Goal: Task Accomplishment & Management: Manage account settings

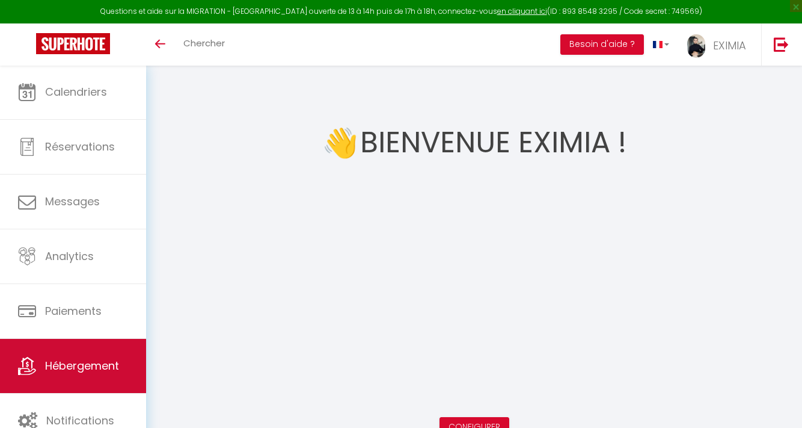
click at [57, 362] on span "Hébergement" at bounding box center [82, 365] width 74 height 15
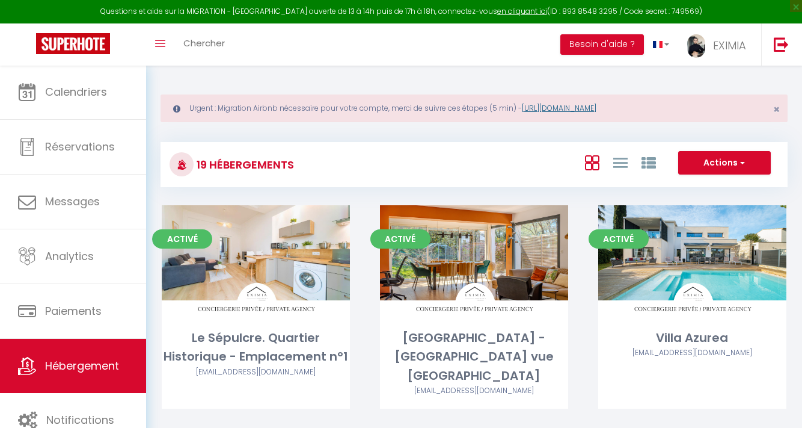
click at [597, 112] on link "[URL][DOMAIN_NAME]" at bounding box center [559, 108] width 75 height 10
click at [736, 47] on span "EXIMIA" at bounding box center [729, 45] width 33 height 15
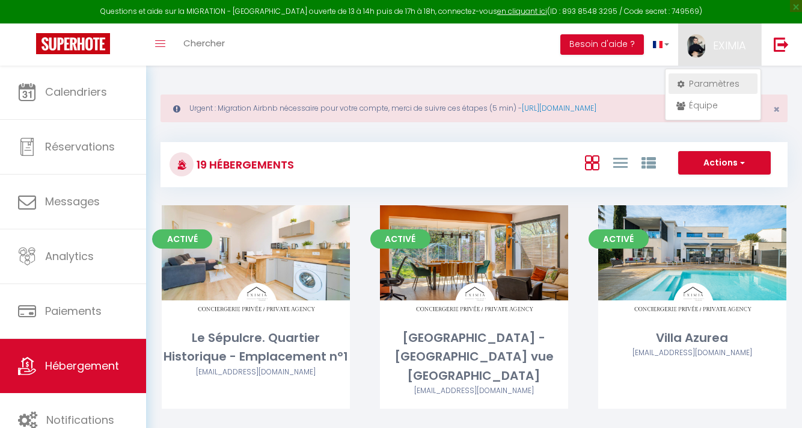
click at [728, 87] on link "Paramètres" at bounding box center [713, 83] width 89 height 20
select select "fr"
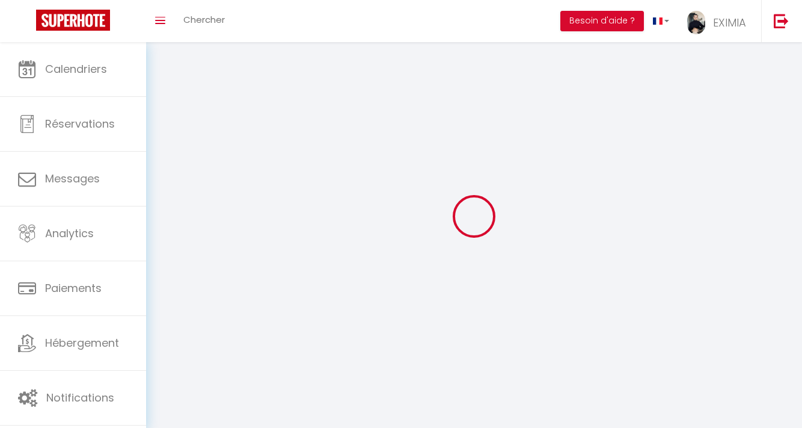
type input "EXIMIA"
type input "IMMO"
type input "0617813350"
type input "[STREET_ADDRESS][PERSON_NAME]"
type input "34830"
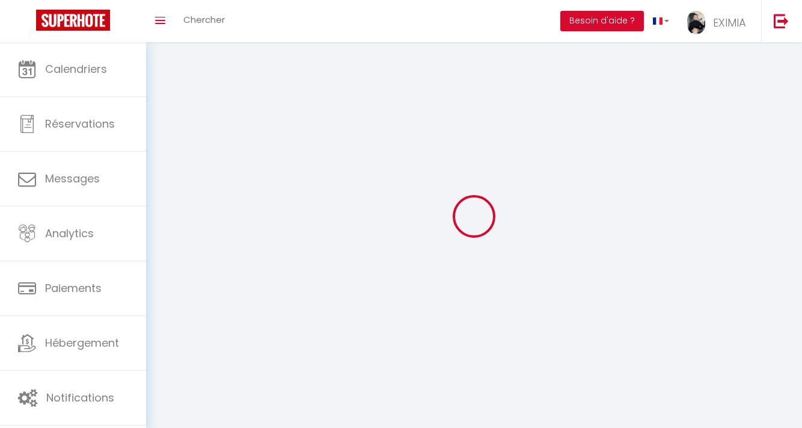
type input "jacou"
type input "Y2sXGC2o6UsFFrHQJZuxXc4pg"
type input "1gRSi9lRqCpSv6xmBp5zU0Owq"
type input "[URL][DOMAIN_NAME]"
select select "1"
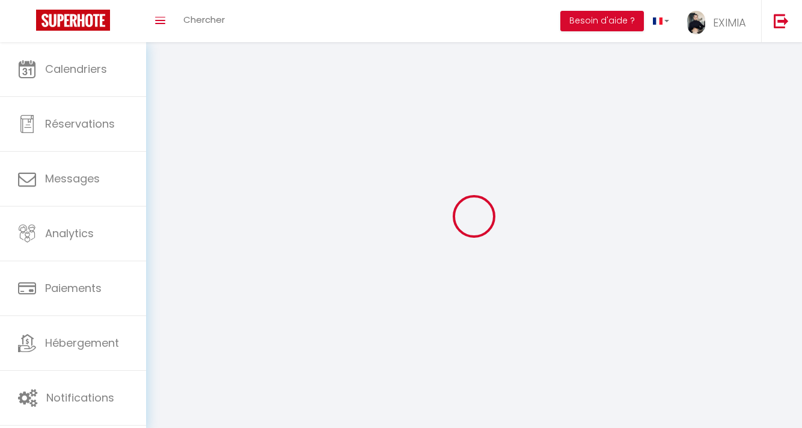
select select "28"
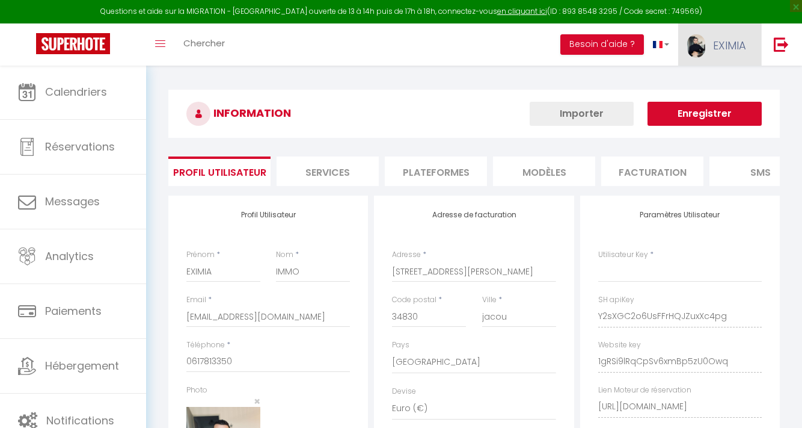
type input "Y2sXGC2o6UsFFrHQJZuxXc4pg"
type input "1gRSi9lRqCpSv6xmBp5zU0Owq"
type input "[URL][DOMAIN_NAME]"
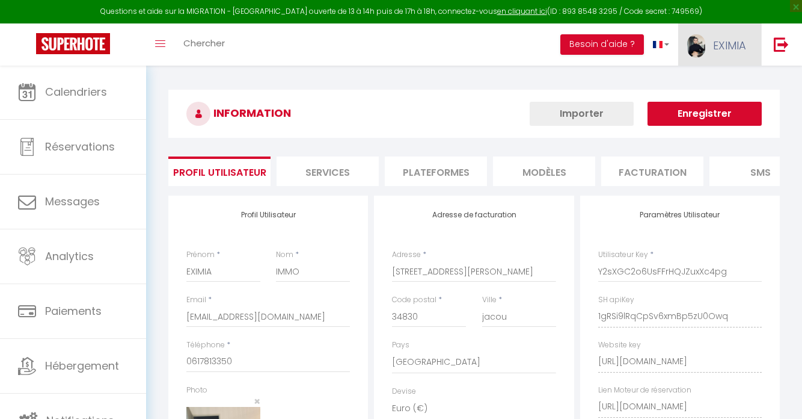
select select "fr"
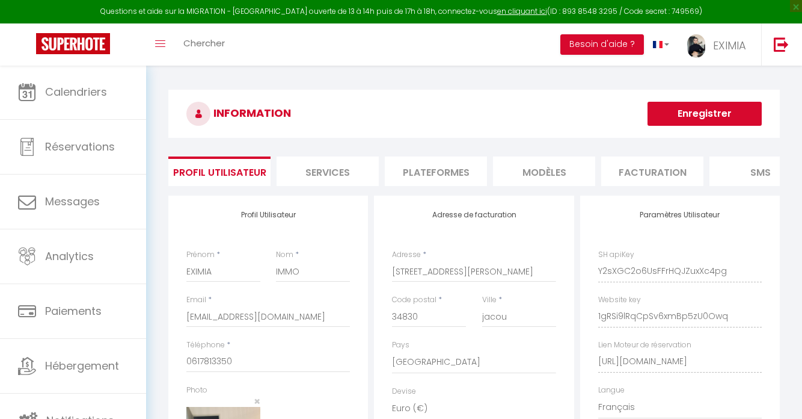
click at [446, 172] on li "Plateformes" at bounding box center [436, 170] width 102 height 29
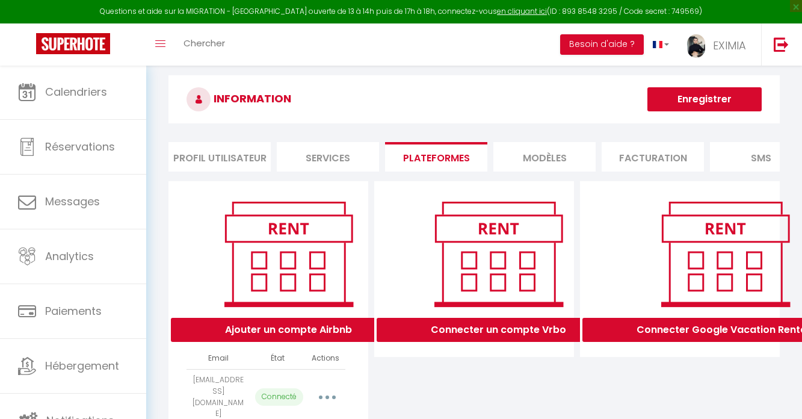
scroll to position [52, 0]
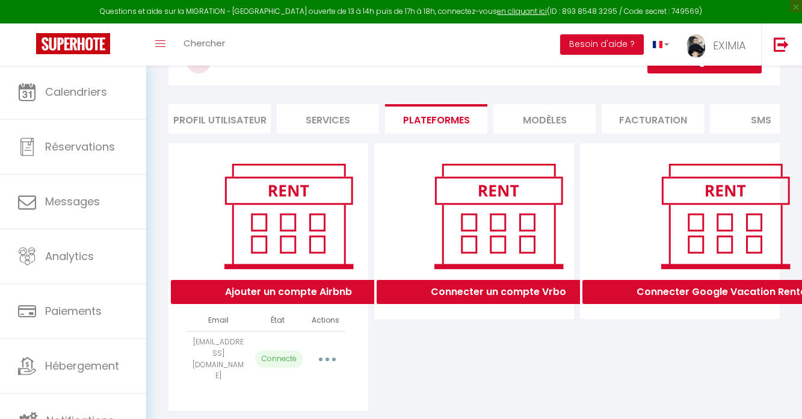
click at [316, 354] on button "button" at bounding box center [327, 358] width 34 height 19
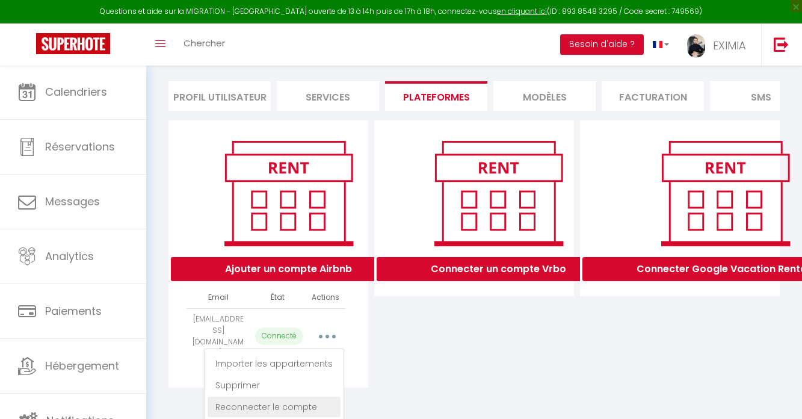
click at [312, 403] on link "Reconnecter le compte" at bounding box center [274, 406] width 133 height 20
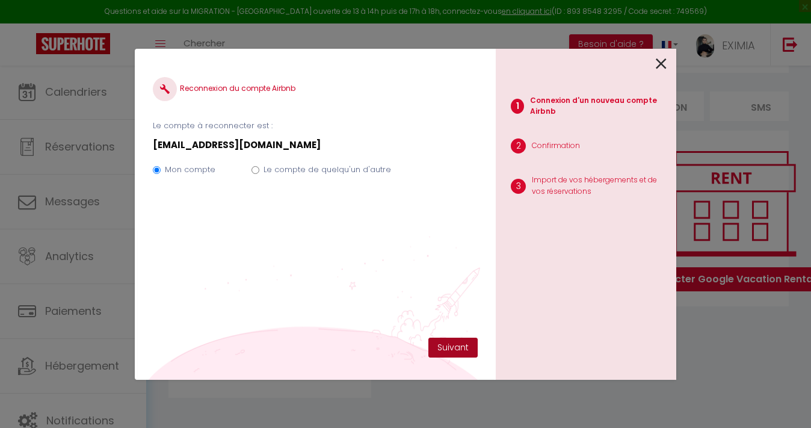
click at [460, 348] on button "Suivant" at bounding box center [452, 347] width 49 height 20
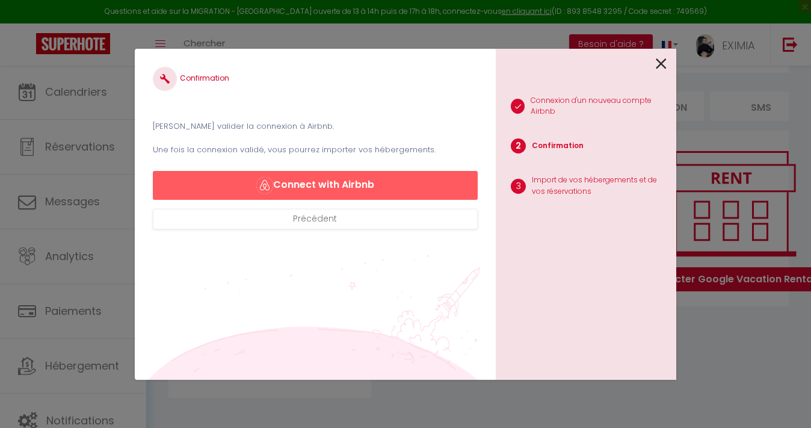
click at [306, 186] on button "Connect with Airbnb" at bounding box center [315, 185] width 325 height 29
click at [668, 58] on div "1 Connexion d'un nouveau compte Airbnb 2 Confirmation 3 Import de vos hébergeme…" at bounding box center [586, 214] width 180 height 331
click at [663, 61] on icon at bounding box center [661, 64] width 11 height 18
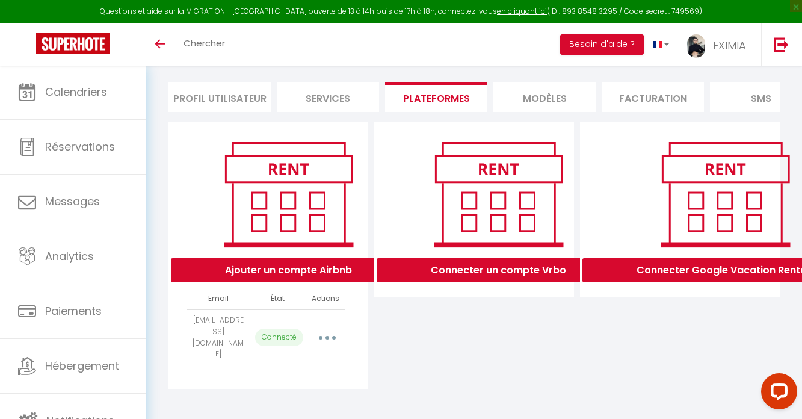
click at [322, 330] on button "button" at bounding box center [327, 337] width 34 height 19
click at [282, 408] on link "Reconnecter le compte" at bounding box center [274, 408] width 133 height 20
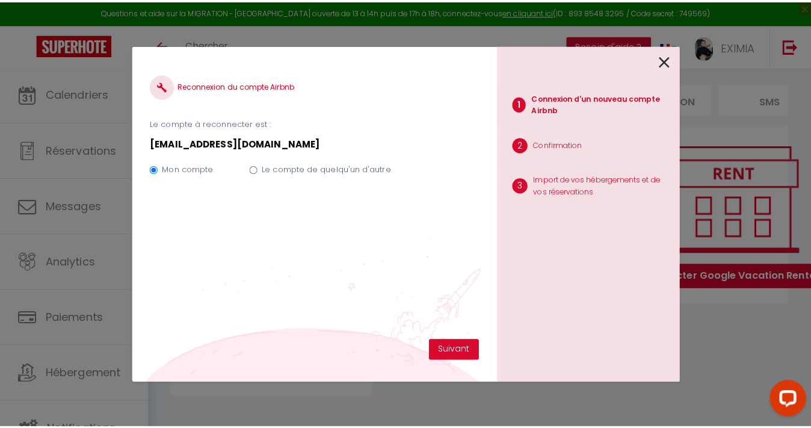
scroll to position [65, 0]
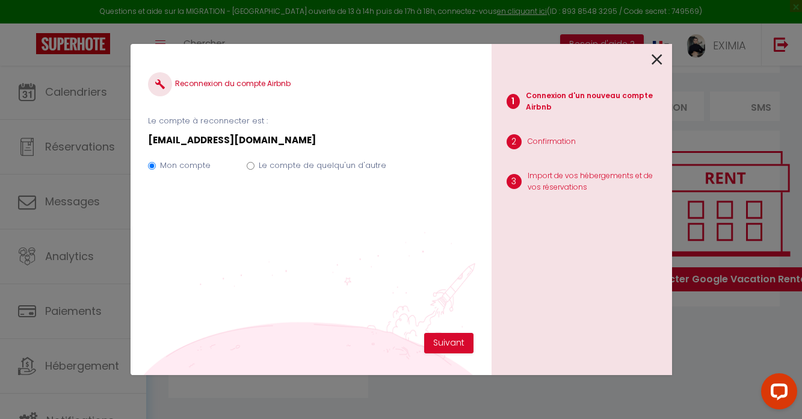
click at [447, 331] on div "Reconnexion du compte Airbnb Le compte à reconnecter est : maurane.bryl@gmail.c…" at bounding box center [310, 197] width 325 height 271
click at [449, 340] on button "Suivant" at bounding box center [448, 343] width 49 height 20
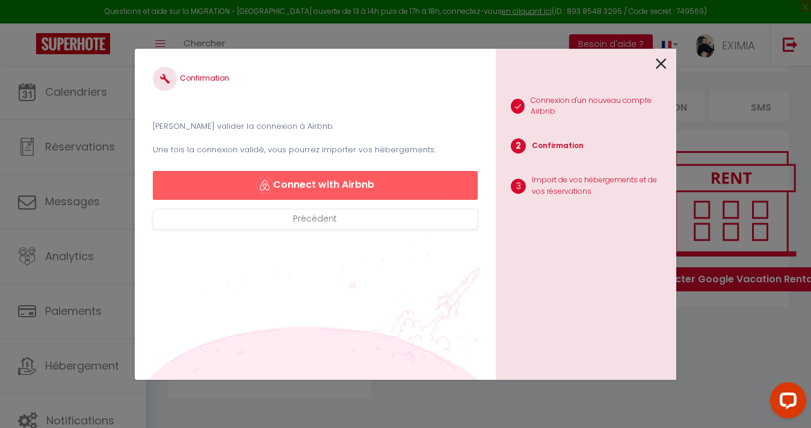
select select
select select "57667"
select select "58393"
select select "62129"
select select "67609"
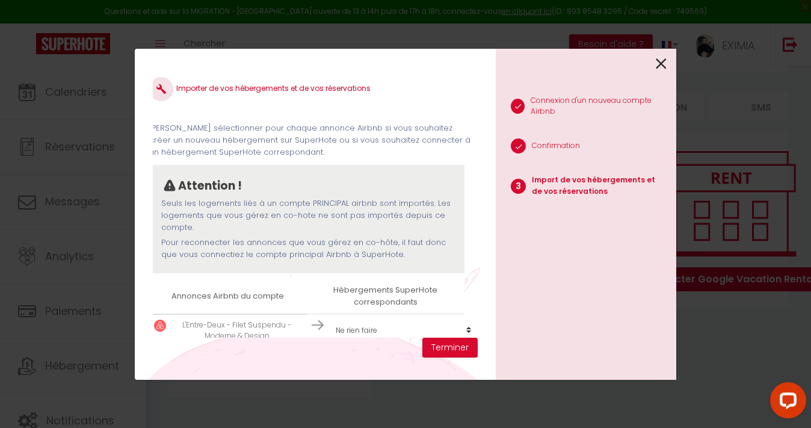
scroll to position [0, 12]
drag, startPoint x: 469, startPoint y: 130, endPoint x: 471, endPoint y: 149, distance: 19.4
click at [471, 149] on div "Importer de vos hébergements et de vos réservations Veuillez sélectionner pour …" at bounding box center [315, 202] width 325 height 271
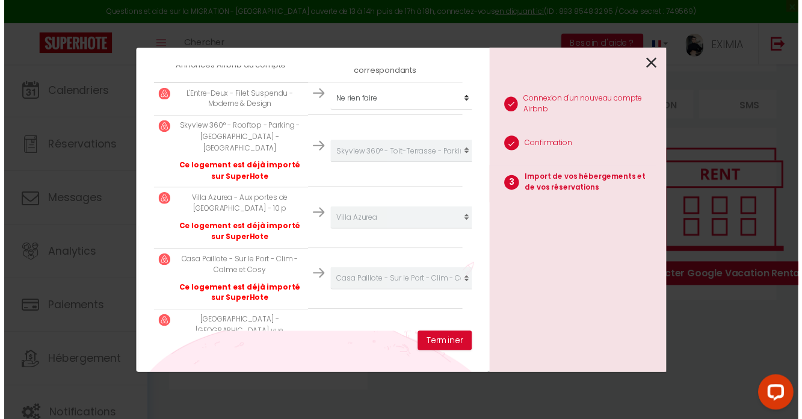
scroll to position [265, 0]
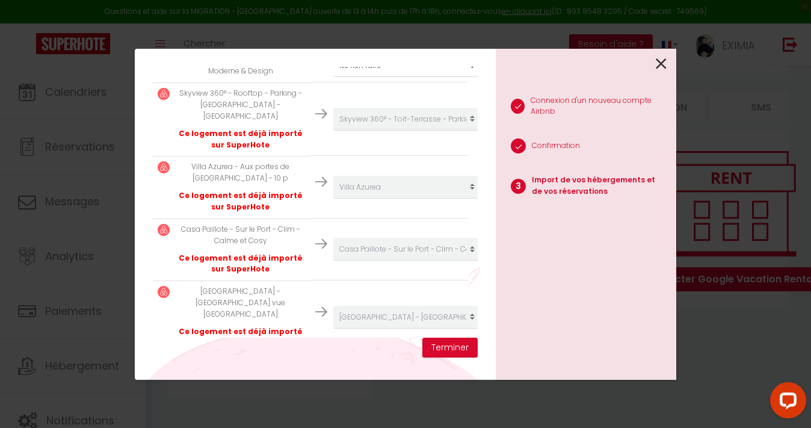
click at [661, 71] on icon at bounding box center [661, 64] width 11 height 18
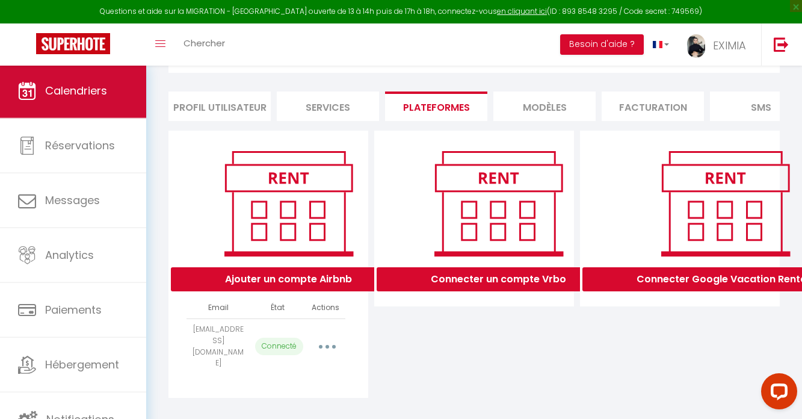
click at [60, 82] on link "Calendriers" at bounding box center [73, 91] width 146 height 54
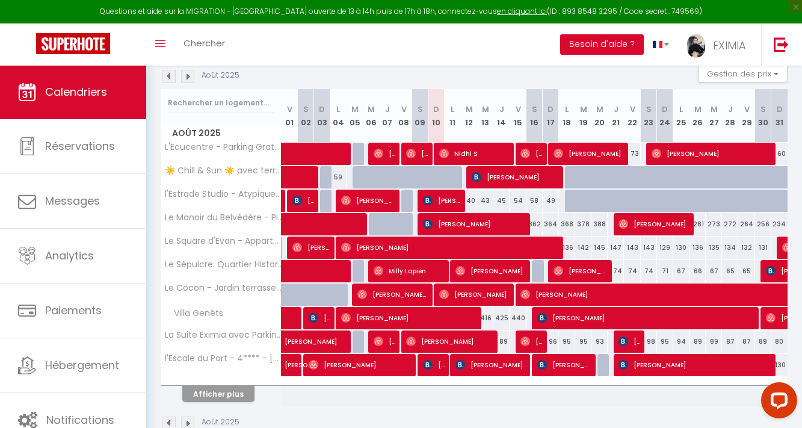
scroll to position [76, 0]
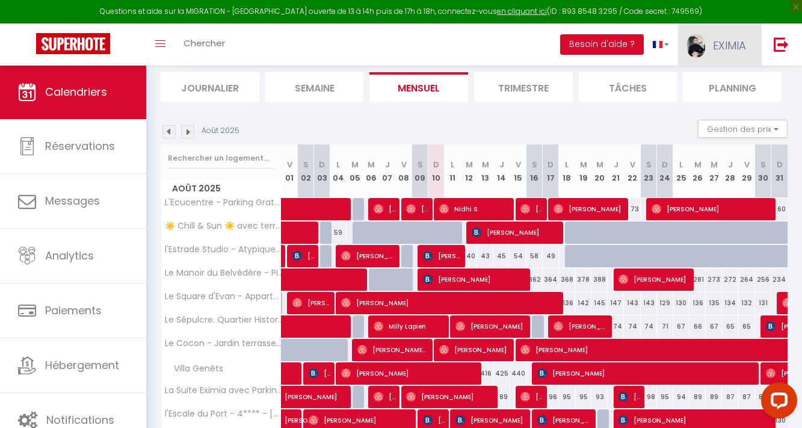
click at [724, 54] on link "EXIMIA" at bounding box center [719, 44] width 83 height 42
click at [723, 86] on link "Paramètres" at bounding box center [712, 83] width 89 height 20
select select "fr"
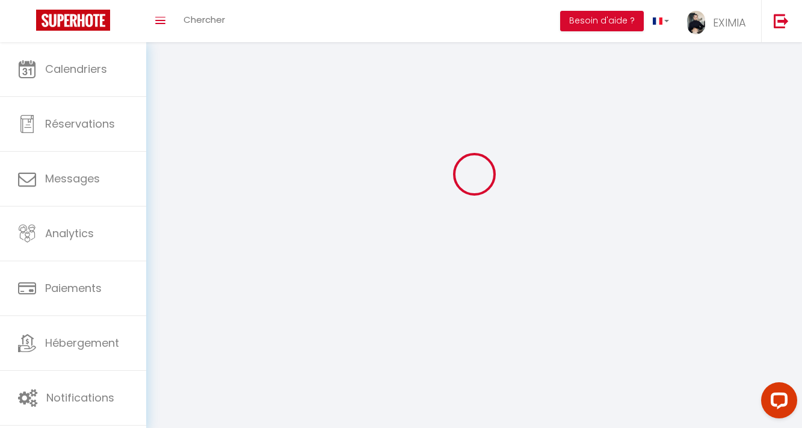
type input "EXIMIA"
type input "IMMO"
type input "0617813350"
type input "[STREET_ADDRESS][PERSON_NAME]"
type input "34830"
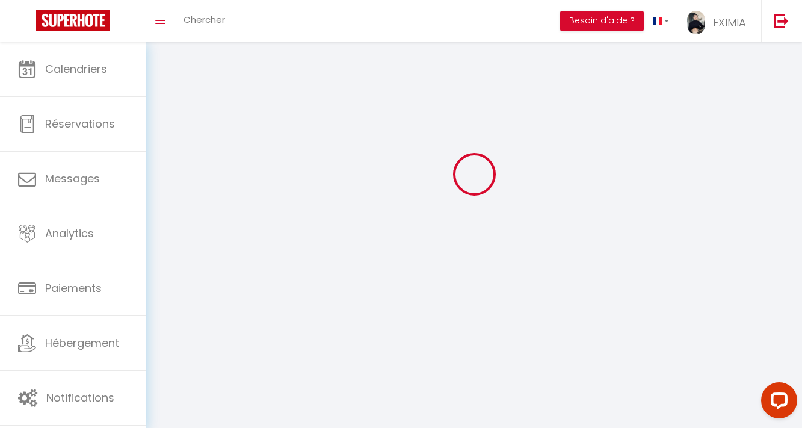
type input "jacou"
type input "Y2sXGC2o6UsFFrHQJZuxXc4pg"
type input "1gRSi9lRqCpSv6xmBp5zU0Owq"
type input "[URL][DOMAIN_NAME]"
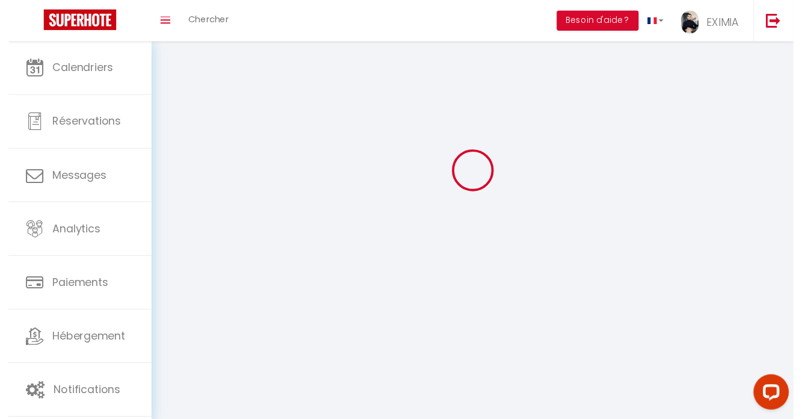
scroll to position [42, 0]
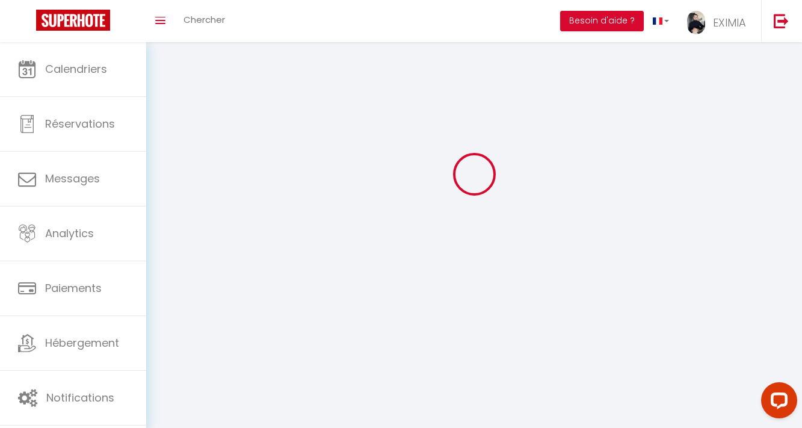
select select "1"
select select "28"
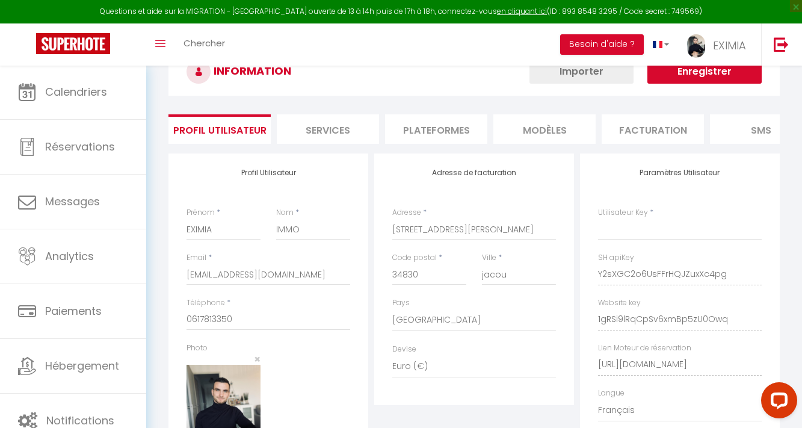
type input "Y2sXGC2o6UsFFrHQJZuxXc4pg"
type input "1gRSi9lRqCpSv6xmBp5zU0Owq"
type input "[URL][DOMAIN_NAME]"
select select "fr"
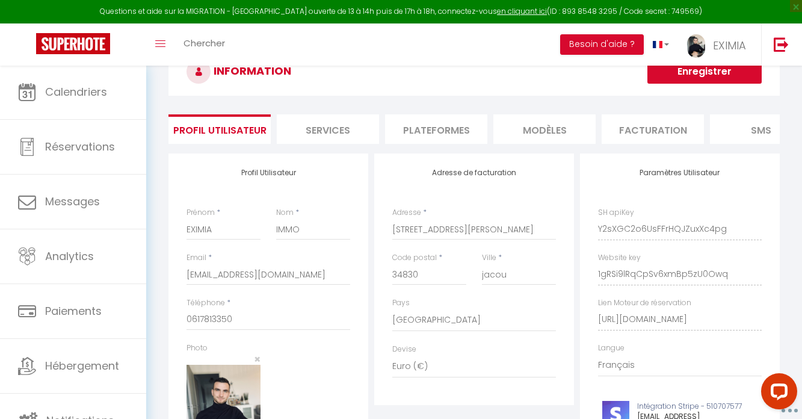
click at [405, 120] on li "Plateformes" at bounding box center [436, 128] width 102 height 29
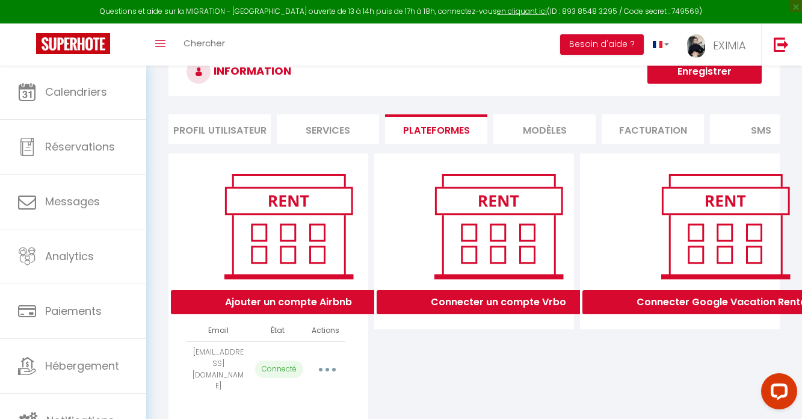
click at [331, 368] on button "button" at bounding box center [327, 369] width 34 height 19
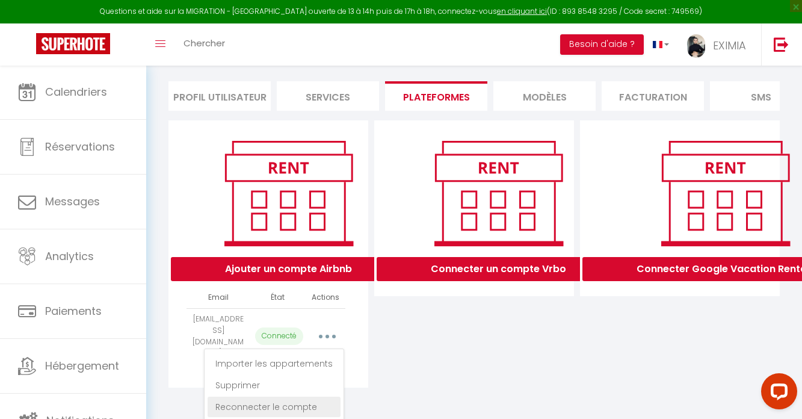
click at [310, 400] on link "Reconnecter le compte" at bounding box center [274, 406] width 133 height 20
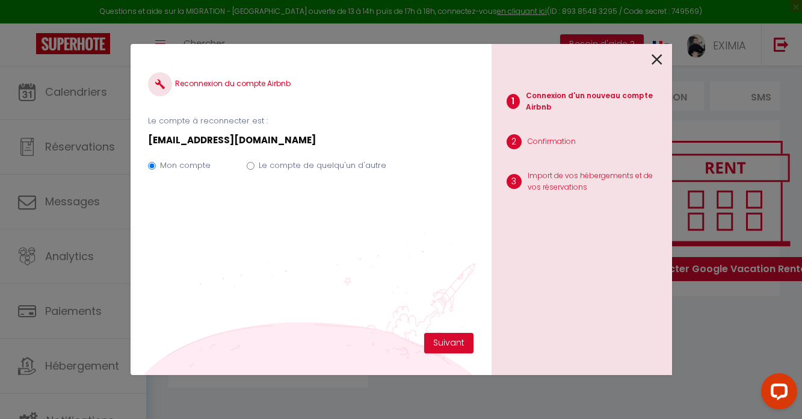
scroll to position [65, 0]
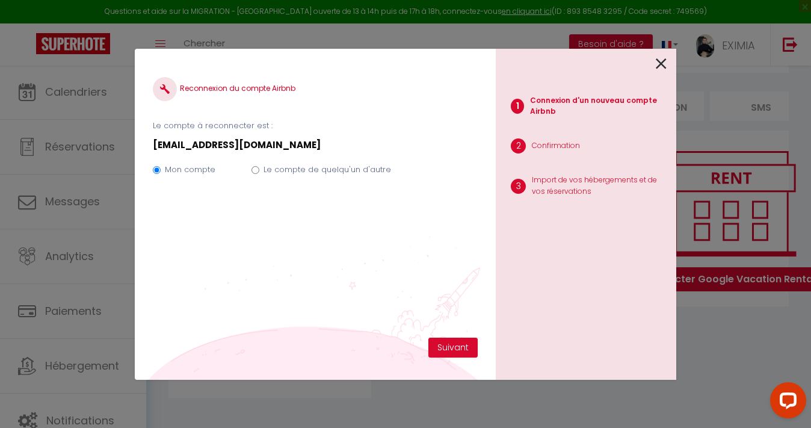
click at [321, 164] on label "Le compte de quelqu'un d'autre" at bounding box center [327, 170] width 128 height 12
click at [259, 166] on input "Le compte de quelqu'un d'autre" at bounding box center [255, 170] width 8 height 8
radio input "true"
radio input "false"
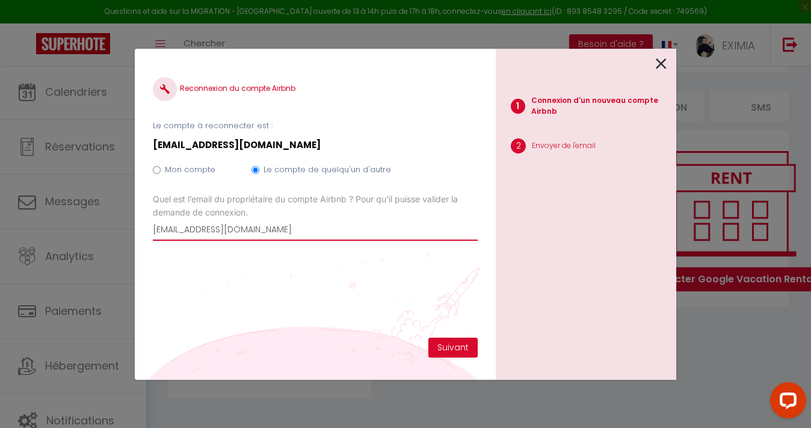
type input "g"
click at [305, 318] on div "Reconnexion du compte Airbnb Le compte à reconnecter est : maurane.bryl@gmail.c…" at bounding box center [315, 202] width 325 height 271
click at [275, 214] on label "Quel est l’email du propriétaire du compte Airbnb ? Pour qu’il puisse valider l…" at bounding box center [315, 205] width 325 height 26
click at [0, 0] on input "[EMAIL_ADDRESS][DOMAIN_NAME]" at bounding box center [0, 0] width 0 height 0
click at [273, 228] on input "Email connexion Airbnb" at bounding box center [315, 230] width 325 height 22
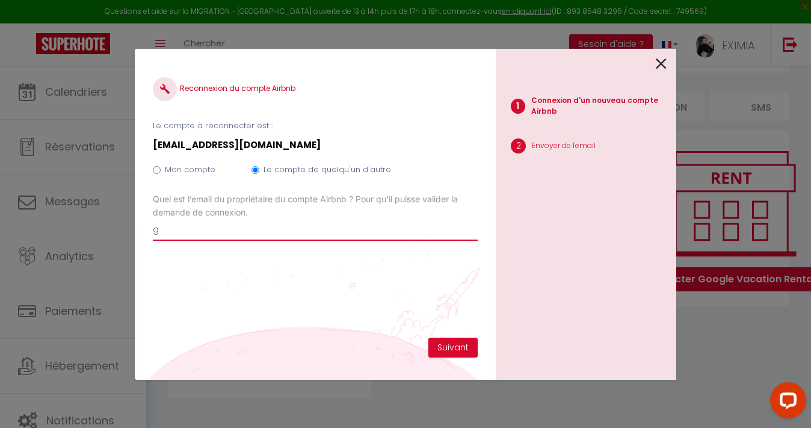
type input "[EMAIL_ADDRESS][DOMAIN_NAME]"
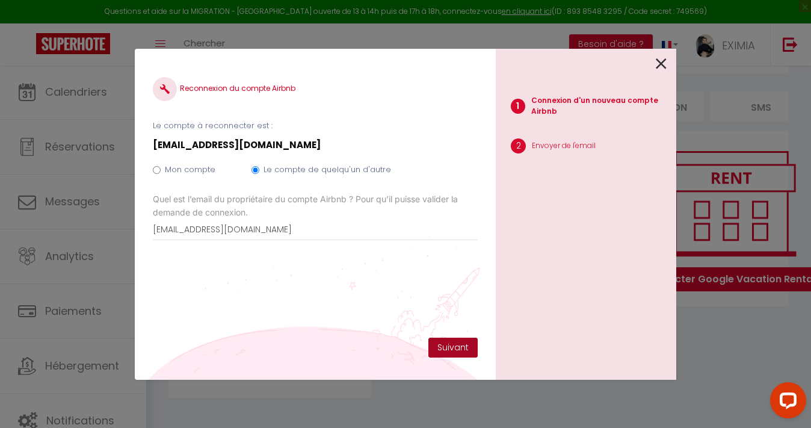
click at [454, 339] on button "Suivant" at bounding box center [452, 347] width 49 height 20
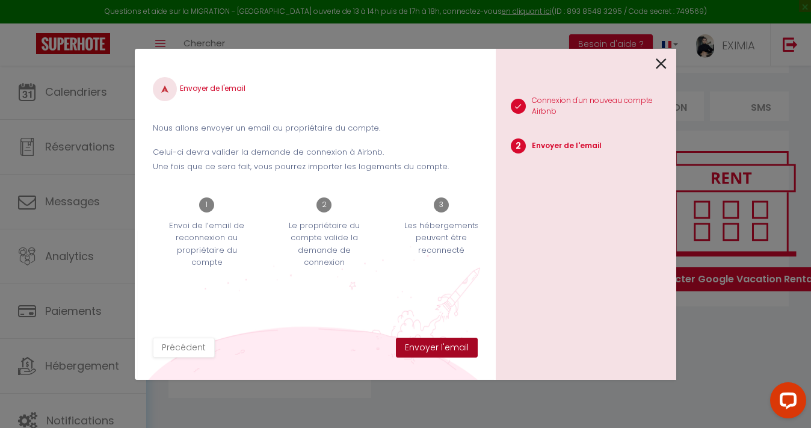
click at [457, 348] on button "Envoyer l'email" at bounding box center [437, 347] width 82 height 20
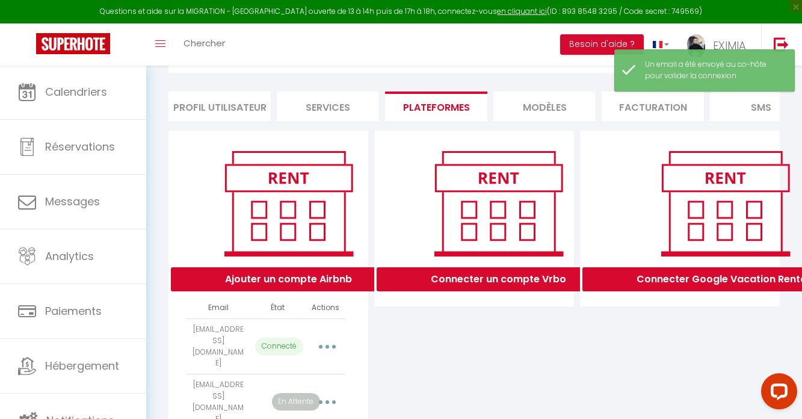
scroll to position [94, 0]
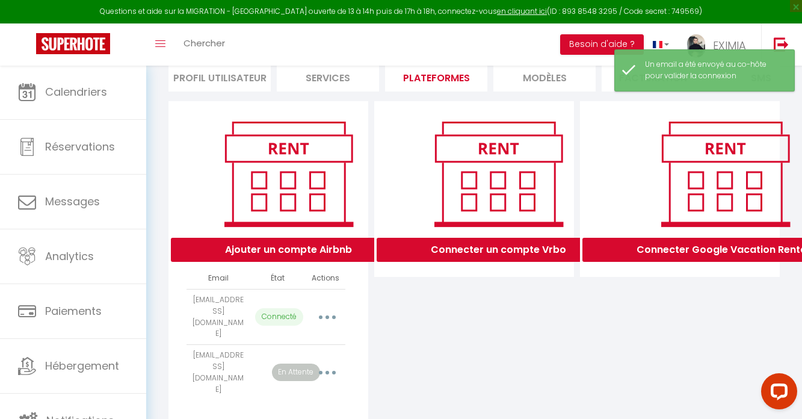
click at [328, 371] on icon "button" at bounding box center [327, 373] width 4 height 4
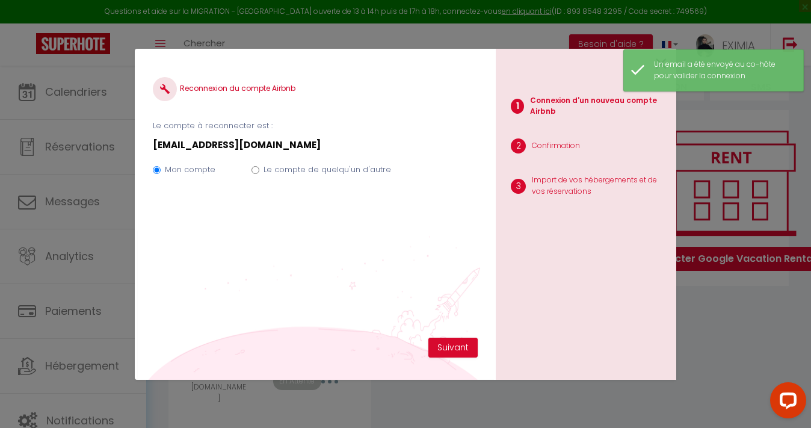
click at [313, 168] on label "Le compte de quelqu'un d'autre" at bounding box center [327, 170] width 128 height 12
click at [259, 168] on input "Le compte de quelqu'un d'autre" at bounding box center [255, 170] width 8 height 8
radio input "true"
radio input "false"
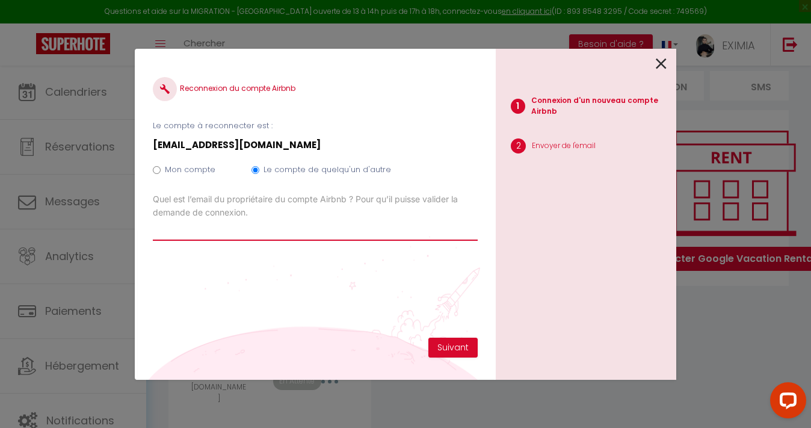
paste input "[EMAIL_ADDRESS][DOMAIN_NAME]"
type input "[EMAIL_ADDRESS][DOMAIN_NAME]"
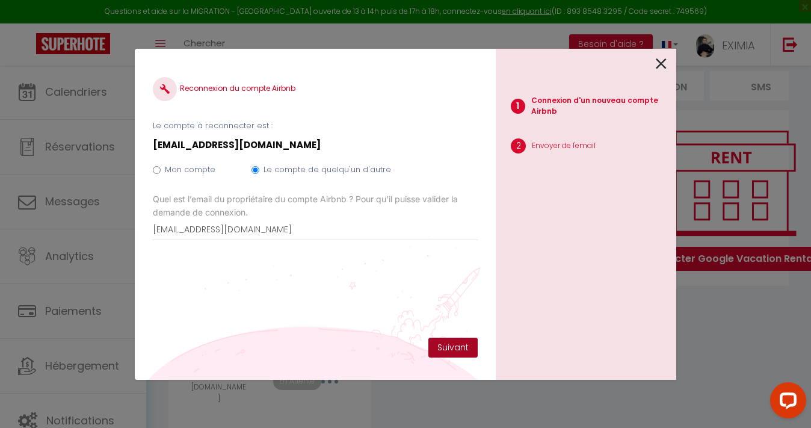
click at [460, 348] on button "Suivant" at bounding box center [452, 347] width 49 height 20
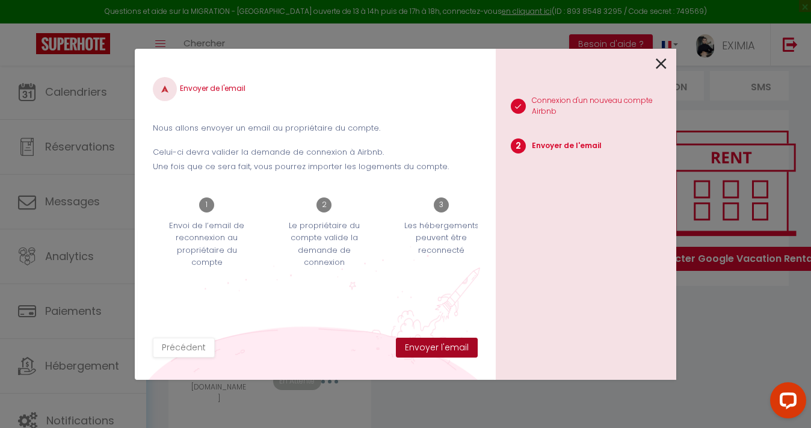
click at [463, 347] on button "Envoyer l'email" at bounding box center [437, 347] width 82 height 20
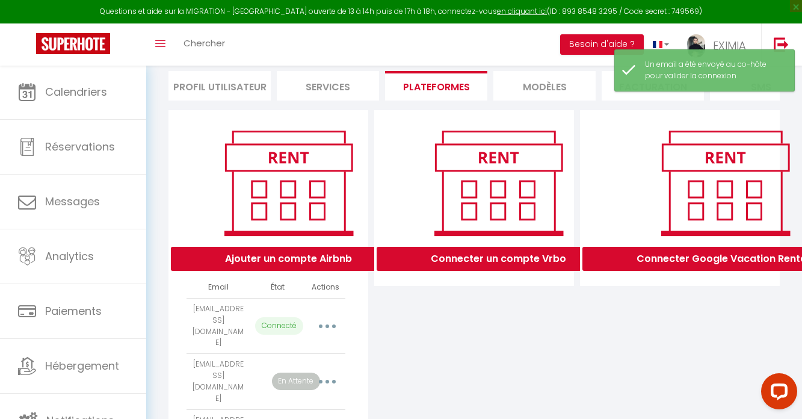
click at [326, 324] on icon "button" at bounding box center [327, 326] width 4 height 4
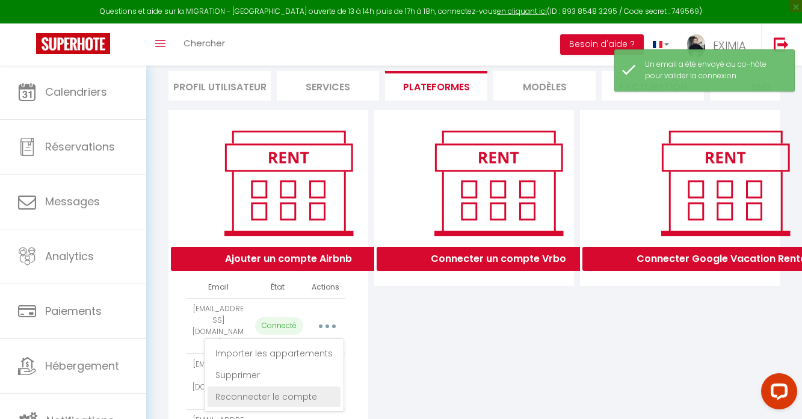
click at [302, 392] on link "Reconnecter le compte" at bounding box center [274, 396] width 133 height 20
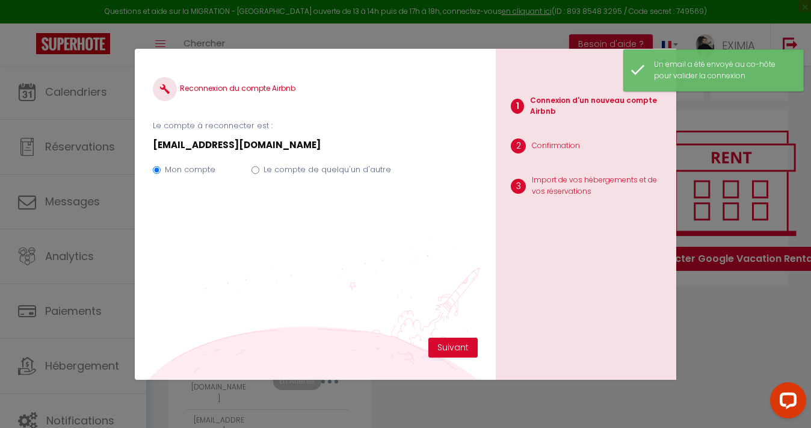
click at [340, 167] on label "Le compte de quelqu'un d'autre" at bounding box center [327, 170] width 128 height 12
click at [259, 167] on input "Le compte de quelqu'un d'autre" at bounding box center [255, 170] width 8 height 8
radio input "true"
radio input "false"
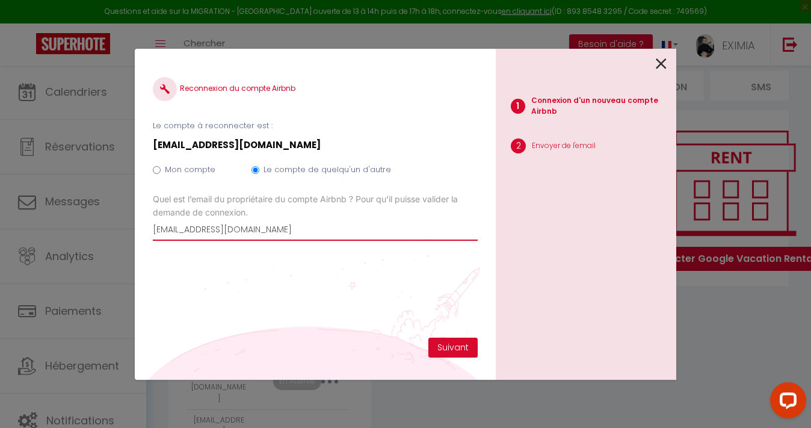
paste input "[PERSON_NAME][EMAIL_ADDRESS][DOMAIN_NAME]"
type input "[PERSON_NAME][EMAIL_ADDRESS][DOMAIN_NAME]"
click at [457, 350] on button "Suivant" at bounding box center [452, 347] width 49 height 20
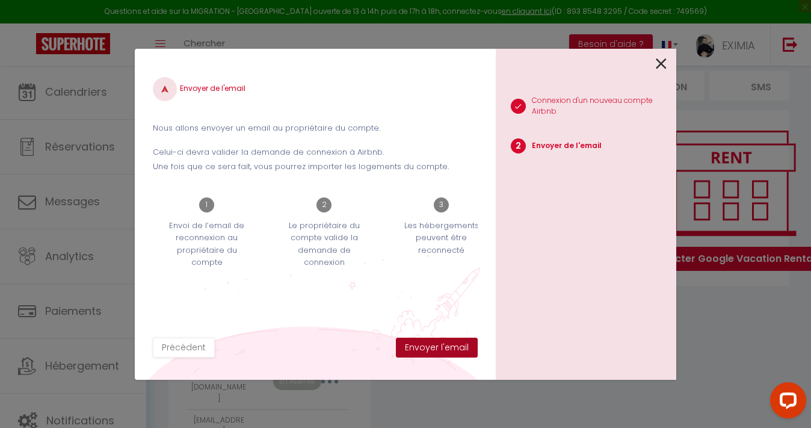
click at [455, 351] on button "Envoyer l'email" at bounding box center [437, 347] width 82 height 20
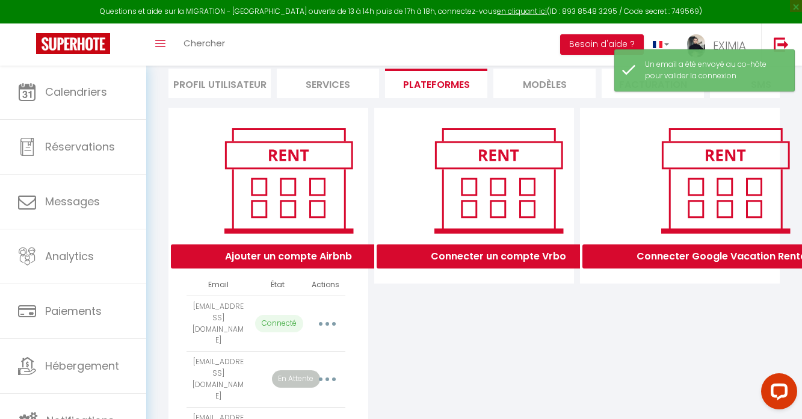
scroll to position [158, 0]
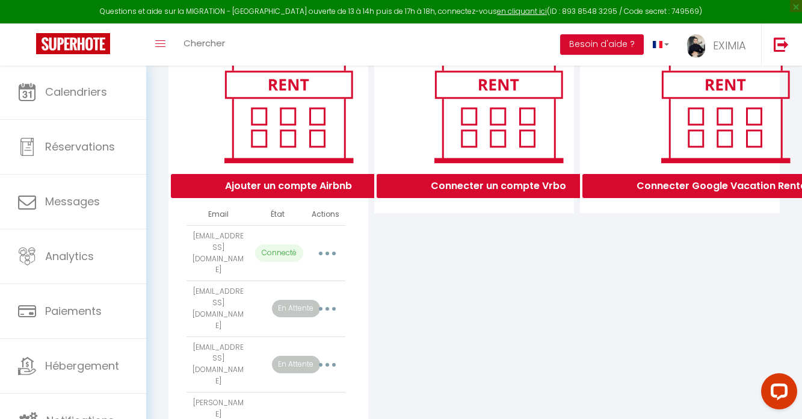
click at [334, 225] on th "Actions" at bounding box center [326, 214] width 40 height 21
click at [326, 254] on button "button" at bounding box center [327, 253] width 34 height 19
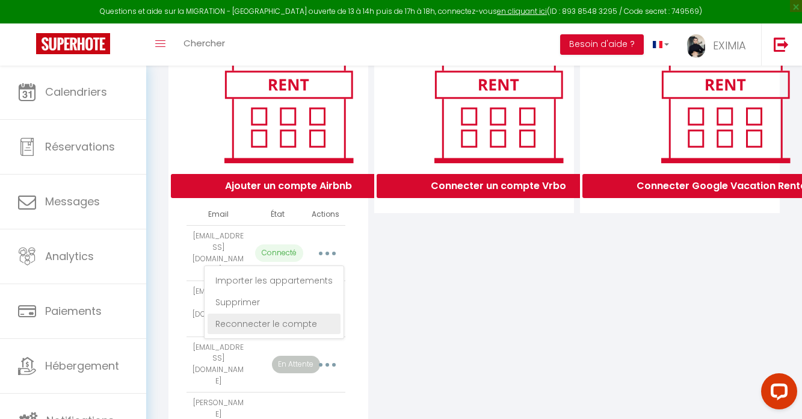
click at [314, 322] on link "Reconnecter le compte" at bounding box center [274, 323] width 133 height 20
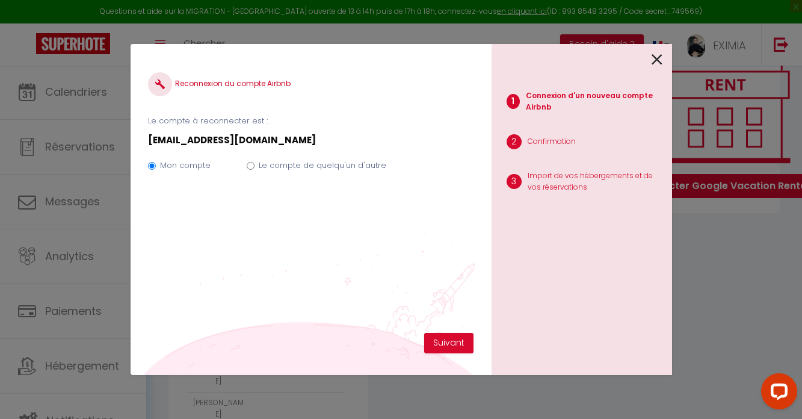
scroll to position [149, 0]
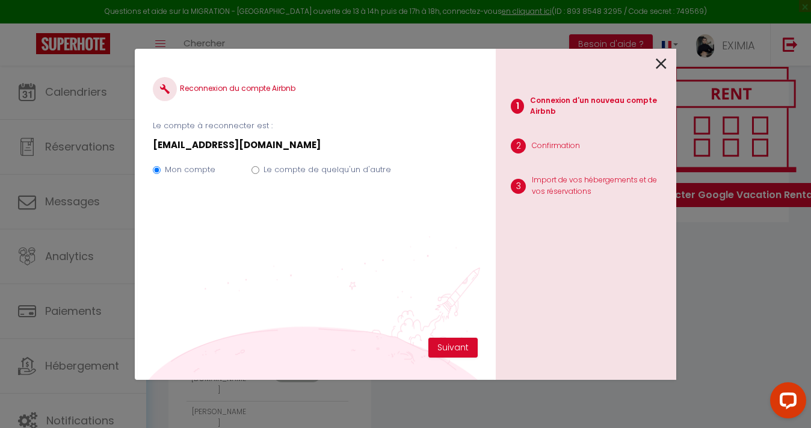
click at [307, 174] on label "Le compte de quelqu'un d'autre" at bounding box center [327, 170] width 128 height 12
click at [259, 174] on input "Le compte de quelqu'un d'autre" at bounding box center [255, 170] width 8 height 8
radio input "true"
radio input "false"
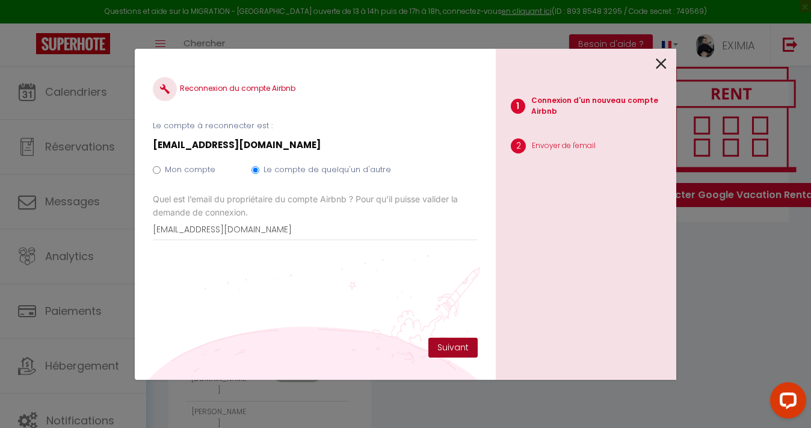
type input "[EMAIL_ADDRESS][DOMAIN_NAME]"
click at [455, 349] on button "Suivant" at bounding box center [452, 347] width 49 height 20
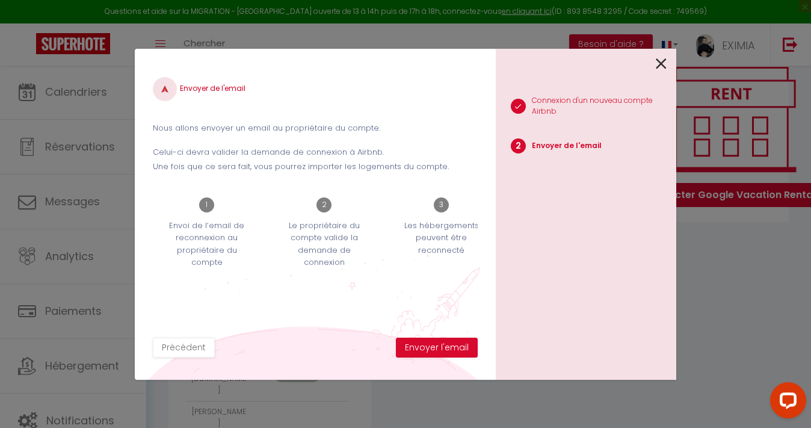
click at [455, 349] on button "Envoyer l'email" at bounding box center [437, 347] width 82 height 20
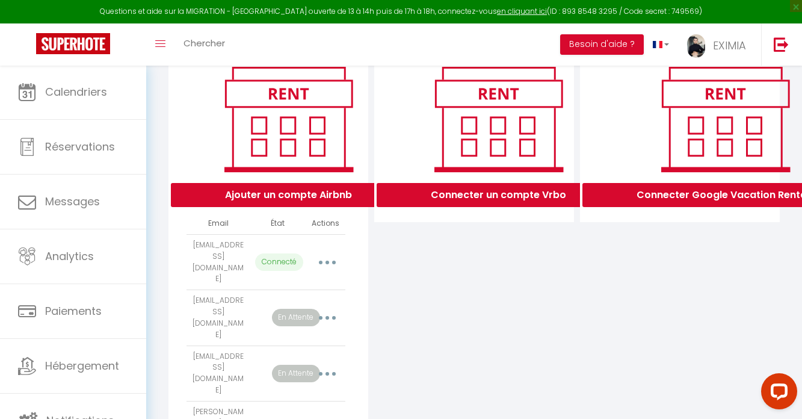
click at [334, 257] on button "button" at bounding box center [327, 262] width 34 height 19
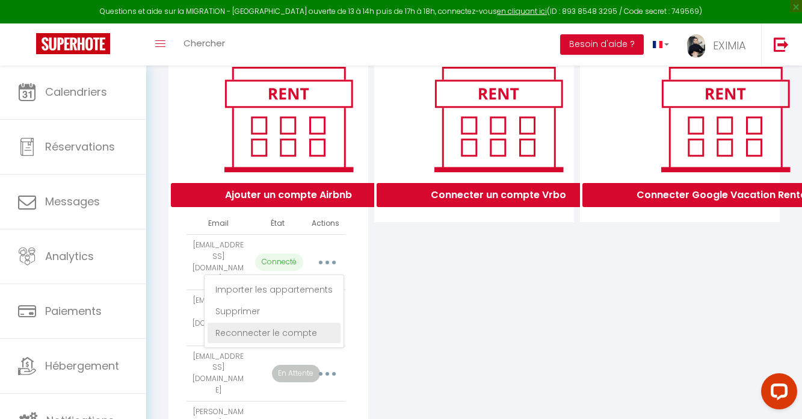
click at [315, 336] on link "Reconnecter le compte" at bounding box center [274, 332] width 133 height 20
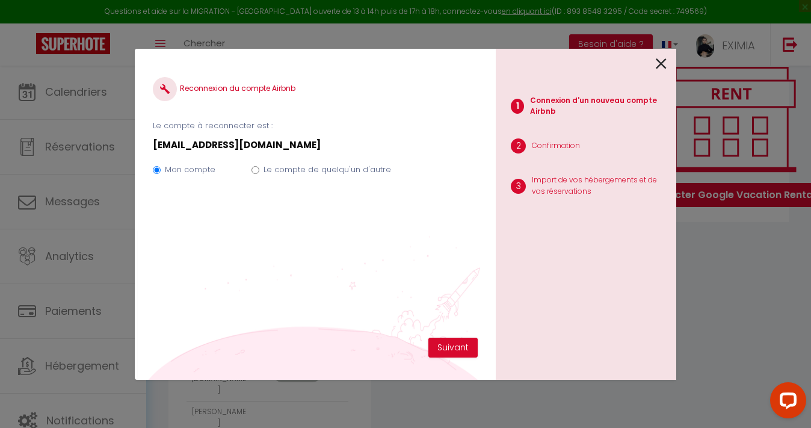
click at [345, 182] on div "Mon compte Le compte de quelqu'un d'autre" at bounding box center [315, 172] width 325 height 40
click at [346, 170] on label "Le compte de quelqu'un d'autre" at bounding box center [327, 170] width 128 height 12
click at [259, 170] on input "Le compte de quelqu'un d'autre" at bounding box center [255, 170] width 8 height 8
radio input "true"
radio input "false"
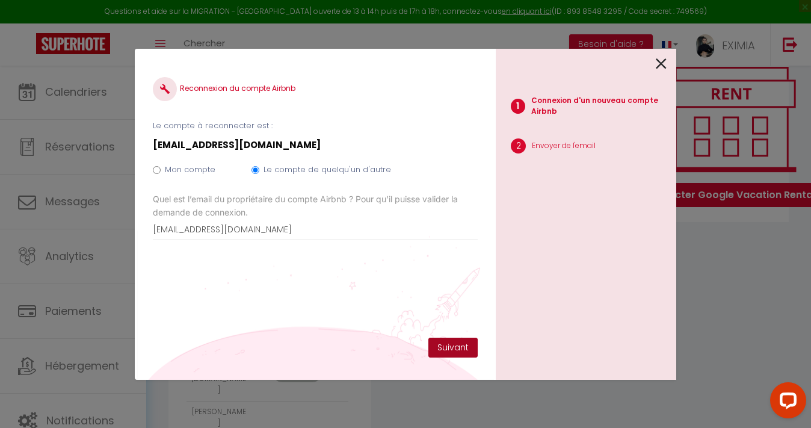
type input "[EMAIL_ADDRESS][DOMAIN_NAME]"
click at [454, 349] on button "Suivant" at bounding box center [452, 347] width 49 height 20
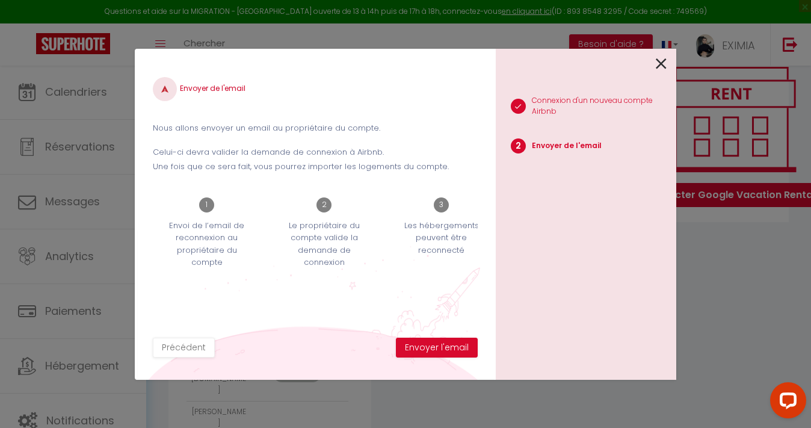
click at [454, 349] on button "Envoyer l'email" at bounding box center [437, 347] width 82 height 20
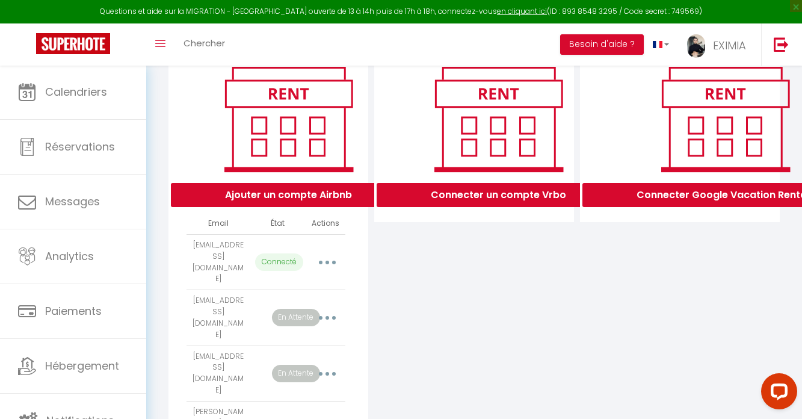
click at [329, 253] on button "button" at bounding box center [327, 262] width 34 height 19
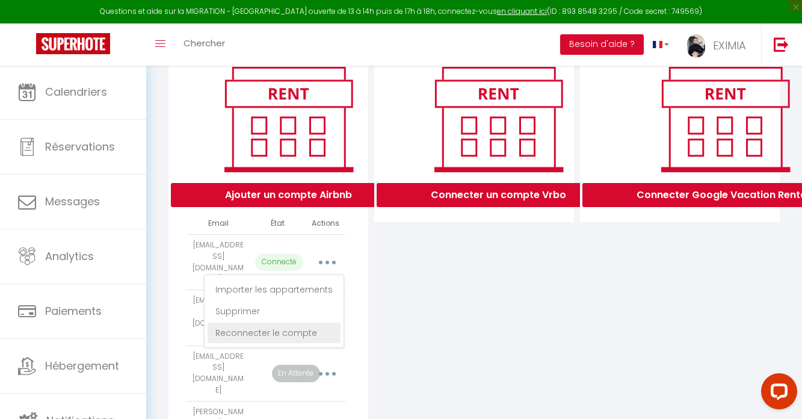
click at [307, 324] on link "Reconnecter le compte" at bounding box center [274, 332] width 133 height 20
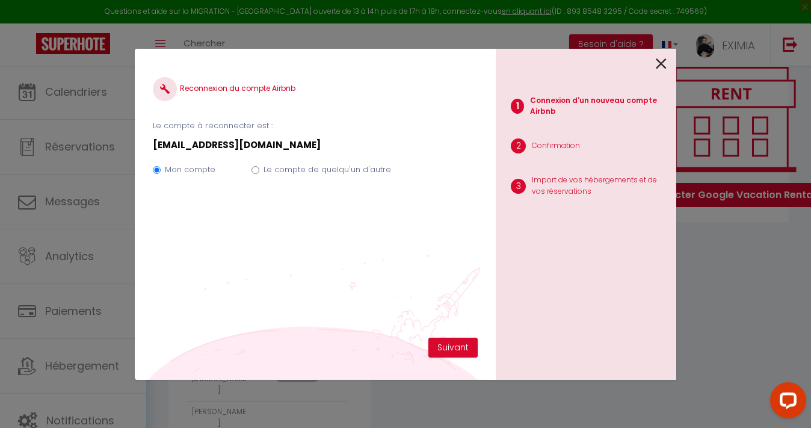
click at [321, 170] on label "Le compte de quelqu'un d'autre" at bounding box center [327, 170] width 128 height 12
click at [259, 170] on input "Le compte de quelqu'un d'autre" at bounding box center [255, 170] width 8 height 8
radio input "true"
radio input "false"
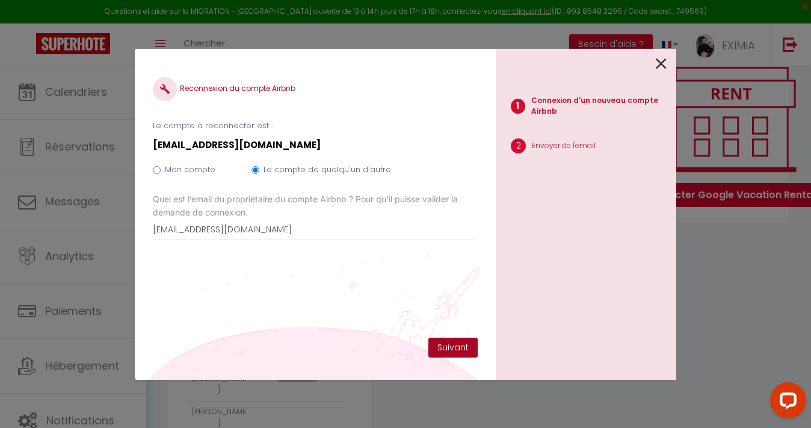
type input "[EMAIL_ADDRESS][DOMAIN_NAME]"
click at [451, 342] on button "Suivant" at bounding box center [452, 347] width 49 height 20
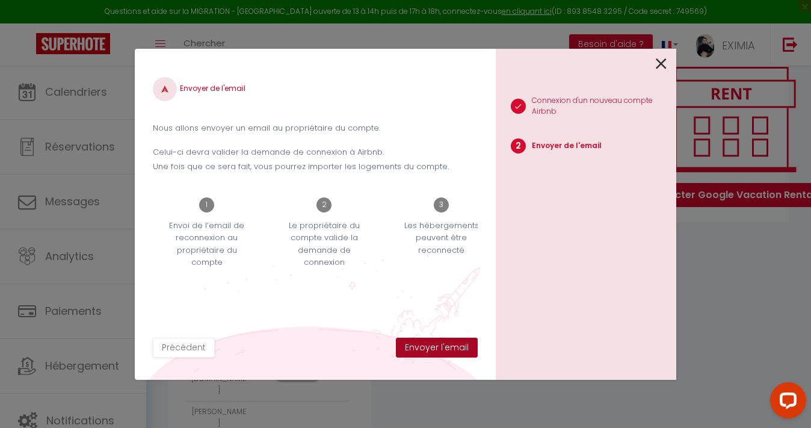
click at [452, 343] on button "Envoyer l'email" at bounding box center [437, 347] width 82 height 20
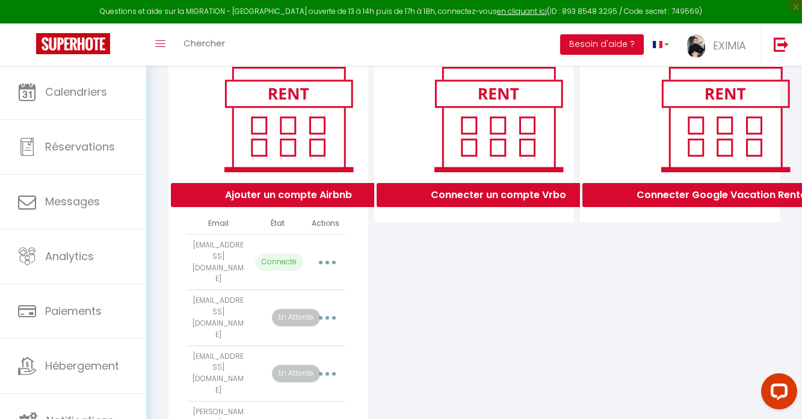
click at [327, 260] on icon "button" at bounding box center [327, 262] width 4 height 4
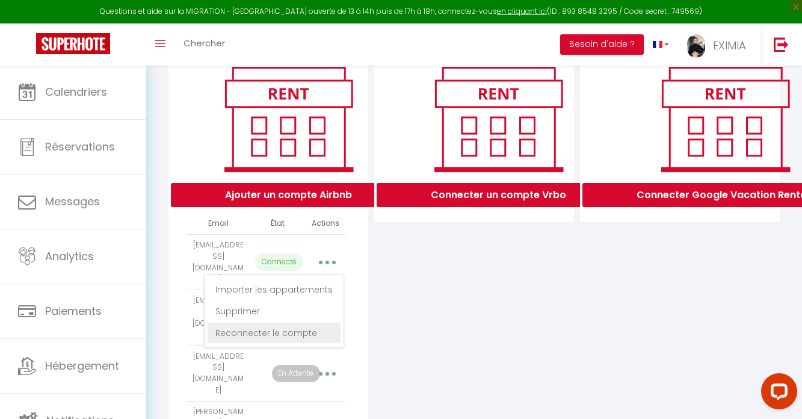
click at [322, 327] on link "Reconnecter le compte" at bounding box center [274, 332] width 133 height 20
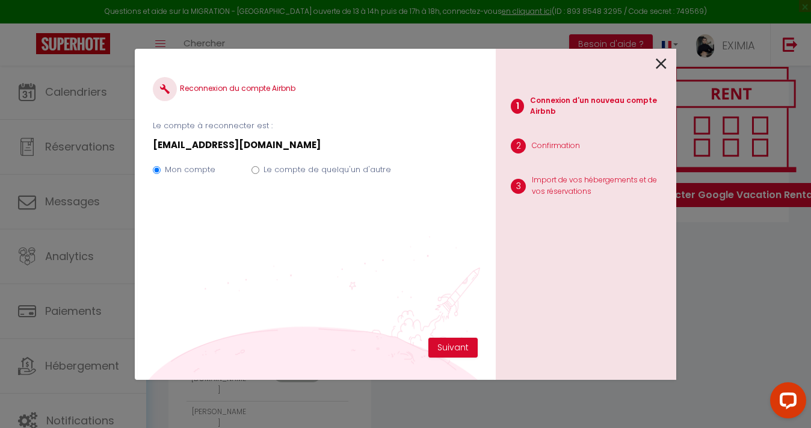
click at [292, 183] on div "Mon compte Le compte de quelqu'un d'autre" at bounding box center [315, 172] width 325 height 40
click at [302, 175] on label "Le compte de quelqu'un d'autre" at bounding box center [327, 170] width 128 height 12
click at [259, 174] on input "Le compte de quelqu'un d'autre" at bounding box center [255, 170] width 8 height 8
radio input "true"
radio input "false"
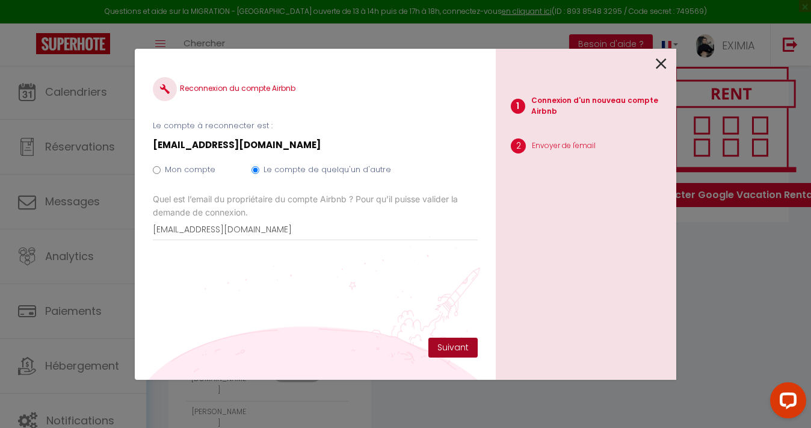
type input "[EMAIL_ADDRESS][DOMAIN_NAME]"
click at [466, 351] on button "Suivant" at bounding box center [452, 347] width 49 height 20
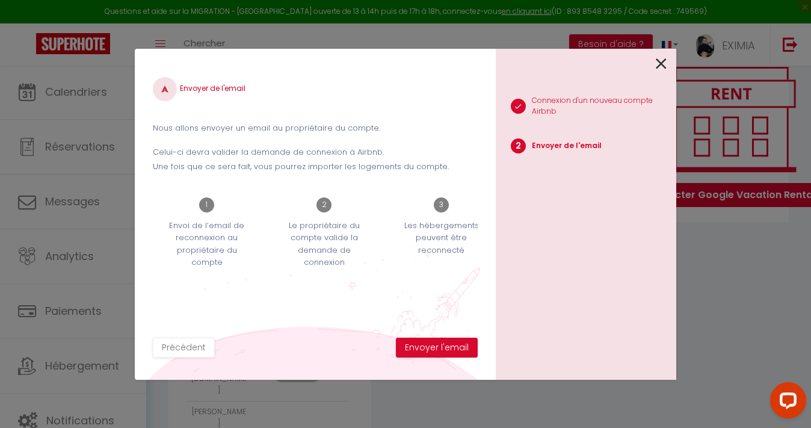
click at [466, 351] on button "Envoyer l'email" at bounding box center [437, 347] width 82 height 20
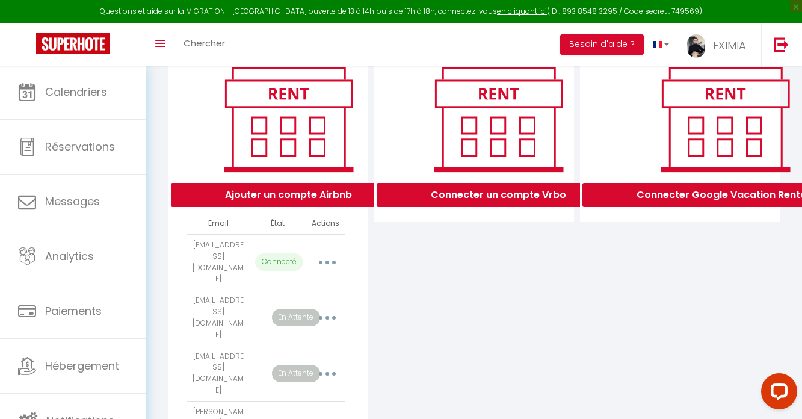
click at [331, 254] on button "button" at bounding box center [327, 262] width 34 height 19
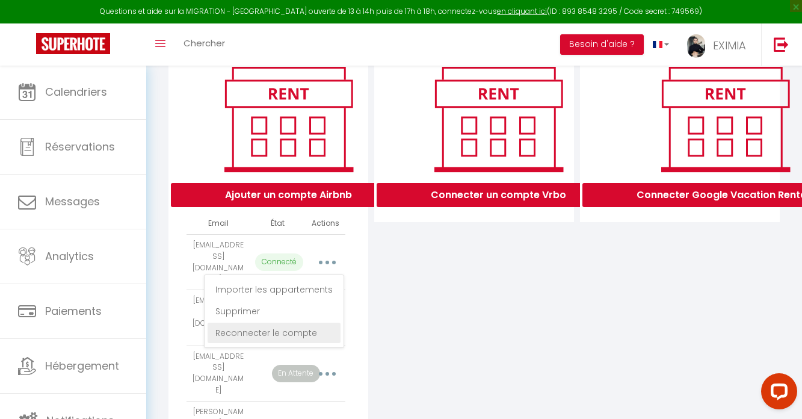
click at [316, 322] on link "Reconnecter le compte" at bounding box center [274, 332] width 133 height 20
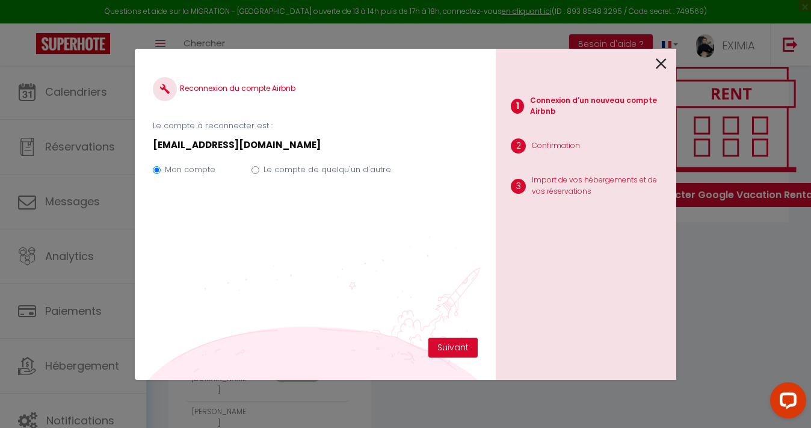
click at [308, 171] on label "Le compte de quelqu'un d'autre" at bounding box center [327, 170] width 128 height 12
click at [259, 171] on input "Le compte de quelqu'un d'autre" at bounding box center [255, 170] width 8 height 8
radio input "true"
radio input "false"
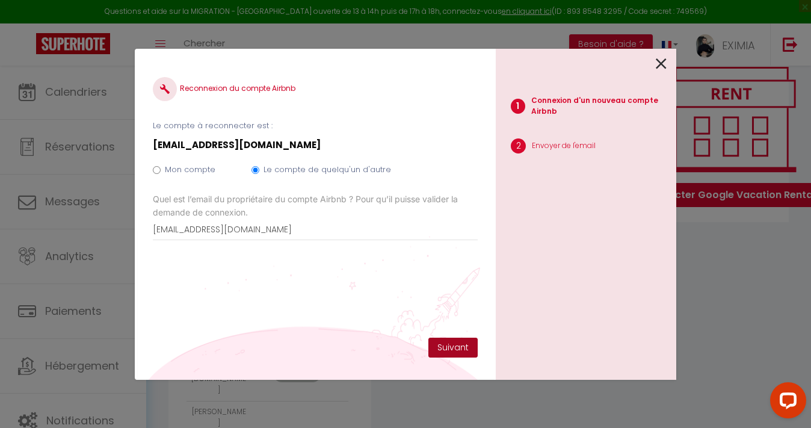
type input "[EMAIL_ADDRESS][DOMAIN_NAME]"
click at [460, 340] on button "Suivant" at bounding box center [452, 347] width 49 height 20
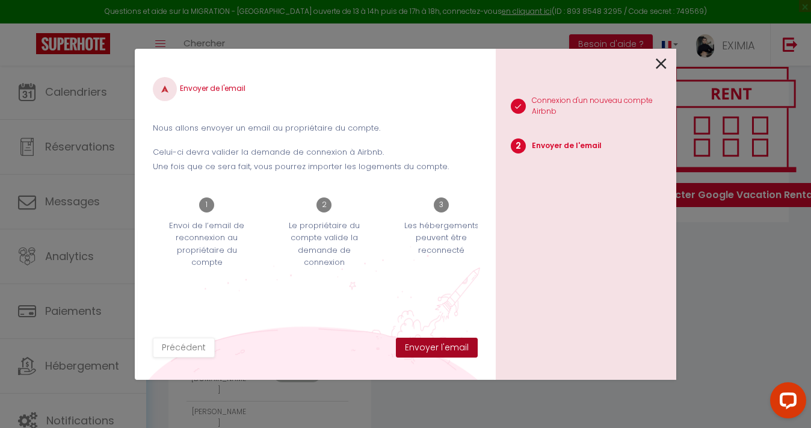
click at [460, 345] on button "Envoyer l'email" at bounding box center [437, 347] width 82 height 20
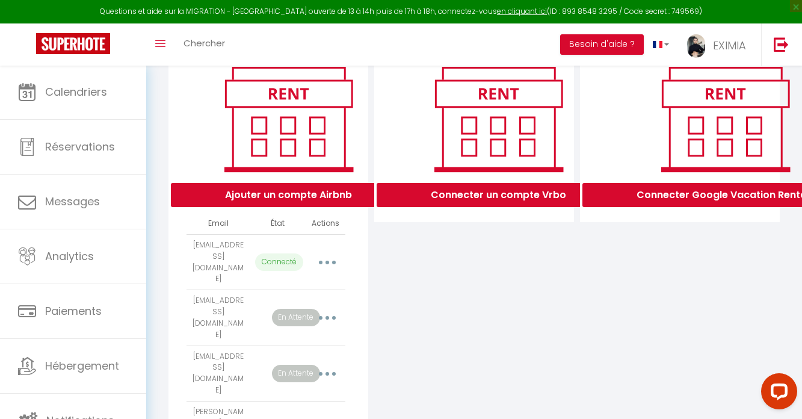
click at [336, 254] on button "button" at bounding box center [327, 262] width 34 height 19
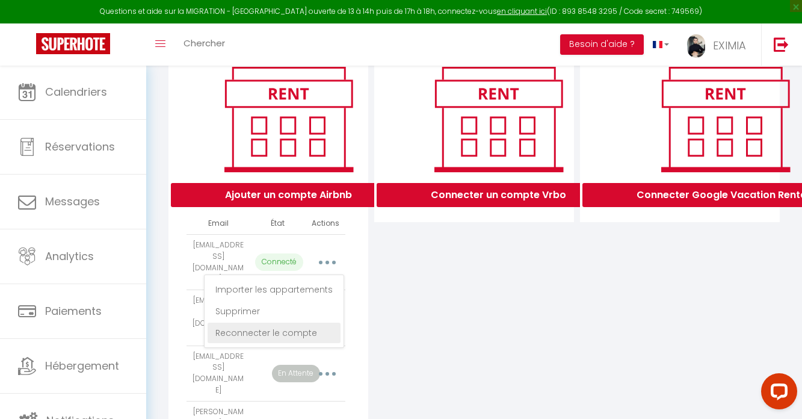
click at [303, 327] on link "Reconnecter le compte" at bounding box center [274, 332] width 133 height 20
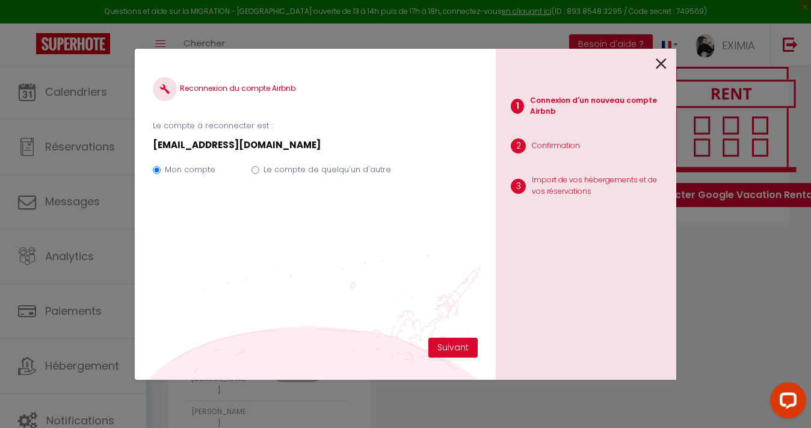
click at [333, 142] on p "[PERSON_NAME][EMAIL_ADDRESS][PERSON_NAME][DOMAIN_NAME]" at bounding box center [315, 145] width 325 height 14
click at [333, 167] on label "Le compte de quelqu'un d'autre" at bounding box center [327, 170] width 128 height 12
click at [259, 167] on input "Le compte de quelqu'un d'autre" at bounding box center [255, 170] width 8 height 8
radio input "true"
radio input "false"
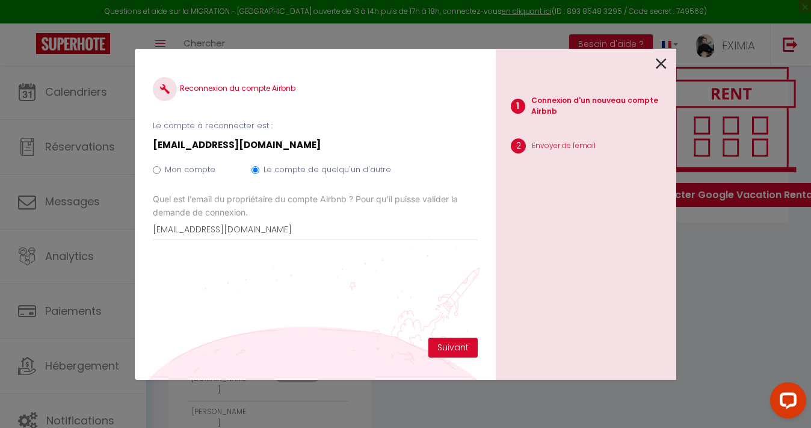
click at [304, 214] on label "Quel est l’email du propriétaire du compte Airbnb ? Pour qu’il puisse valider l…" at bounding box center [315, 205] width 325 height 26
click at [0, 0] on input "[PERSON_NAME][EMAIL_ADDRESS][PERSON_NAME][DOMAIN_NAME]" at bounding box center [0, 0] width 0 height 0
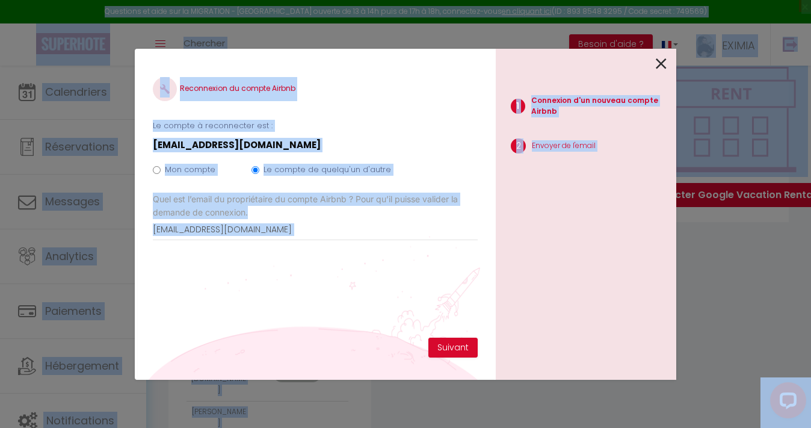
click at [307, 223] on input "[PERSON_NAME][EMAIL_ADDRESS][PERSON_NAME][DOMAIN_NAME]" at bounding box center [315, 230] width 325 height 22
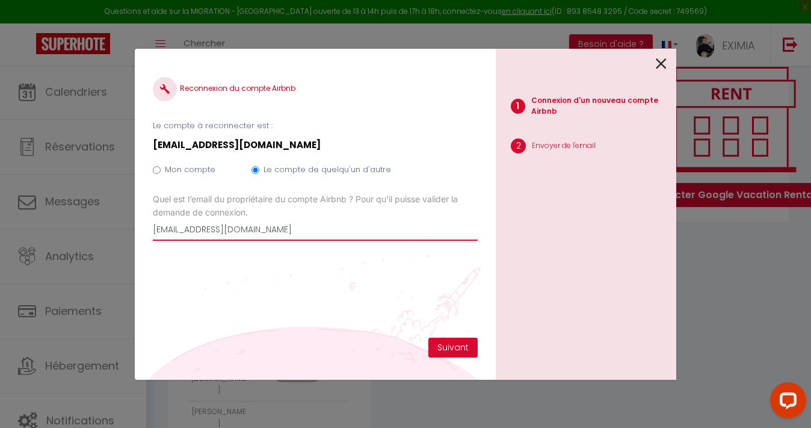
paste input "[PERSON_NAME][EMAIL_ADDRESS][DOMAIN_NAME]"
type input "[PERSON_NAME][EMAIL_ADDRESS][DOMAIN_NAME]"
click at [451, 336] on div "Reconnexion du compte Airbnb Le compte à reconnecter est : maurane.bryl@gmail.c…" at bounding box center [315, 202] width 325 height 271
click at [450, 352] on button "Suivant" at bounding box center [452, 347] width 49 height 20
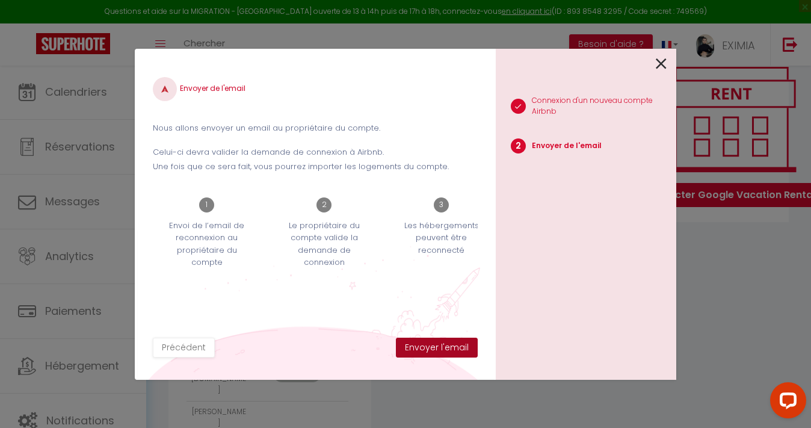
click at [450, 352] on button "Envoyer l'email" at bounding box center [437, 347] width 82 height 20
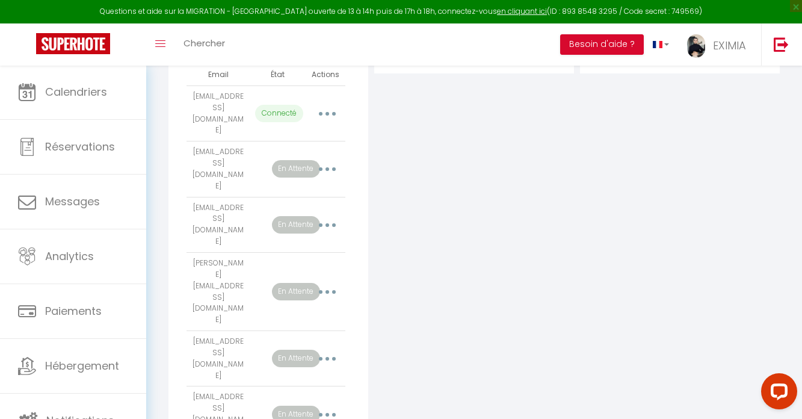
scroll to position [0, 0]
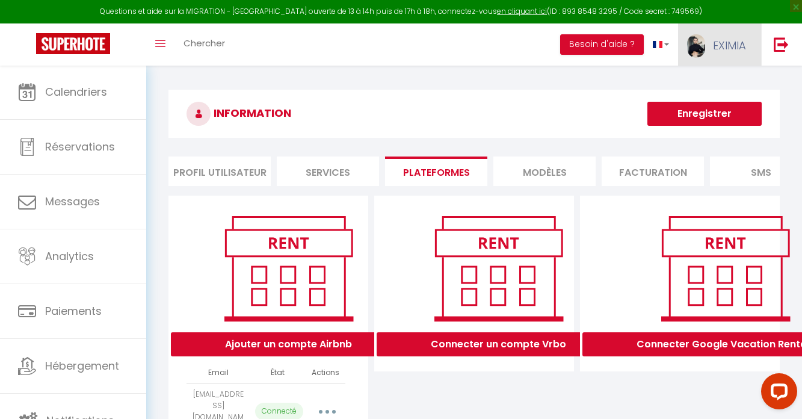
click at [695, 41] on img at bounding box center [696, 45] width 18 height 23
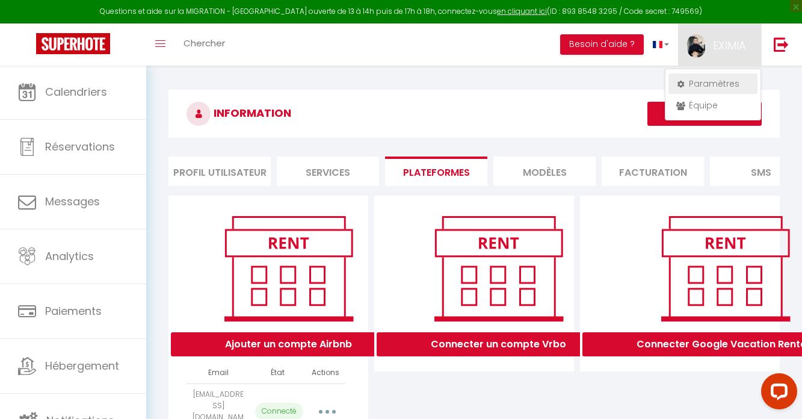
click at [717, 86] on link "Paramètres" at bounding box center [712, 83] width 89 height 20
click at [228, 170] on li "Profil Utilisateur" at bounding box center [219, 170] width 102 height 29
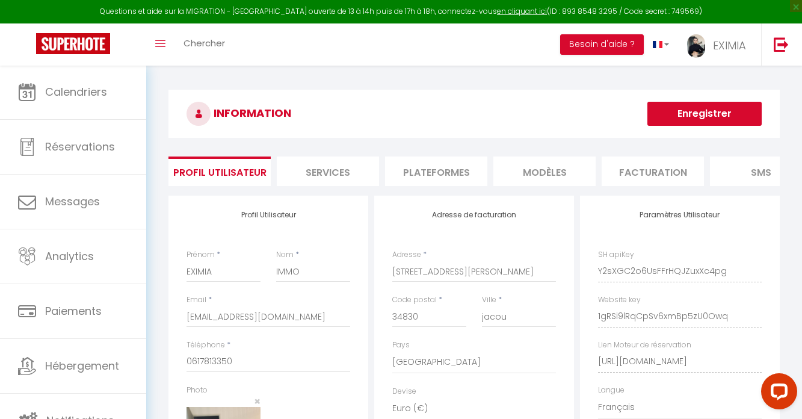
click at [355, 162] on li "Services" at bounding box center [328, 170] width 102 height 29
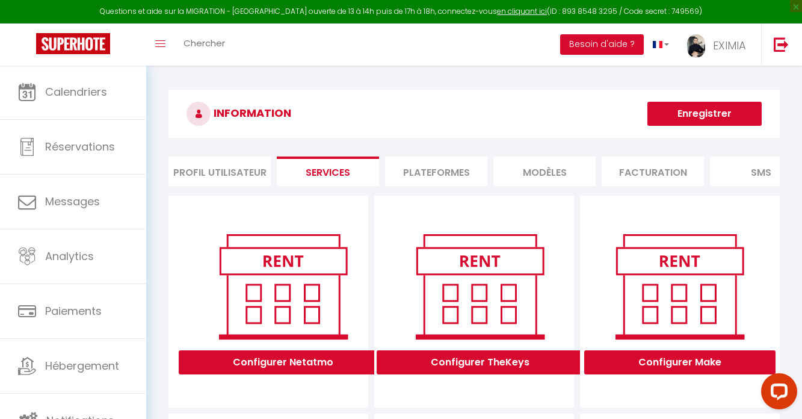
click at [420, 171] on li "Plateformes" at bounding box center [436, 170] width 102 height 29
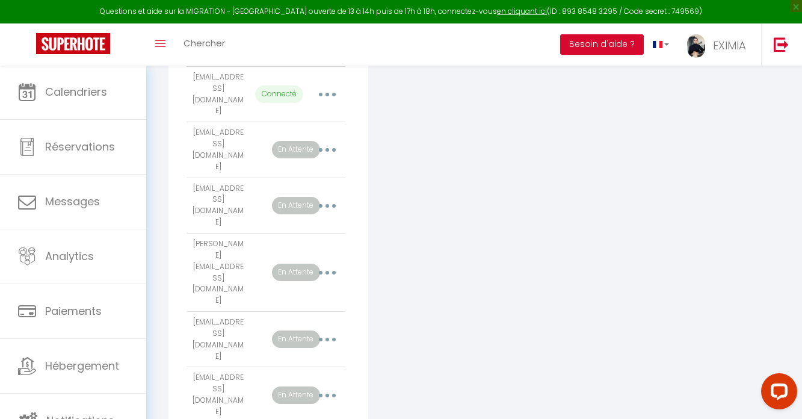
scroll to position [211, 0]
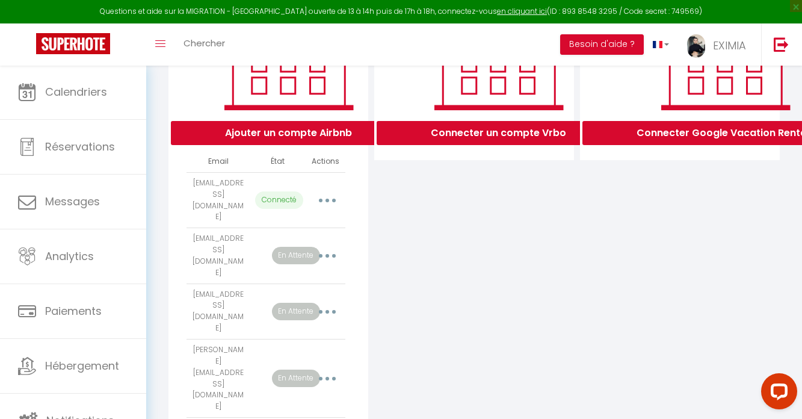
click at [332, 191] on button "button" at bounding box center [327, 200] width 34 height 19
click at [451, 266] on div "Connecter un compte Vrbo" at bounding box center [474, 390] width 206 height 813
click at [322, 191] on button "button" at bounding box center [327, 200] width 34 height 19
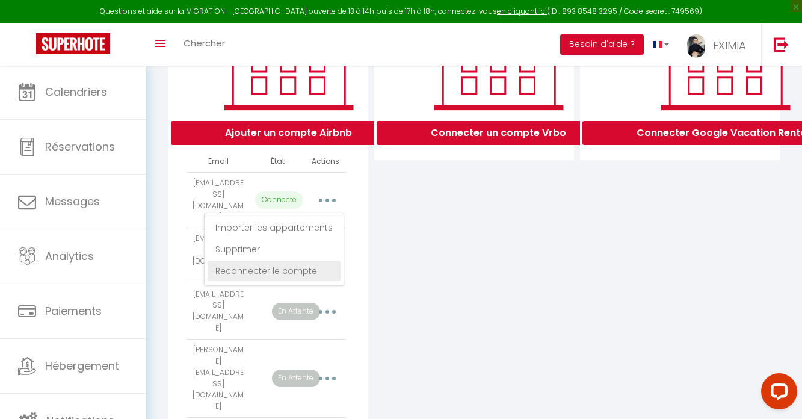
click at [306, 261] on link "Reconnecter le compte" at bounding box center [274, 270] width 133 height 20
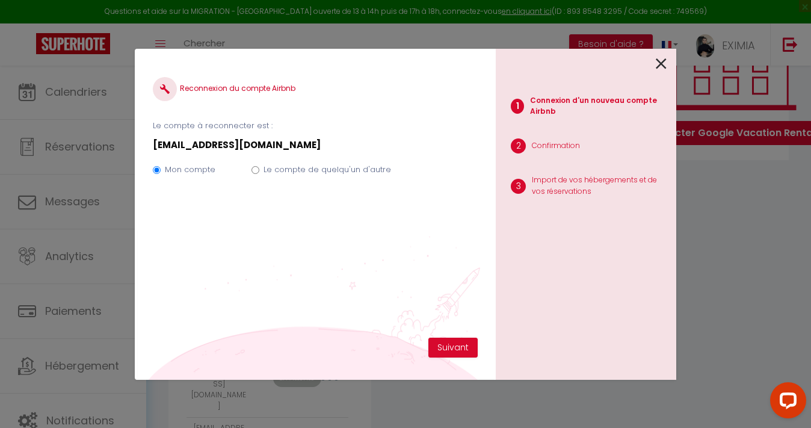
click at [328, 167] on label "Le compte de quelqu'un d'autre" at bounding box center [327, 170] width 128 height 12
click at [259, 167] on input "Le compte de quelqu'un d'autre" at bounding box center [255, 170] width 8 height 8
radio input "true"
radio input "false"
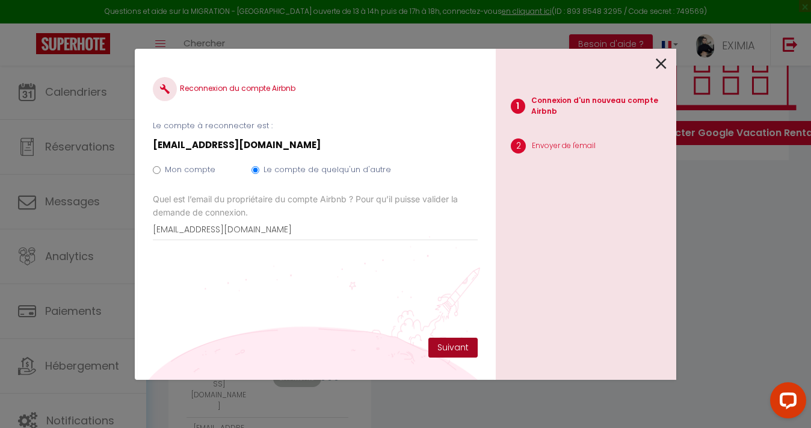
type input "[EMAIL_ADDRESS][DOMAIN_NAME]"
click at [440, 346] on button "Suivant" at bounding box center [452, 347] width 49 height 20
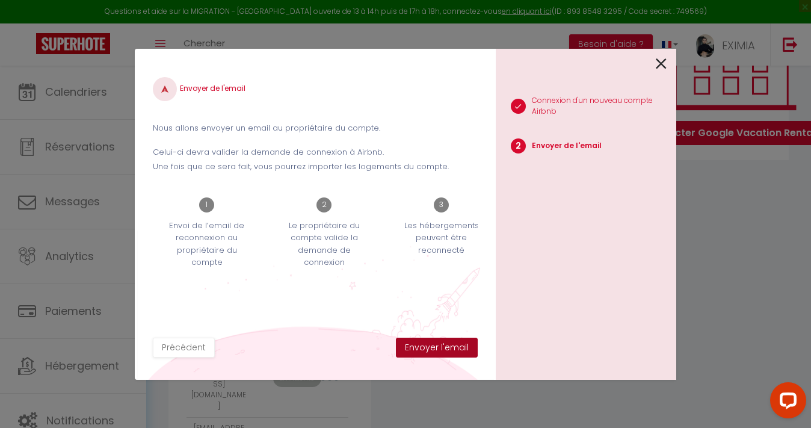
click at [441, 346] on button "Envoyer l'email" at bounding box center [437, 347] width 82 height 20
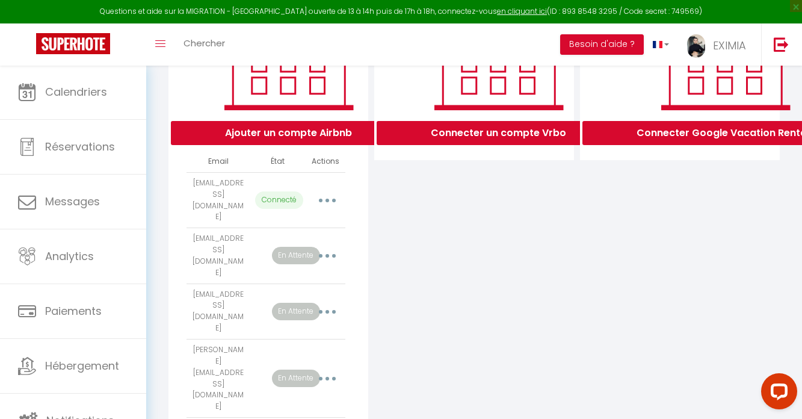
click at [325, 198] on button "button" at bounding box center [327, 200] width 34 height 19
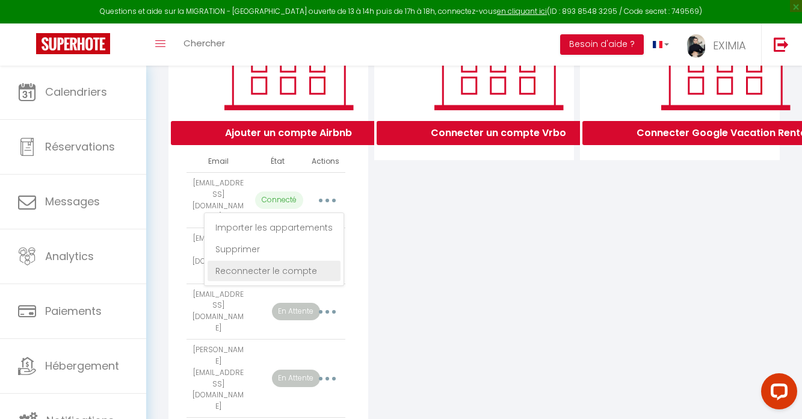
click at [311, 269] on link "Reconnecter le compte" at bounding box center [274, 270] width 133 height 20
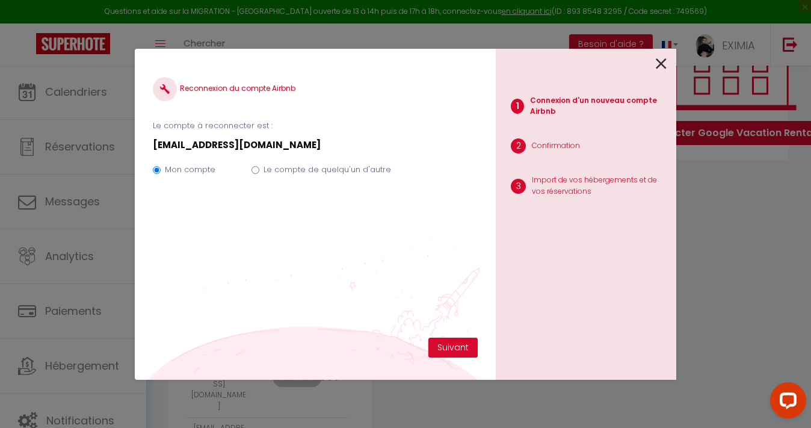
click at [313, 169] on label "Le compte de quelqu'un d'autre" at bounding box center [327, 170] width 128 height 12
click at [259, 169] on input "Le compte de quelqu'un d'autre" at bounding box center [255, 170] width 8 height 8
radio input "true"
radio input "false"
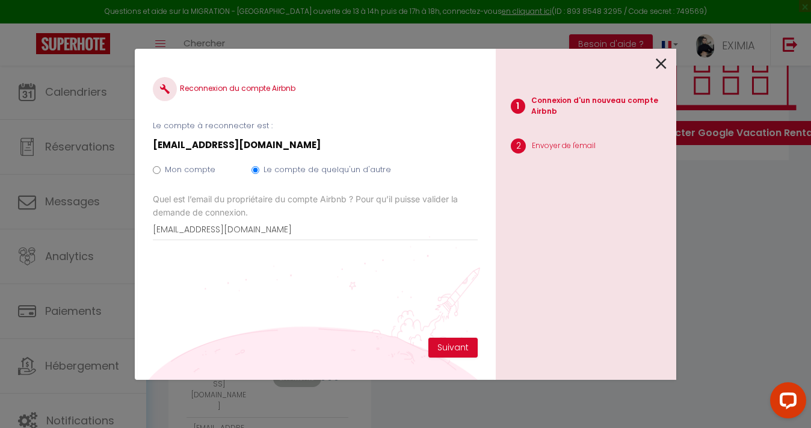
drag, startPoint x: 306, startPoint y: 209, endPoint x: 306, endPoint y: 224, distance: 15.0
click at [306, 211] on label "Quel est l’email du propriétaire du compte Airbnb ? Pour qu’il puisse valider l…" at bounding box center [315, 205] width 325 height 26
click at [0, 0] on input "[PERSON_NAME][EMAIL_ADDRESS][PERSON_NAME][DOMAIN_NAME]" at bounding box center [0, 0] width 0 height 0
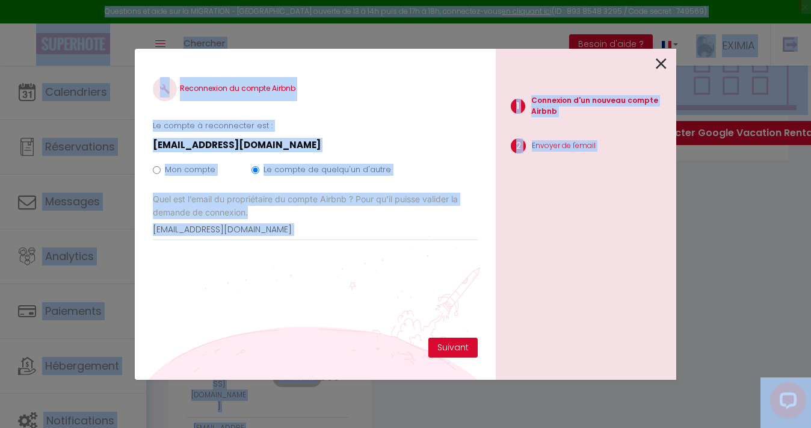
click at [315, 227] on input "[PERSON_NAME][EMAIL_ADDRESS][PERSON_NAME][DOMAIN_NAME]" at bounding box center [315, 230] width 325 height 22
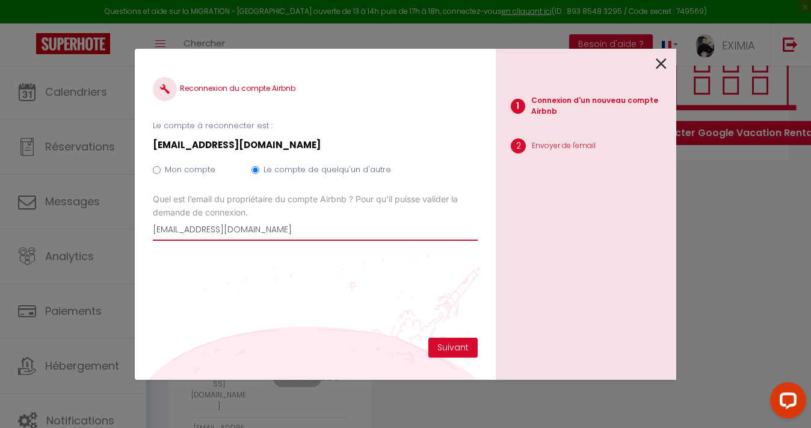
paste input "[PERSON_NAME][EMAIL_ADDRESS][PERSON_NAME][DOMAIN_NAME]"
type input "[PERSON_NAME][EMAIL_ADDRESS][PERSON_NAME][DOMAIN_NAME]"
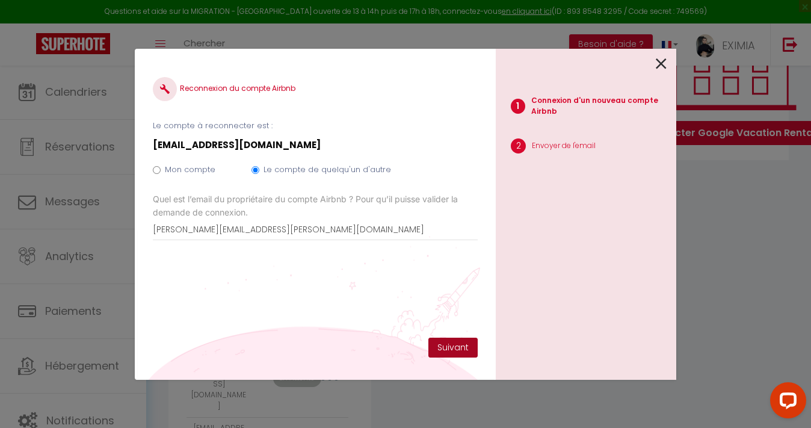
click at [475, 355] on button "Suivant" at bounding box center [452, 347] width 49 height 20
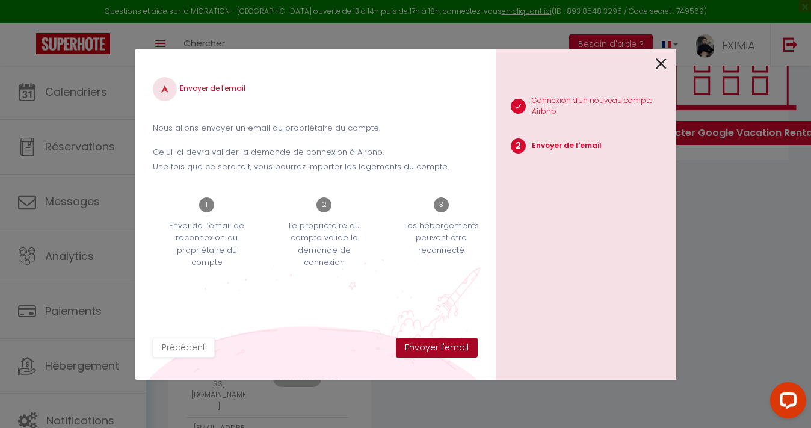
click at [469, 349] on button "Envoyer l'email" at bounding box center [437, 347] width 82 height 20
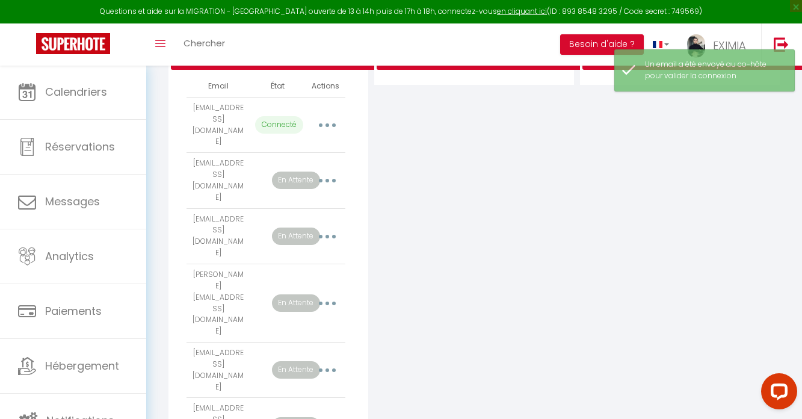
scroll to position [306, 0]
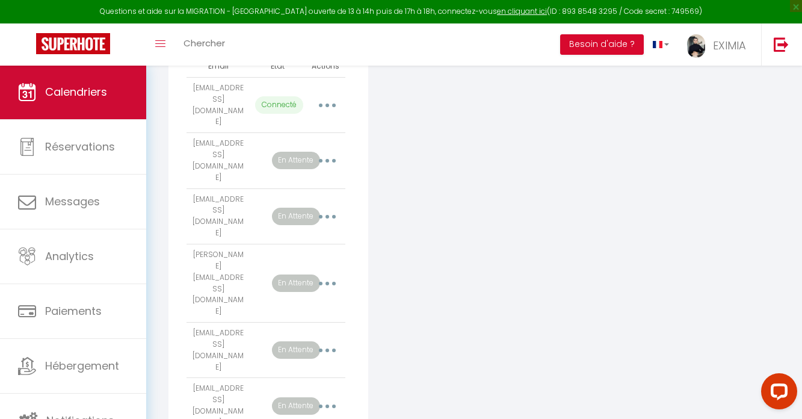
click at [109, 90] on link "Calendriers" at bounding box center [73, 92] width 146 height 54
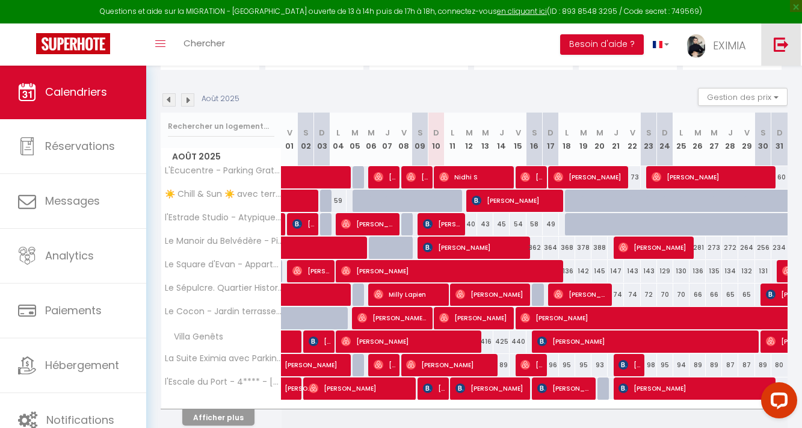
scroll to position [118, 0]
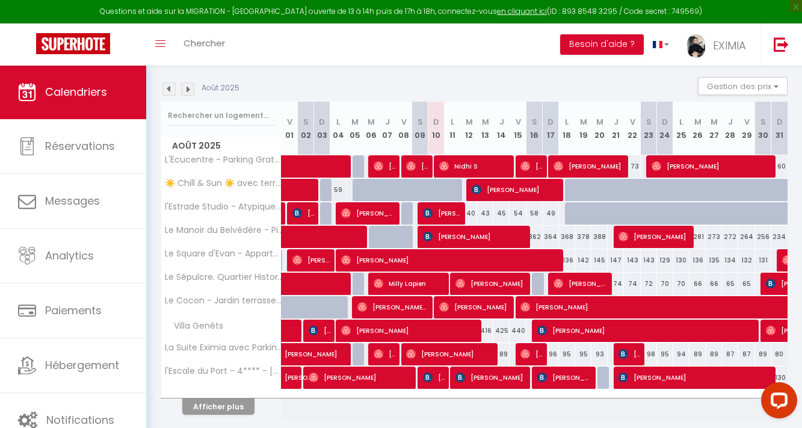
click at [245, 399] on button "Afficher plus" at bounding box center [218, 406] width 72 height 16
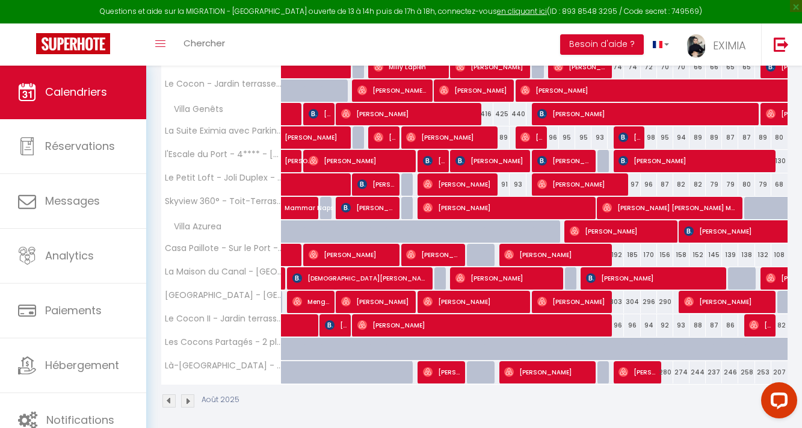
scroll to position [85, 0]
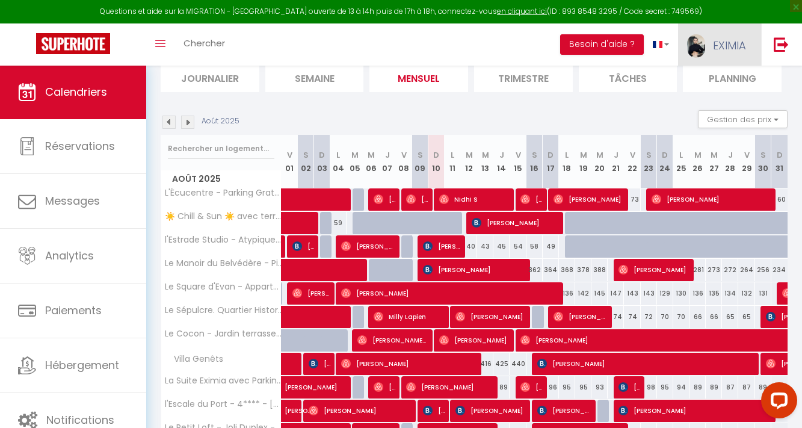
click at [734, 55] on link "EXIMIA" at bounding box center [719, 44] width 83 height 42
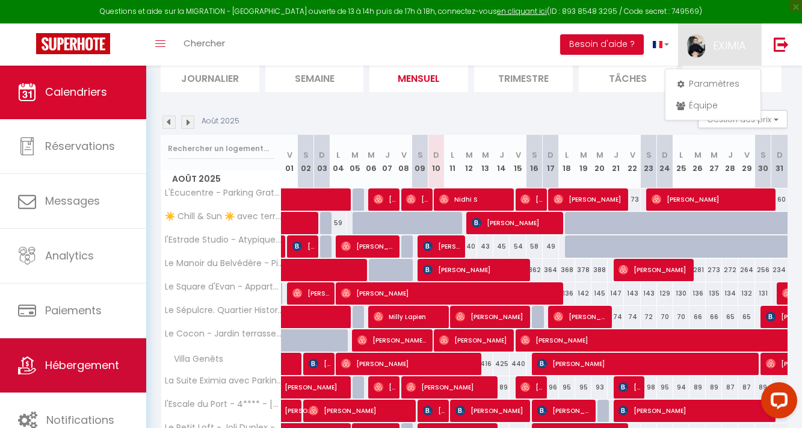
click at [135, 365] on link "Hébergement" at bounding box center [73, 365] width 146 height 54
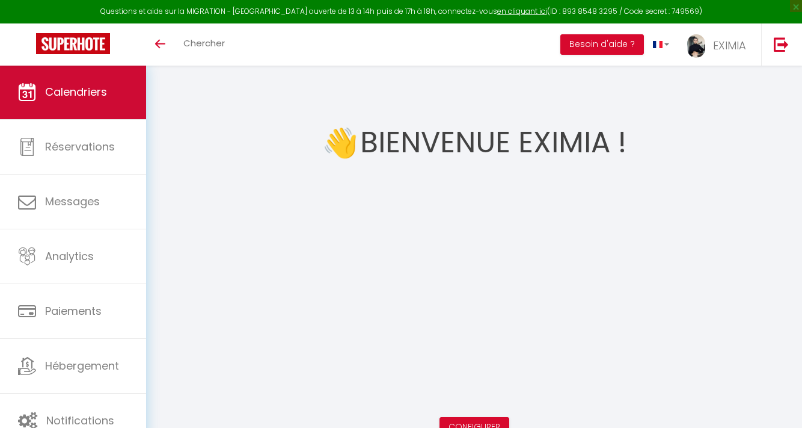
click at [108, 100] on link "Calendriers" at bounding box center [73, 92] width 146 height 54
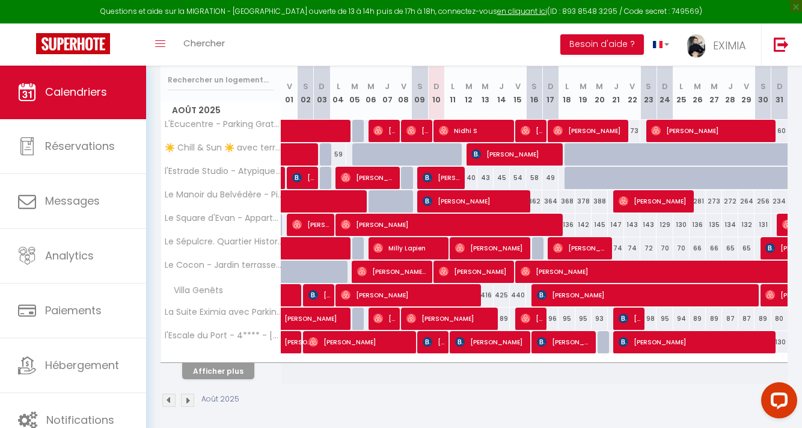
scroll to position [159, 0]
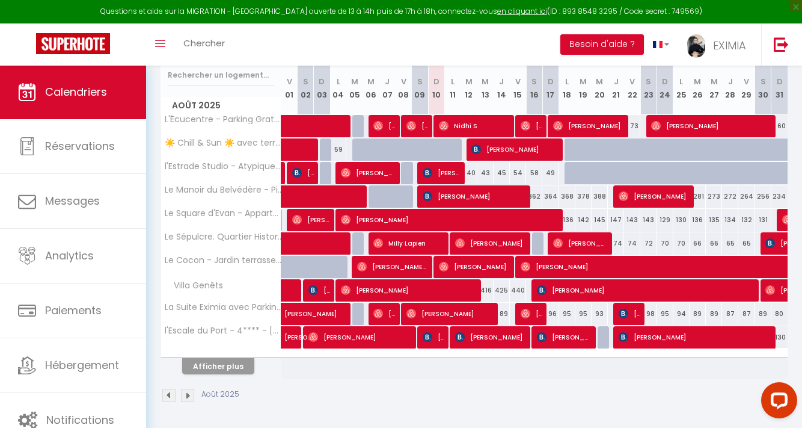
click at [215, 373] on button "Afficher plus" at bounding box center [218, 366] width 72 height 16
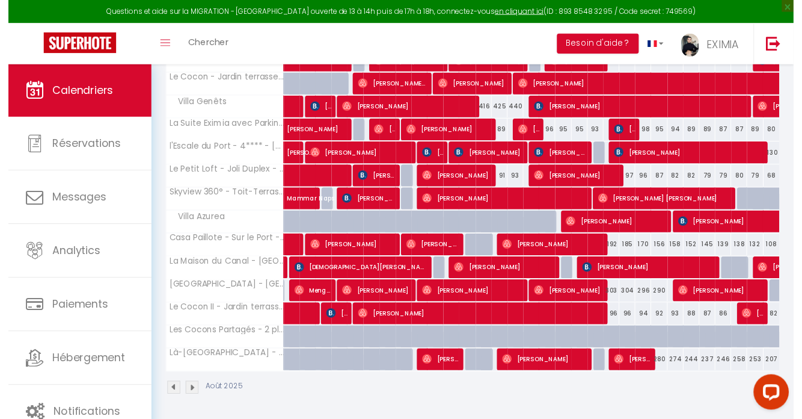
scroll to position [0, 0]
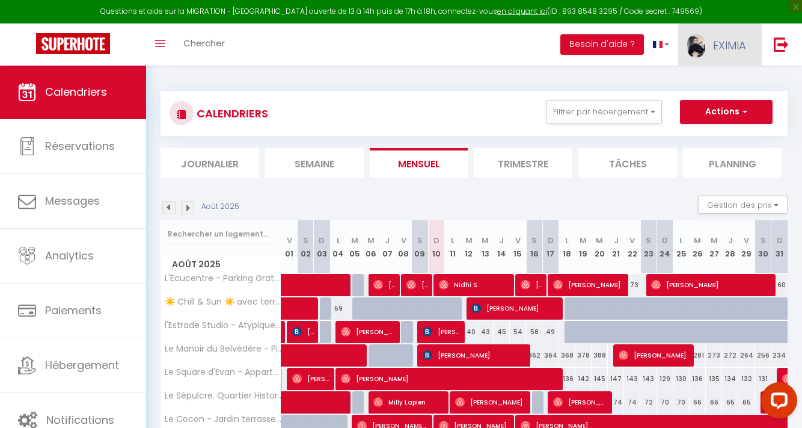
click at [710, 49] on link "EXIMIA" at bounding box center [720, 44] width 83 height 42
click at [722, 87] on link "Paramètres" at bounding box center [713, 83] width 89 height 20
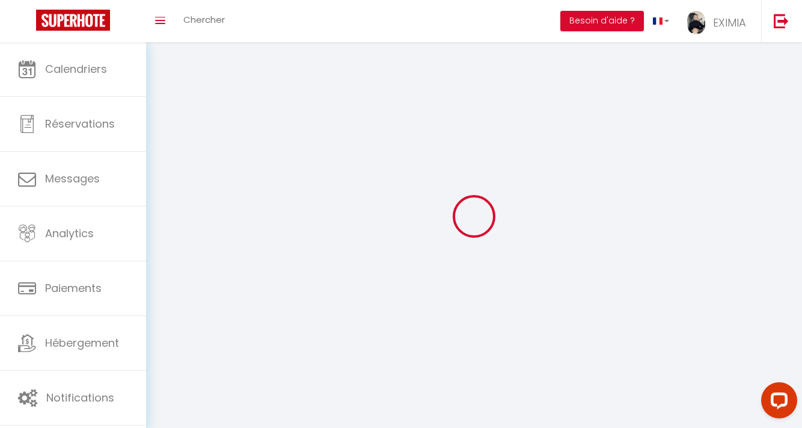
type input "EXIMIA"
type input "IMMO"
type input "0617813350"
type input "[STREET_ADDRESS][PERSON_NAME]"
type input "34830"
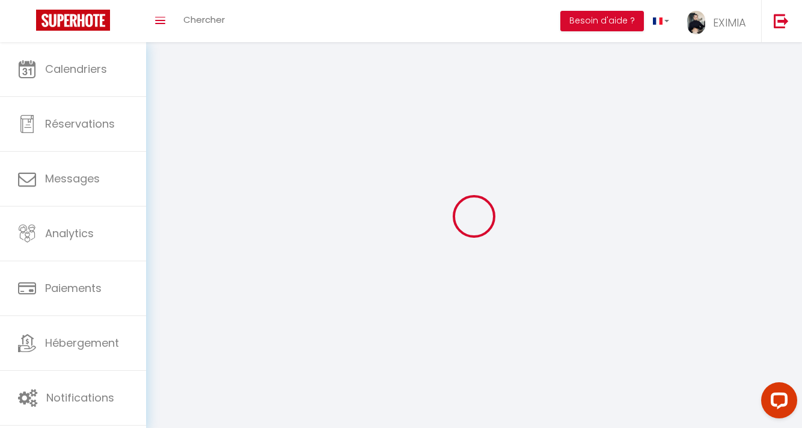
type input "jacou"
type input "Y2sXGC2o6UsFFrHQJZuxXc4pg"
type input "1gRSi9lRqCpSv6xmBp5zU0Owq"
type input "Y2sXGC2o6UsFFrHQJZuxXc4pg"
type input "1gRSi9lRqCpSv6xmBp5zU0Owq"
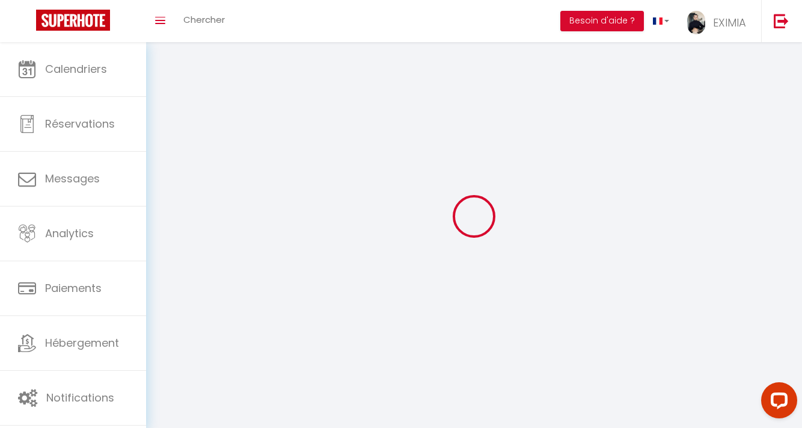
type input "[URL][DOMAIN_NAME]"
select select "1"
select select "28"
select select "fr"
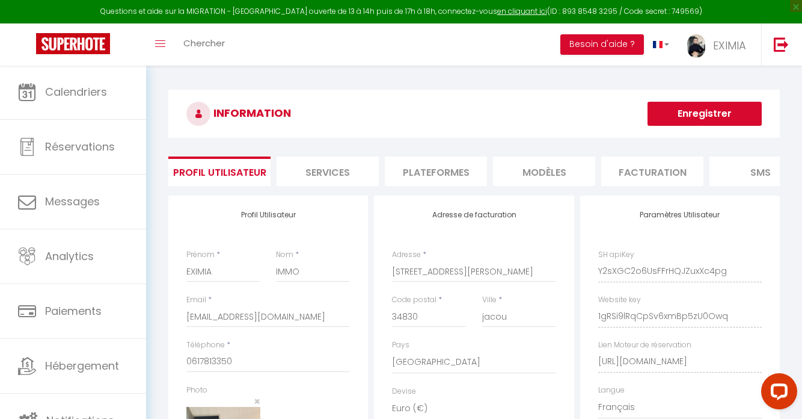
click at [453, 177] on li "Plateformes" at bounding box center [436, 170] width 102 height 29
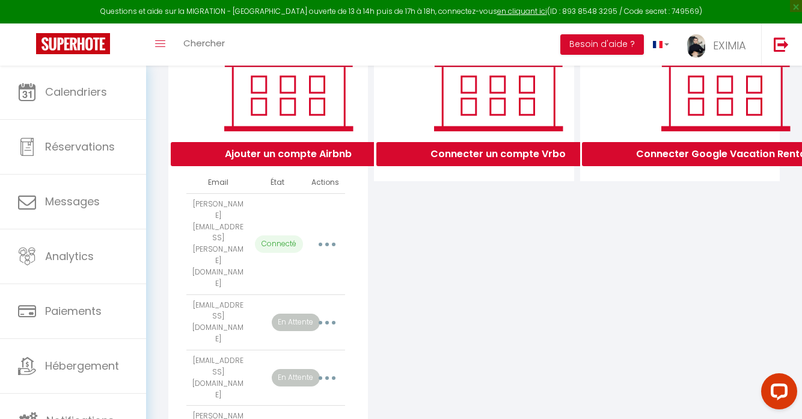
scroll to position [102, 0]
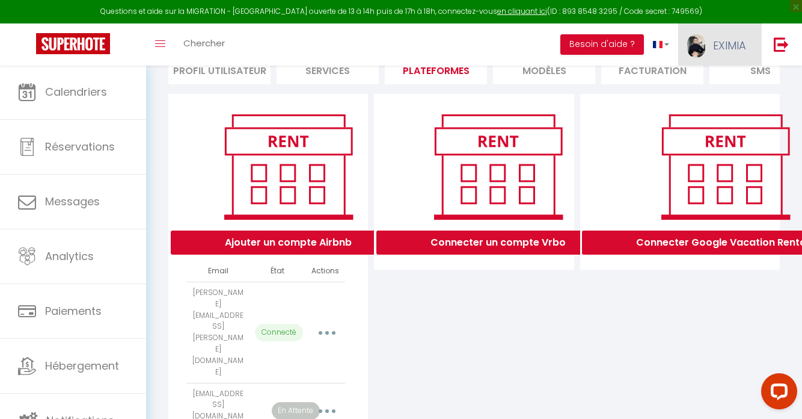
click at [707, 37] on link "EXIMIA" at bounding box center [720, 44] width 83 height 42
click at [718, 78] on link "Paramètres" at bounding box center [713, 83] width 89 height 20
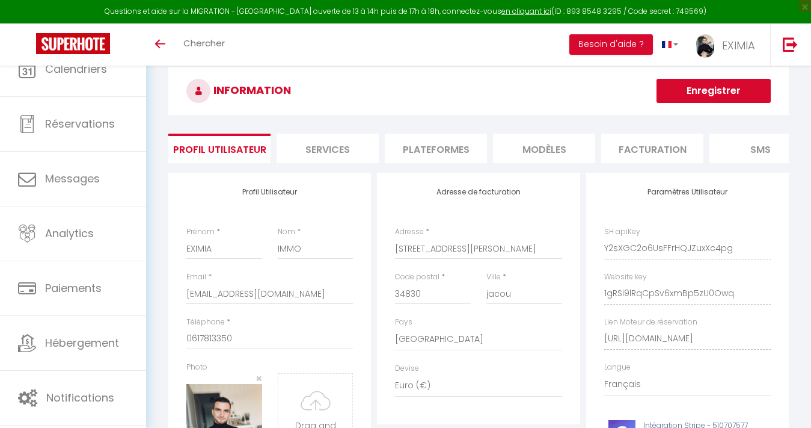
click at [442, 147] on li "Plateformes" at bounding box center [436, 148] width 102 height 29
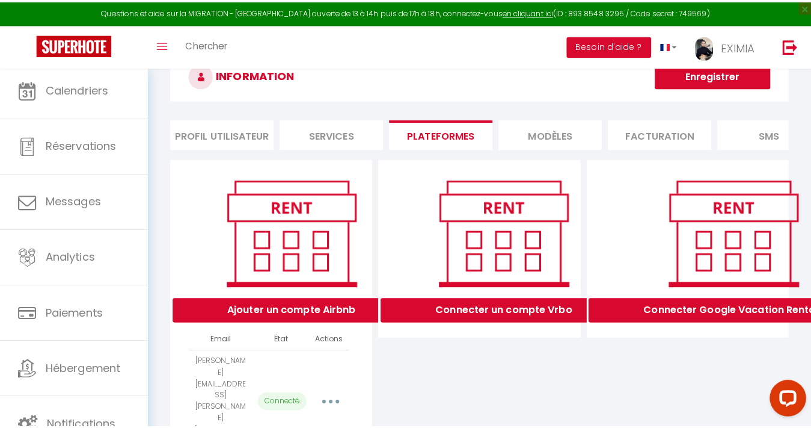
scroll to position [95, 0]
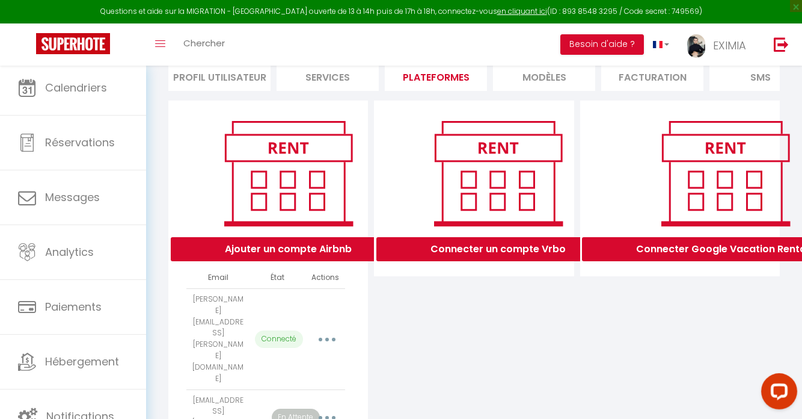
click at [327, 337] on icon "button" at bounding box center [327, 339] width 4 height 4
click at [328, 329] on button "button" at bounding box center [327, 338] width 34 height 19
click at [301, 399] on link "Reconnecter le compte" at bounding box center [274, 409] width 133 height 20
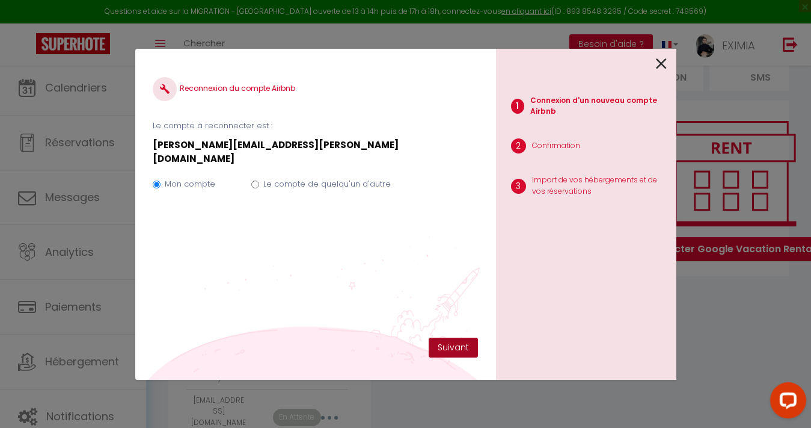
click at [464, 344] on button "Suivant" at bounding box center [453, 347] width 49 height 20
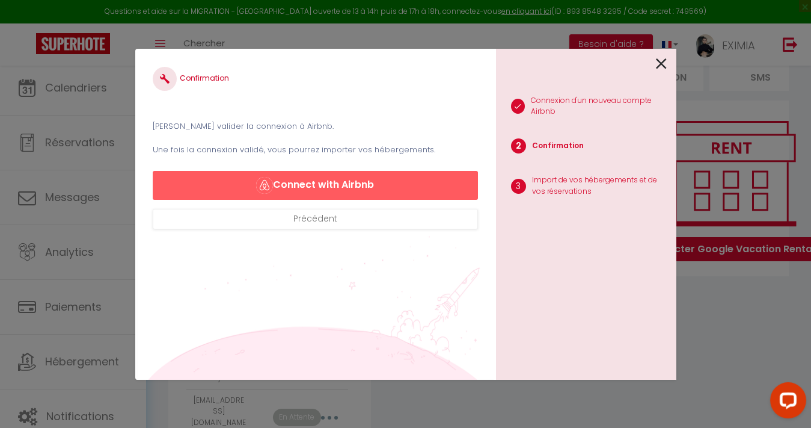
click at [355, 180] on button "Connect with Airbnb" at bounding box center [315, 185] width 325 height 29
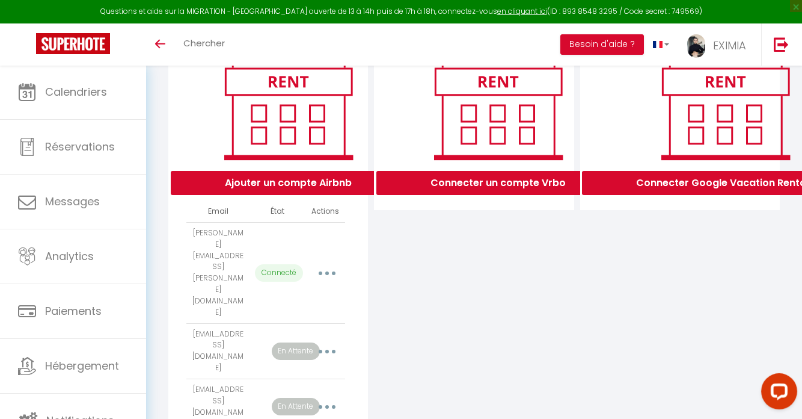
scroll to position [413, 0]
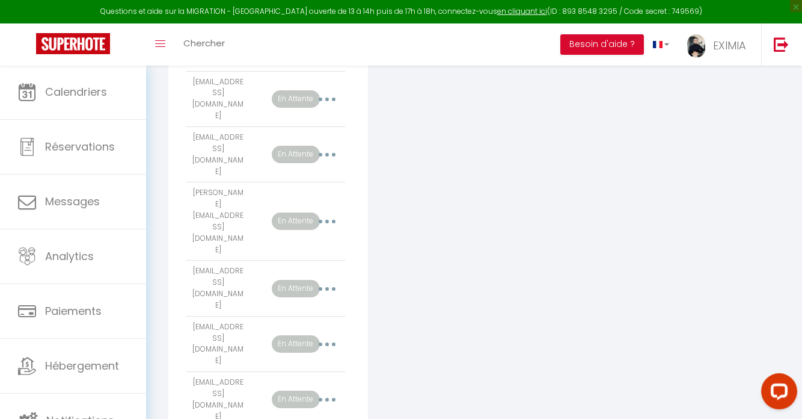
select select
select select "57667"
select select "58393"
select select "62129"
select select "67609"
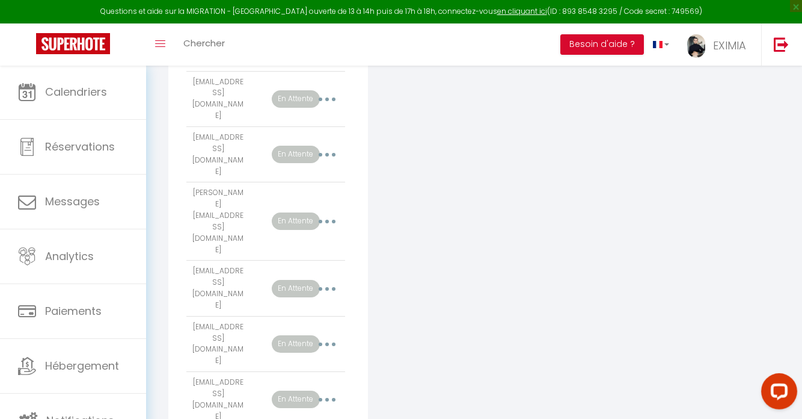
select select "26556"
select select "50681"
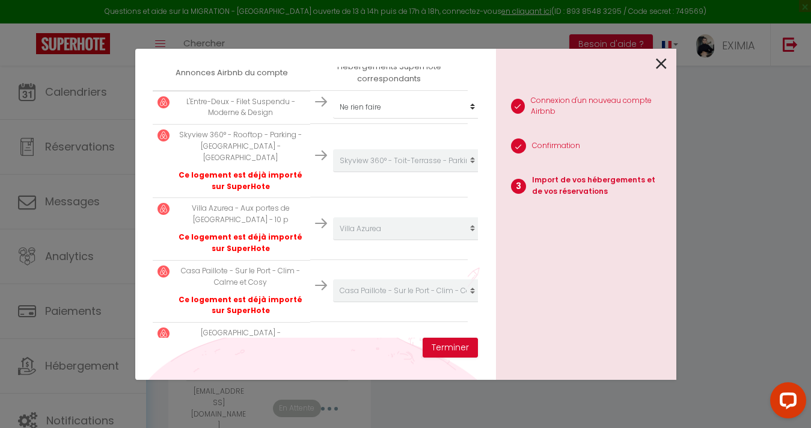
scroll to position [226, 0]
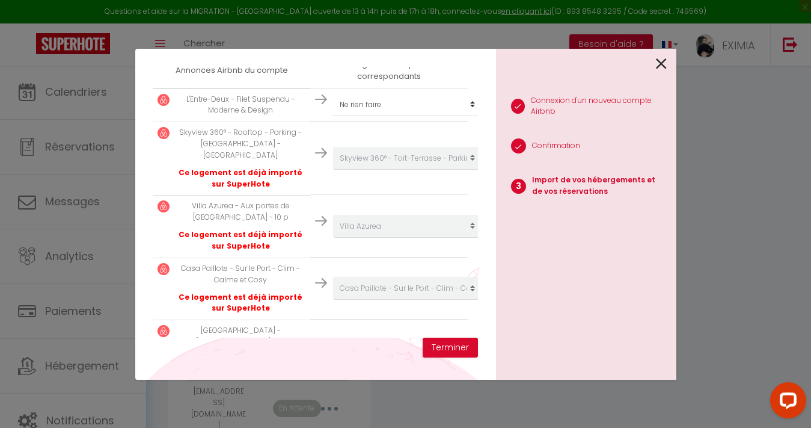
click at [263, 229] on p "Ce logement est déjà importé sur SuperHote" at bounding box center [241, 240] width 130 height 23
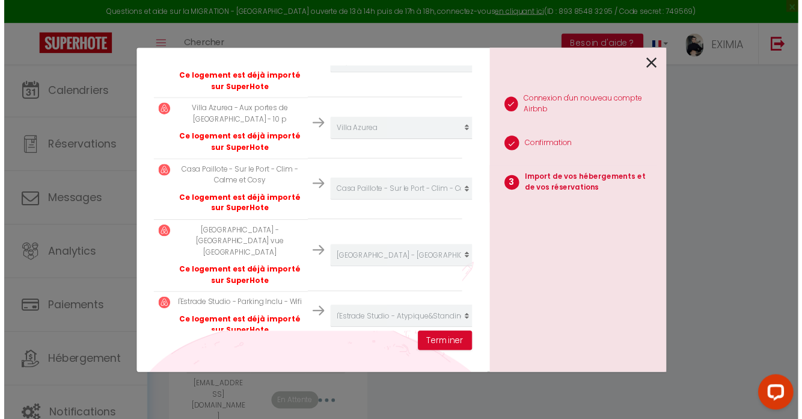
scroll to position [385, 0]
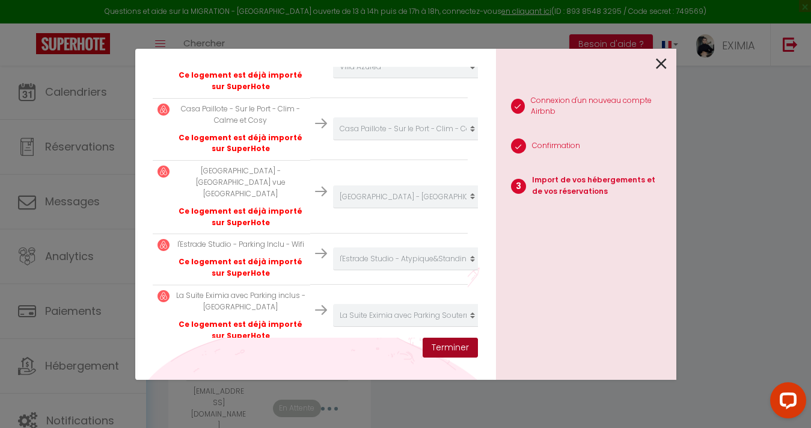
click at [451, 345] on button "Terminer" at bounding box center [450, 347] width 55 height 20
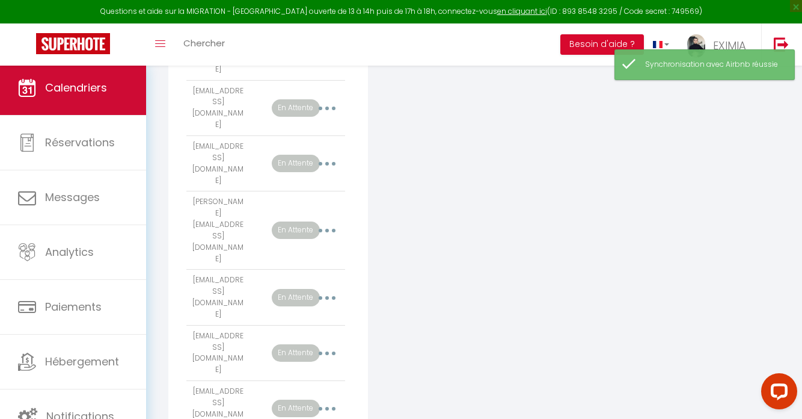
click at [72, 96] on link "Calendriers" at bounding box center [73, 88] width 146 height 54
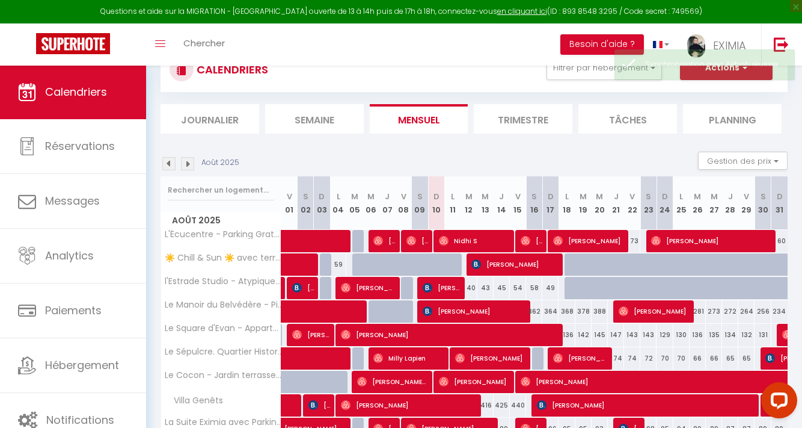
scroll to position [159, 0]
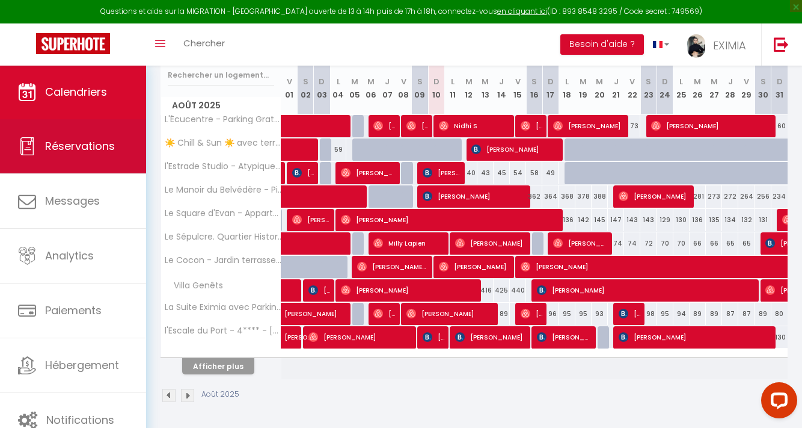
click at [99, 128] on link "Réservations" at bounding box center [73, 146] width 146 height 54
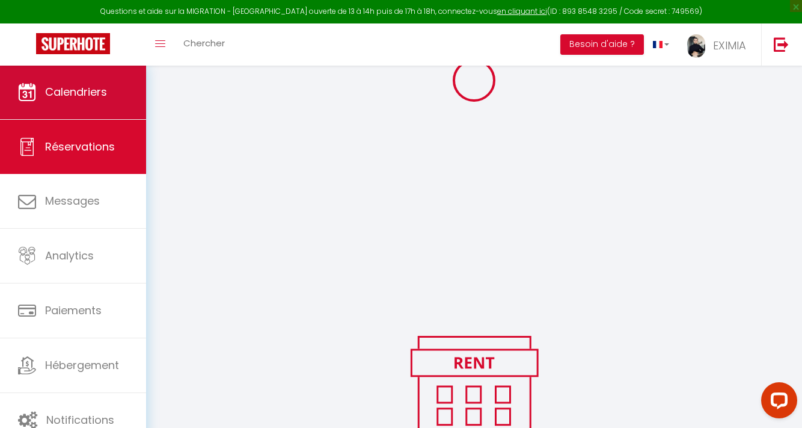
click at [111, 95] on link "Calendriers" at bounding box center [73, 92] width 146 height 54
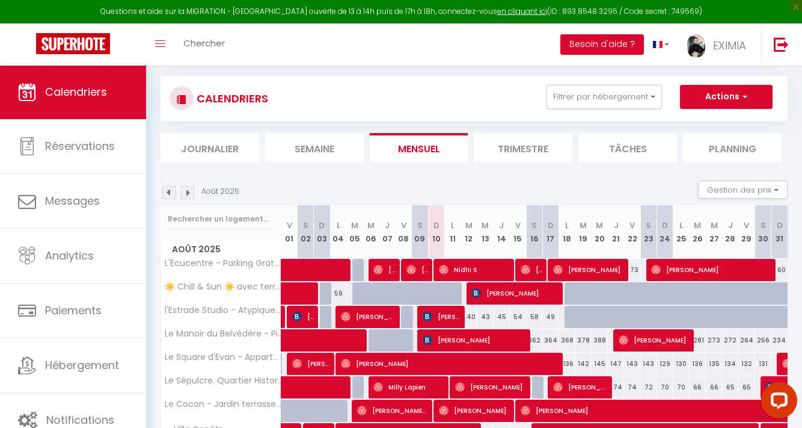
scroll to position [159, 0]
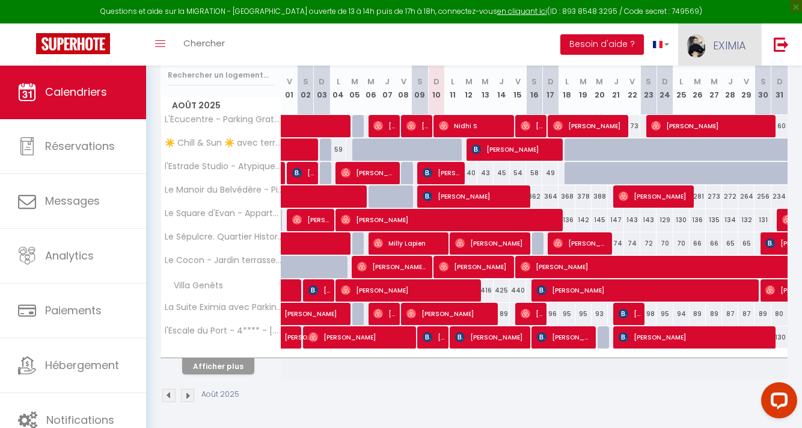
click at [738, 51] on span "EXIMIA" at bounding box center [729, 45] width 33 height 15
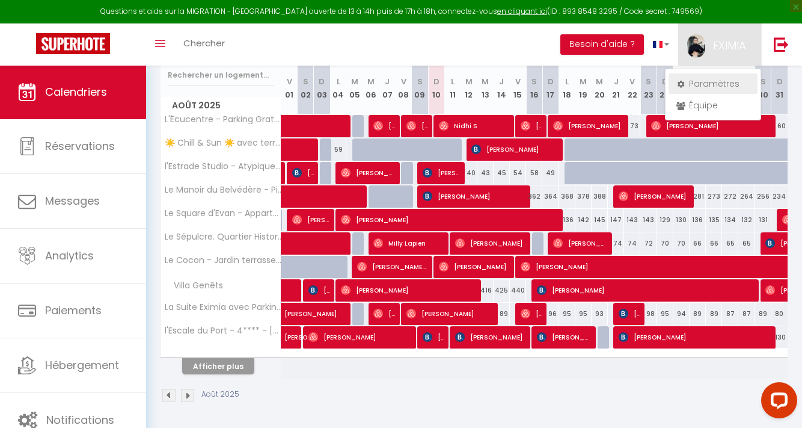
click at [719, 91] on link "Paramètres" at bounding box center [713, 83] width 89 height 20
select select "fr"
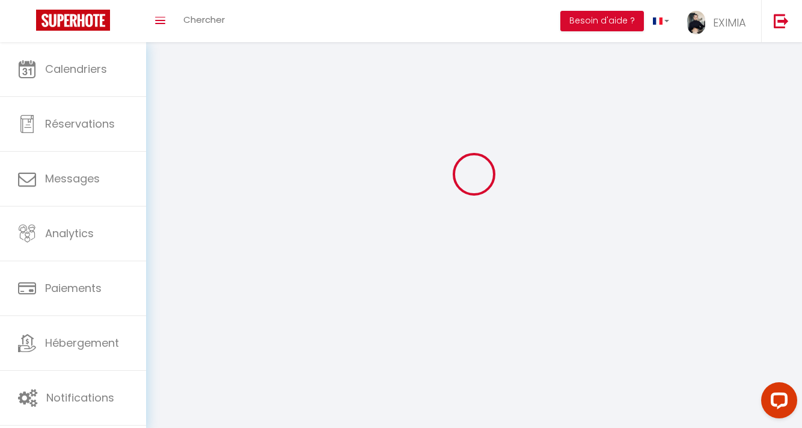
select select
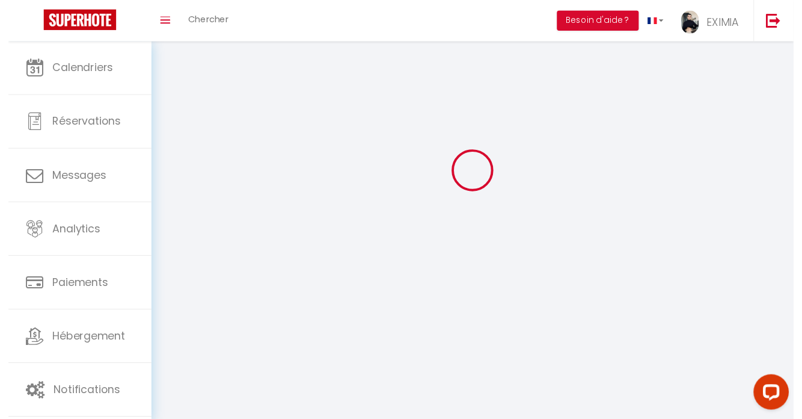
scroll to position [42, 0]
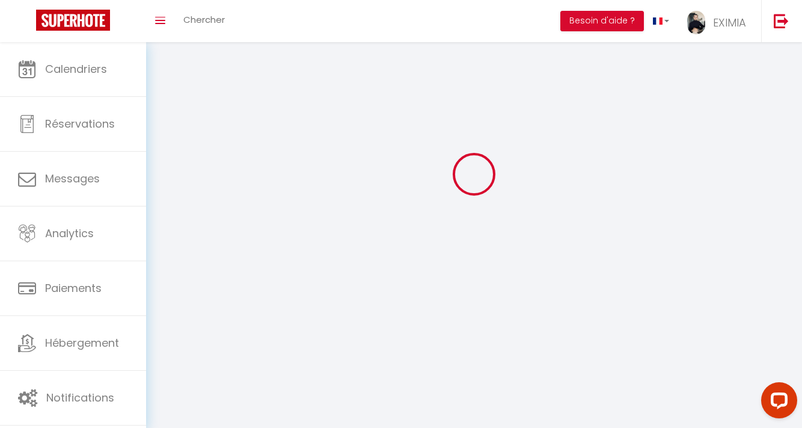
type input "EXIMIA"
type input "IMMO"
type input "0617813350"
type input "[STREET_ADDRESS][PERSON_NAME]"
type input "34830"
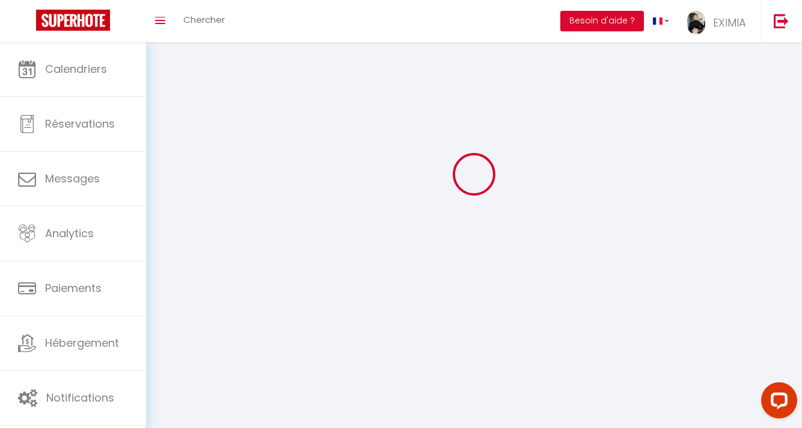
type input "jacou"
type input "Y2sXGC2o6UsFFrHQJZuxXc4pg"
type input "1gRSi9lRqCpSv6xmBp5zU0Owq"
type input "[URL][DOMAIN_NAME]"
select select "28"
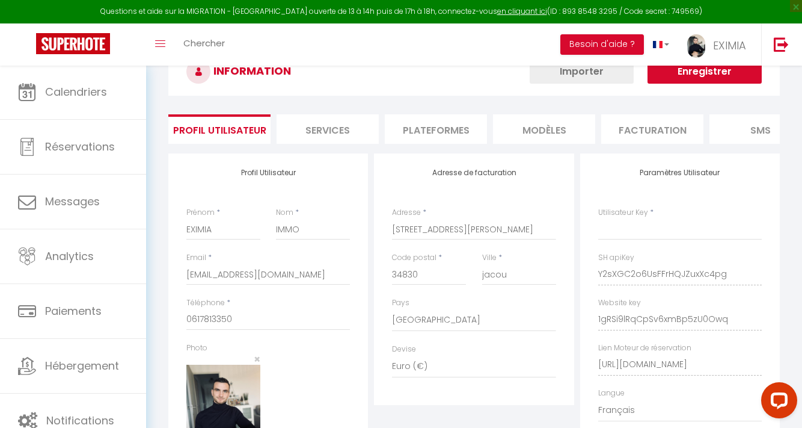
type input "Y2sXGC2o6UsFFrHQJZuxXc4pg"
type input "1gRSi9lRqCpSv6xmBp5zU0Owq"
type input "[URL][DOMAIN_NAME]"
select select "fr"
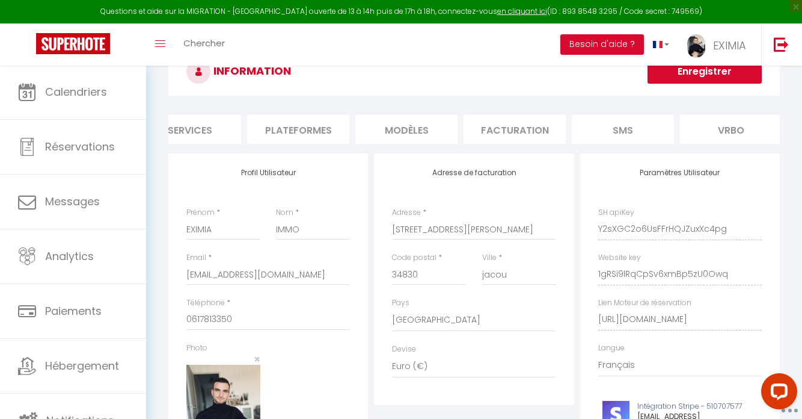
scroll to position [0, 140]
click at [296, 132] on li "Plateformes" at bounding box center [296, 128] width 102 height 29
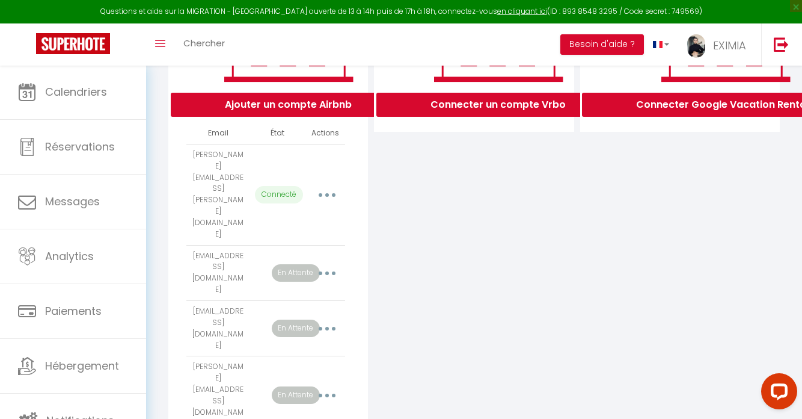
scroll to position [413, 0]
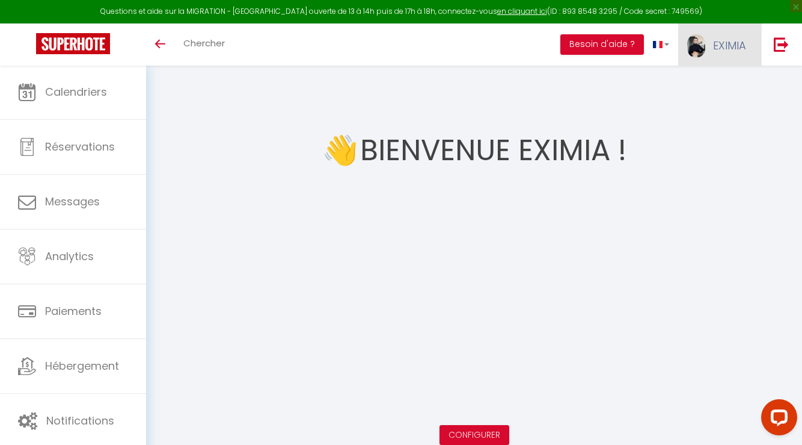
click at [683, 52] on link "EXIMIA" at bounding box center [720, 44] width 83 height 42
click at [722, 86] on link "Paramètres" at bounding box center [713, 83] width 89 height 20
select select "28"
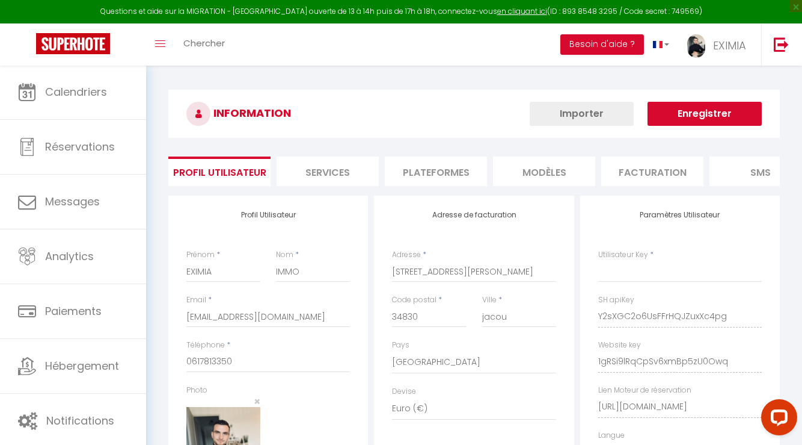
type input "Y2sXGC2o6UsFFrHQJZuxXc4pg"
type input "1gRSi9lRqCpSv6xmBp5zU0Owq"
type input "[URL][DOMAIN_NAME]"
select select "fr"
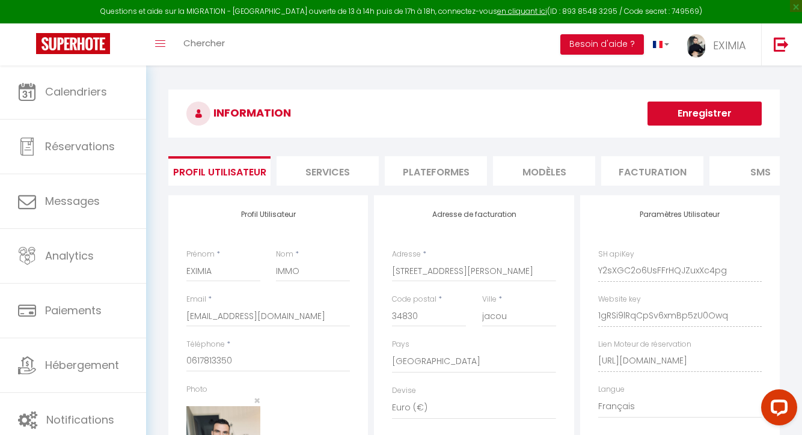
click at [422, 172] on li "Plateformes" at bounding box center [436, 170] width 102 height 29
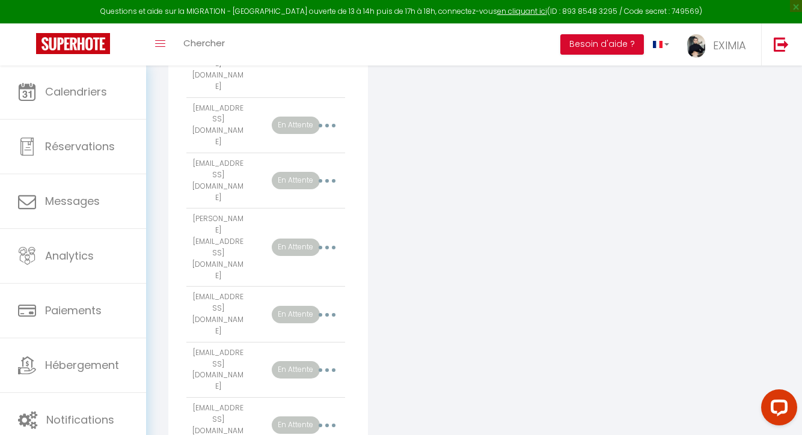
scroll to position [355, 0]
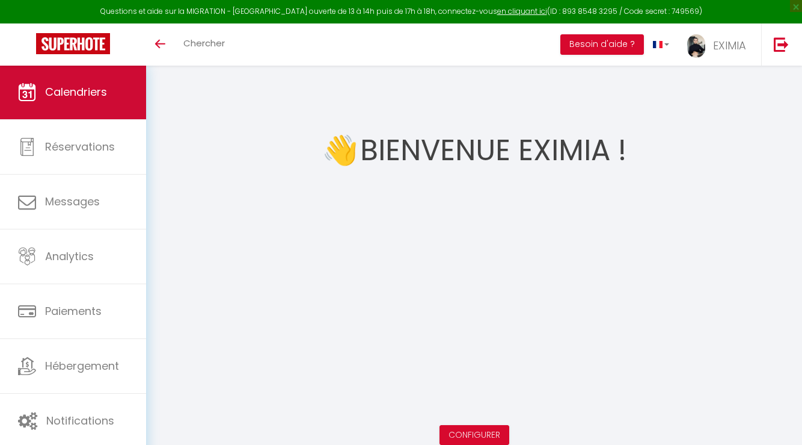
click at [79, 78] on link "Calendriers" at bounding box center [73, 92] width 146 height 54
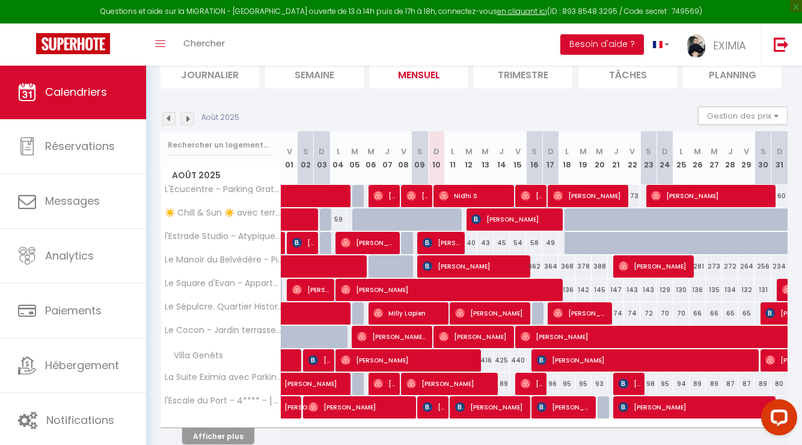
scroll to position [142, 0]
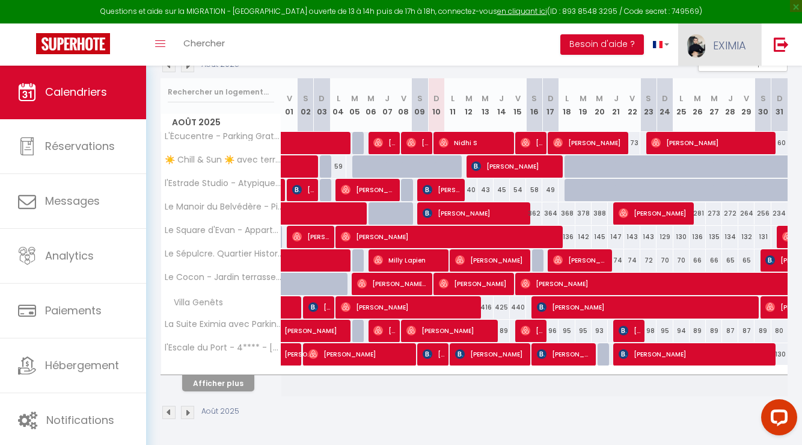
click at [706, 40] on span at bounding box center [697, 45] width 18 height 23
click at [706, 80] on link "Paramètres" at bounding box center [713, 83] width 89 height 20
select select "28"
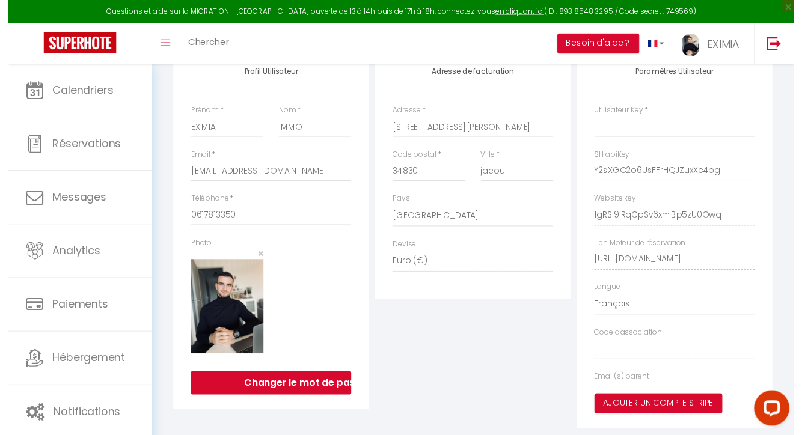
scroll to position [42, 0]
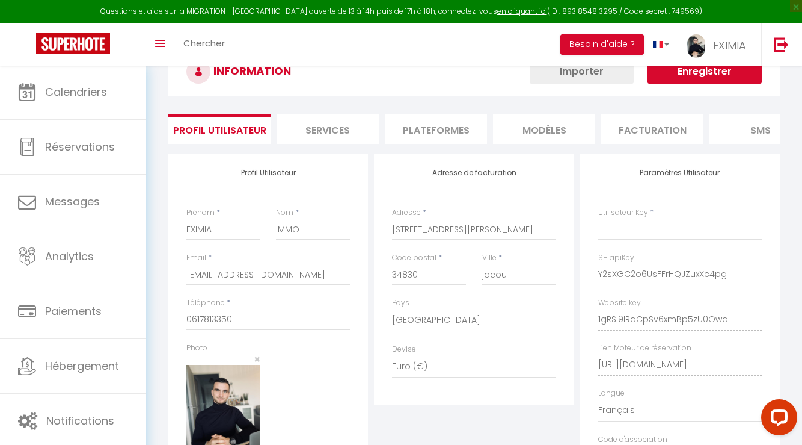
type input "Y2sXGC2o6UsFFrHQJZuxXc4pg"
type input "1gRSi9lRqCpSv6xmBp5zU0Owq"
type input "[URL][DOMAIN_NAME]"
select select "fr"
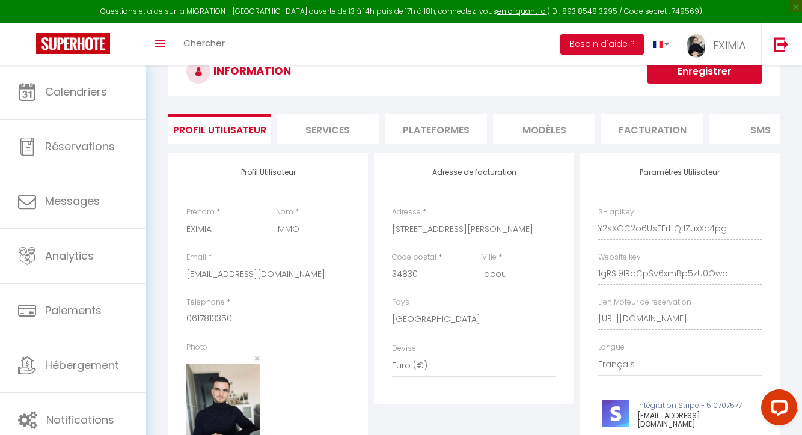
click at [433, 131] on li "Plateformes" at bounding box center [436, 128] width 102 height 29
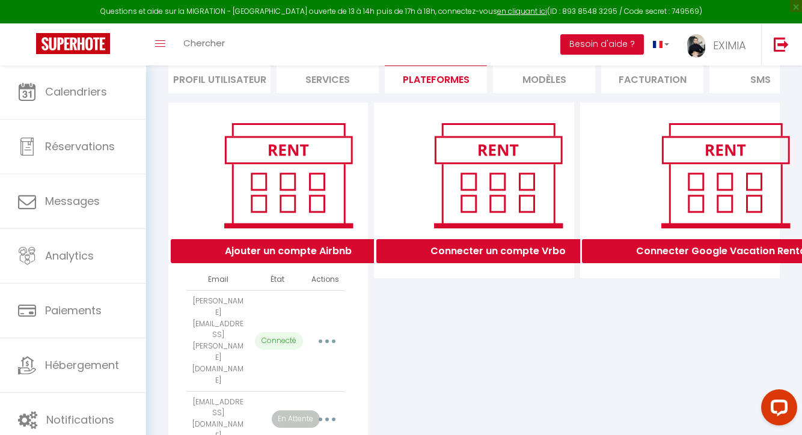
scroll to position [197, 0]
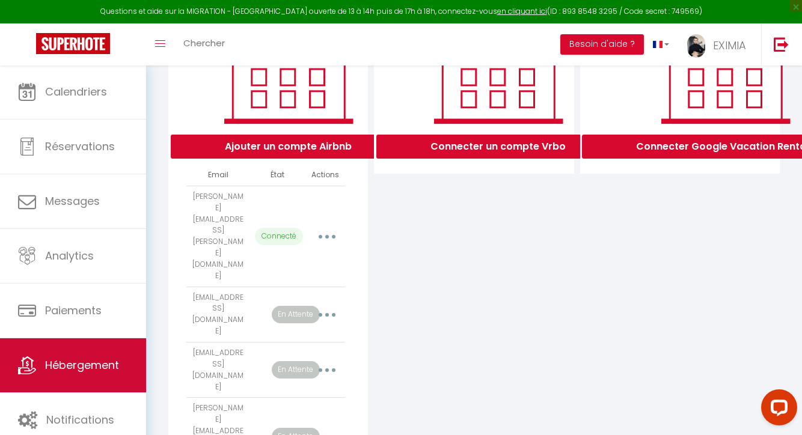
click at [77, 355] on link "Hébergement" at bounding box center [73, 366] width 146 height 54
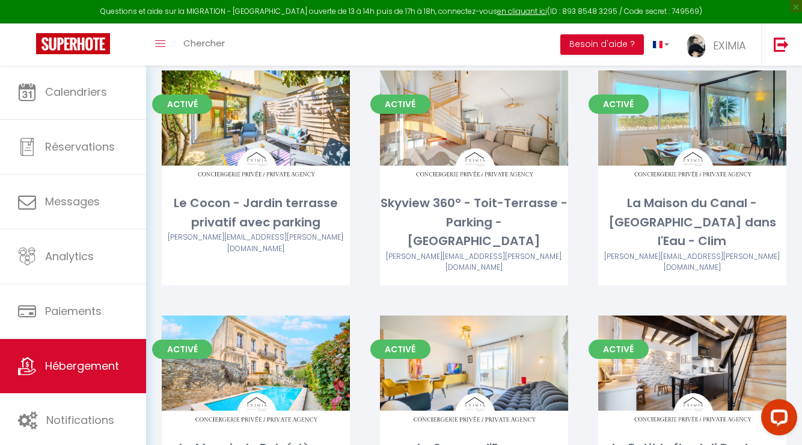
scroll to position [636, 0]
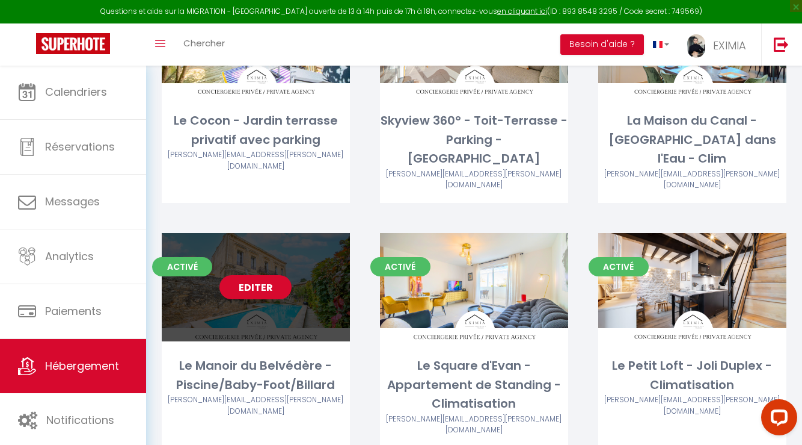
click at [268, 275] on link "Editer" at bounding box center [256, 287] width 72 height 24
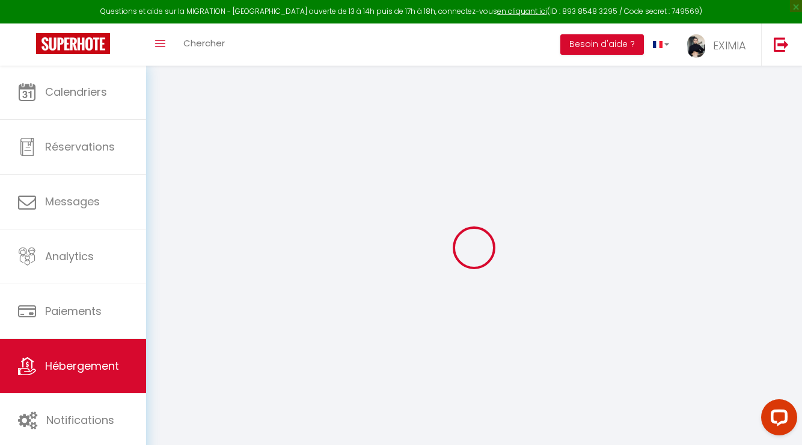
click at [112, 378] on link "Hébergement" at bounding box center [73, 366] width 146 height 54
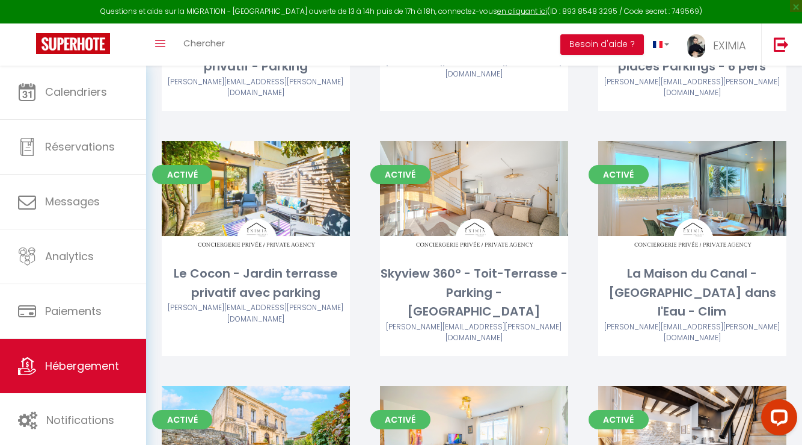
scroll to position [486, 0]
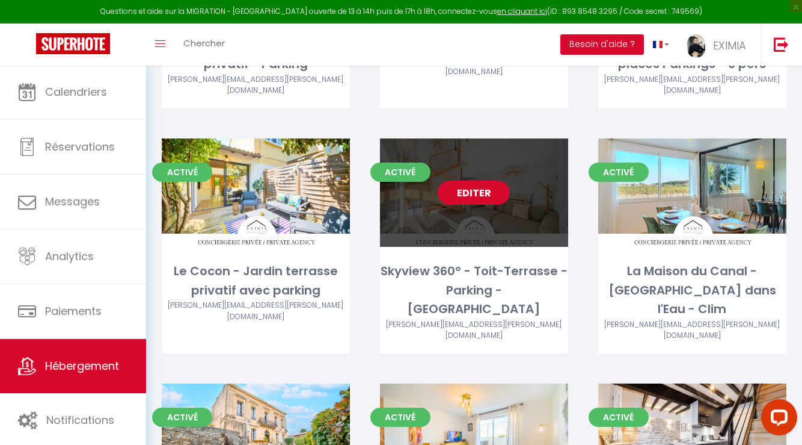
click at [501, 180] on link "Editer" at bounding box center [474, 192] width 72 height 24
select select "3"
select select "2"
select select "1"
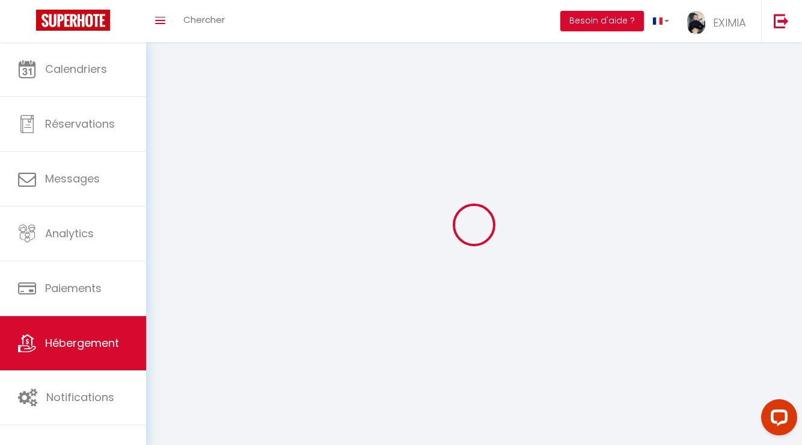
select select
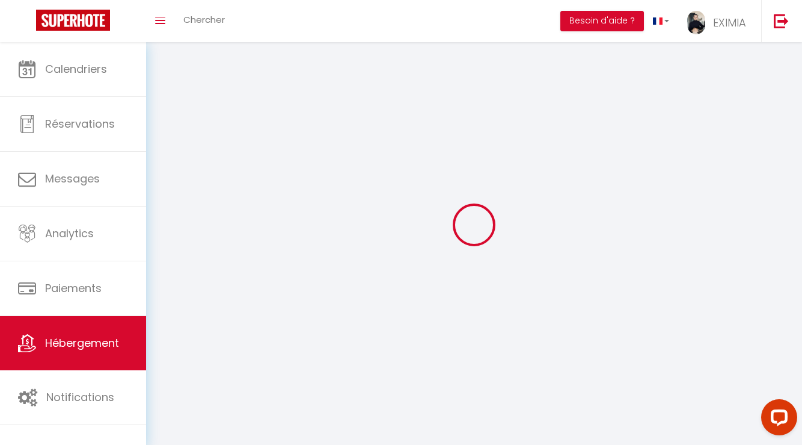
select select
checkbox input "false"
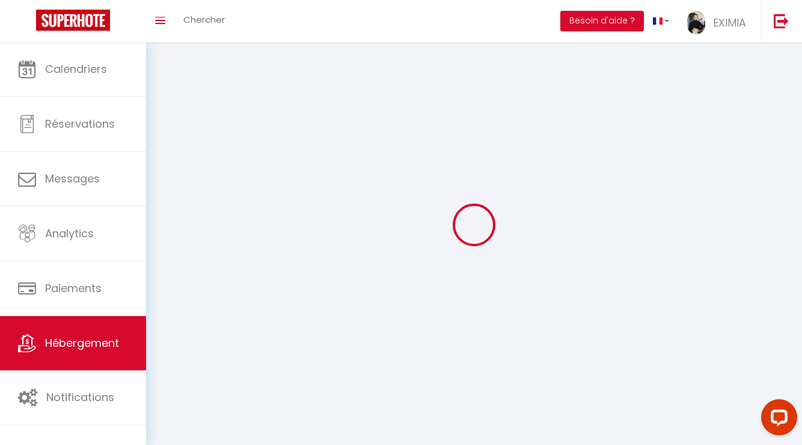
checkbox input "false"
select select
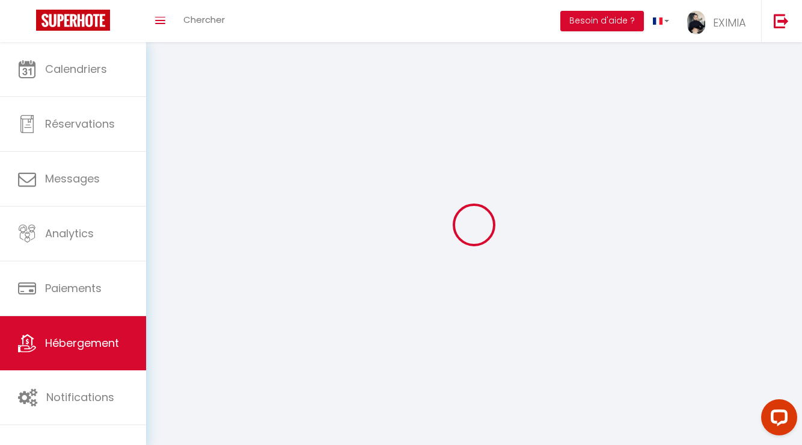
select select
checkbox input "false"
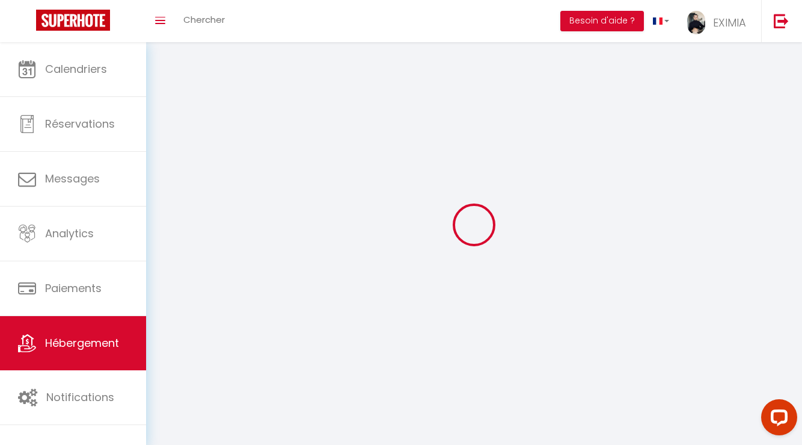
checkbox input "false"
select select
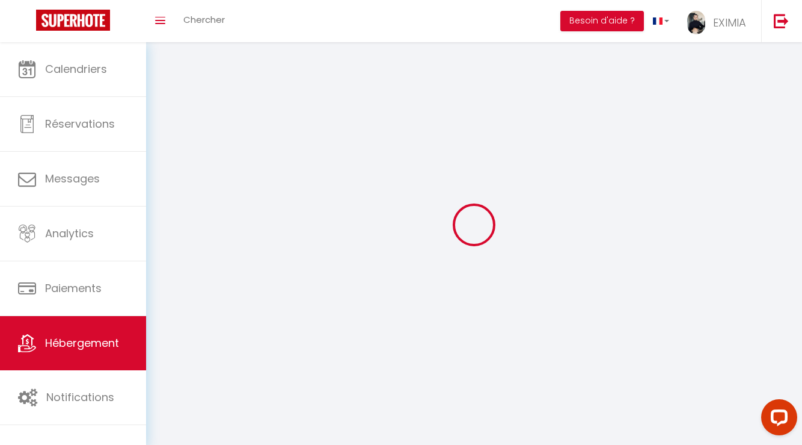
select select
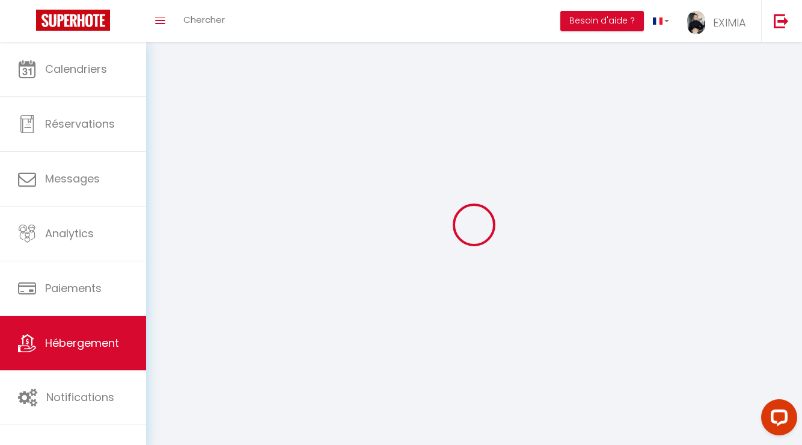
checkbox input "false"
select select
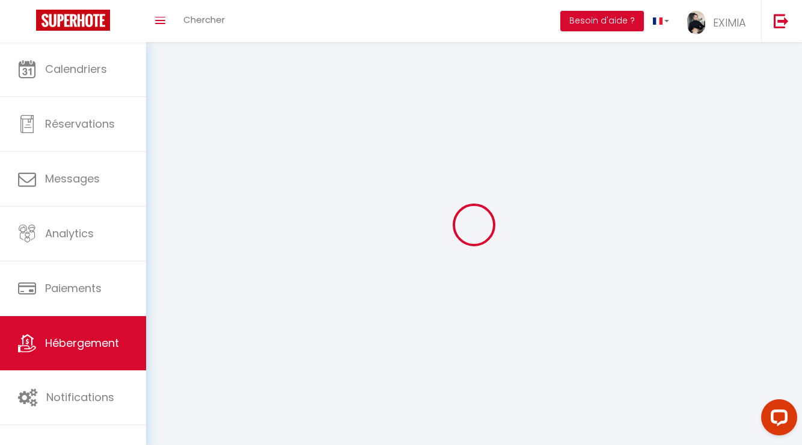
select select
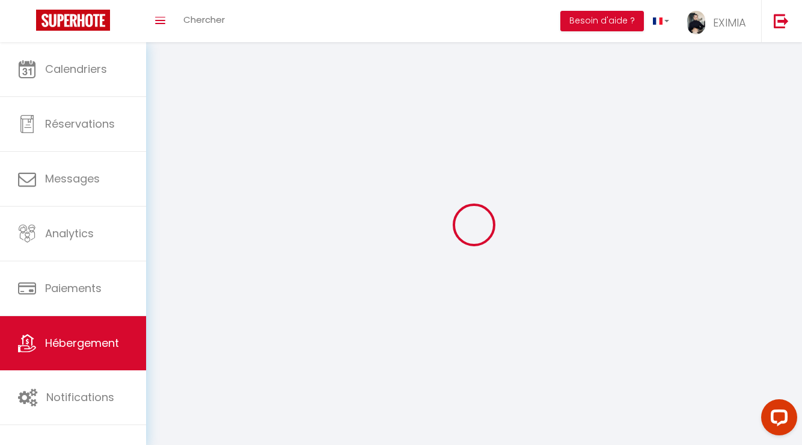
select select
checkbox input "false"
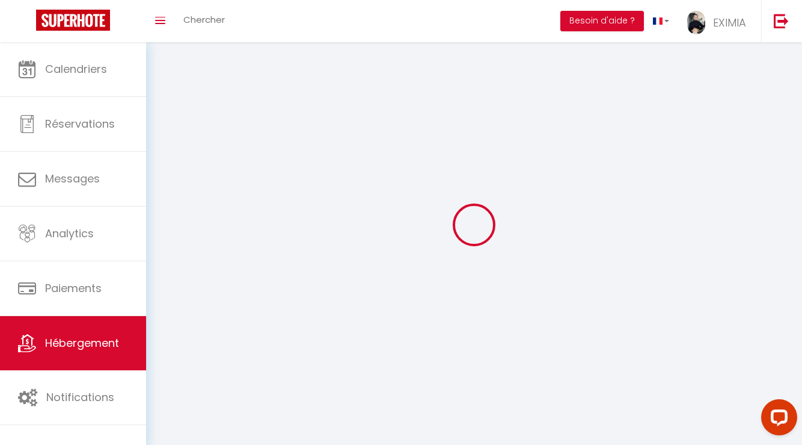
select select
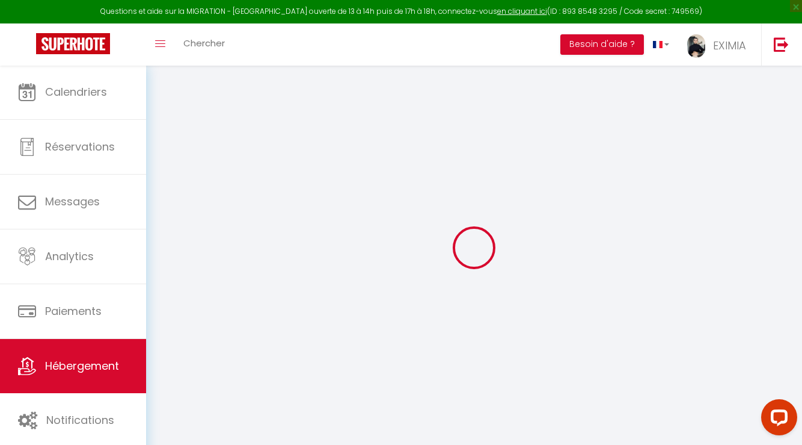
select select "+ 18 %"
select select "+ 78 %"
select select "+ 10 %"
checkbox input "false"
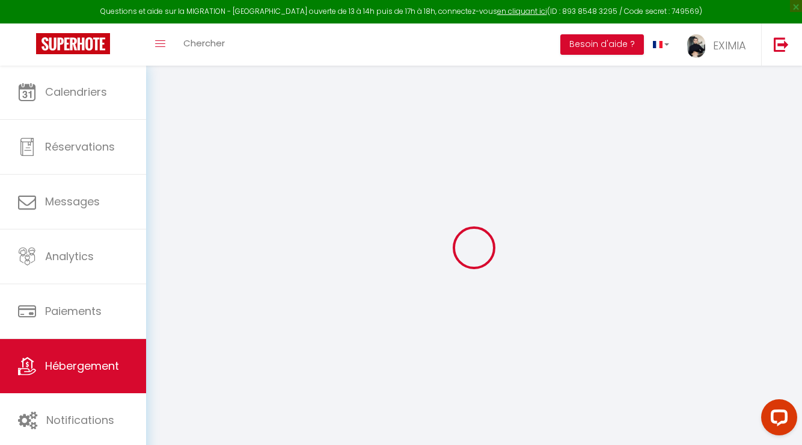
checkbox input "false"
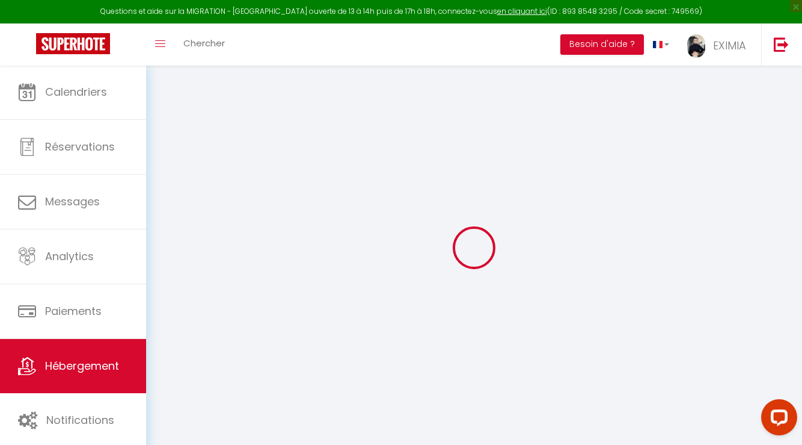
checkbox input "false"
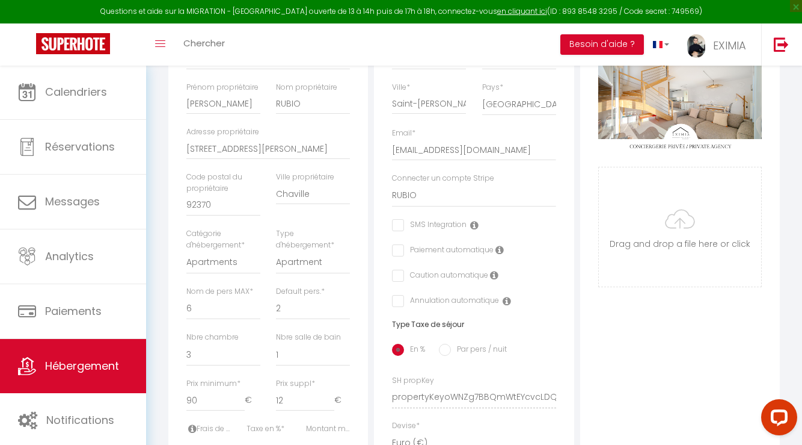
checkbox input "false"
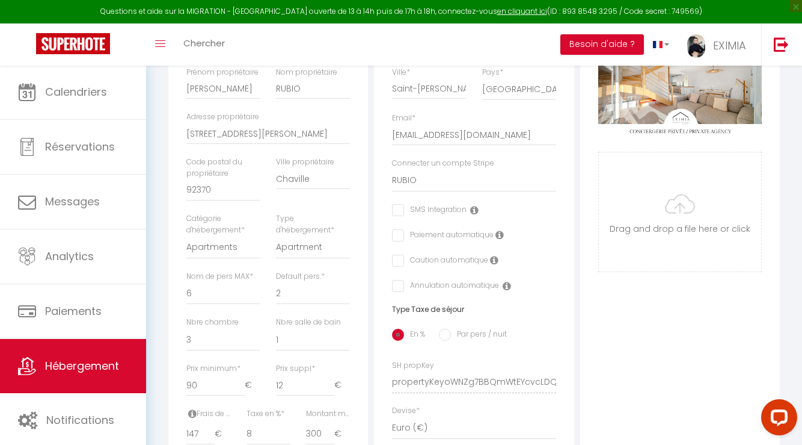
select select "8113-1326731591554068049"
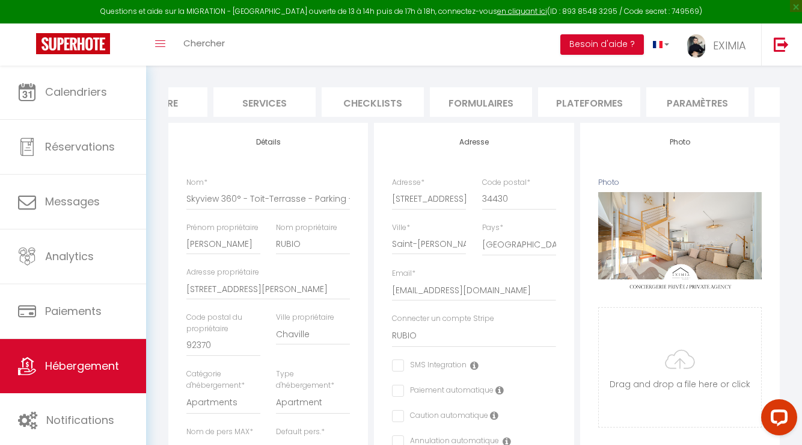
scroll to position [0, 283]
click at [603, 112] on li "Plateformes" at bounding box center [586, 101] width 102 height 29
select select "365"
select select "EUR"
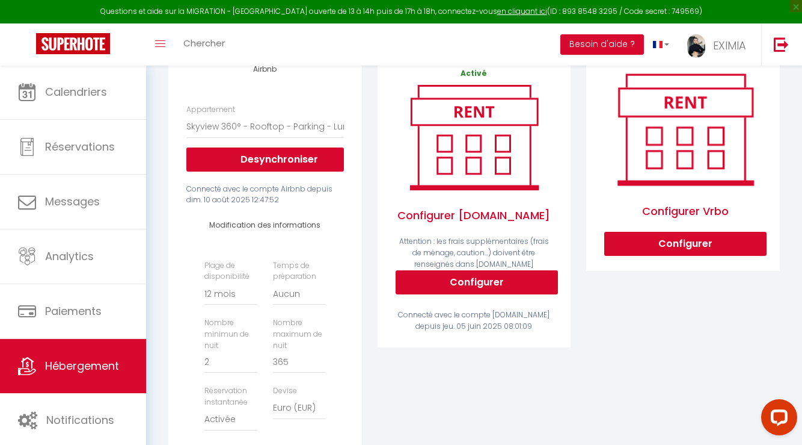
scroll to position [272, 0]
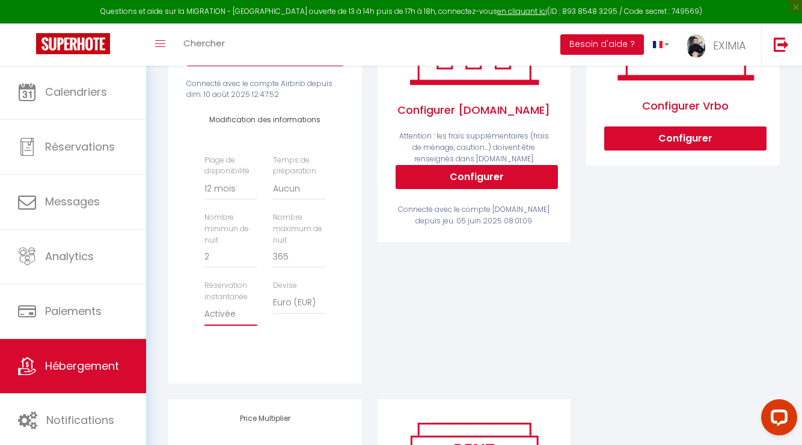
select select "well_reviewed_guests"
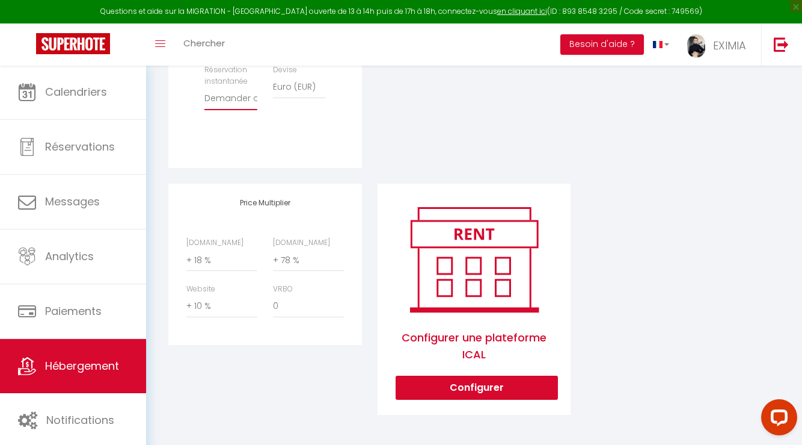
scroll to position [470, 0]
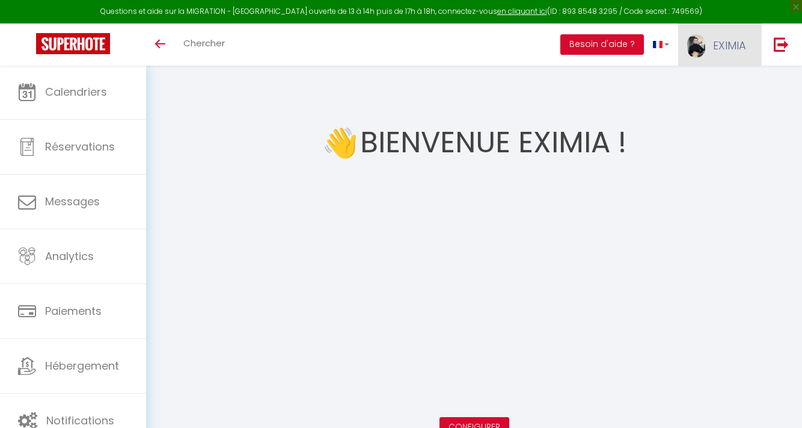
click at [727, 43] on span "EXIMIA" at bounding box center [729, 45] width 33 height 15
click at [721, 89] on link "Paramètres" at bounding box center [713, 83] width 89 height 20
select select "fr"
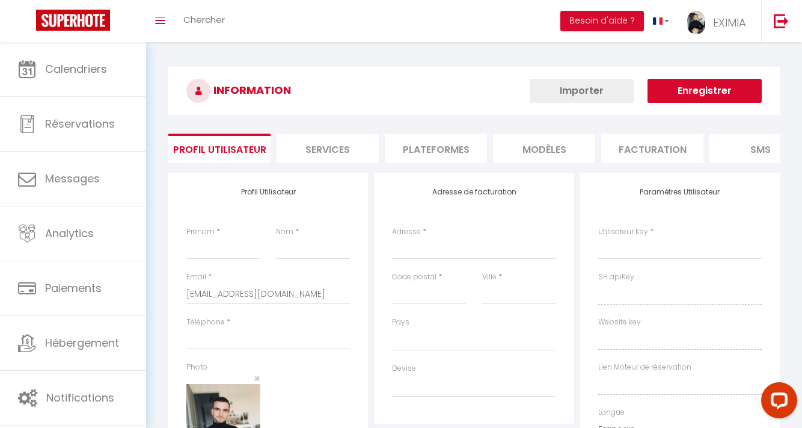
type input "EXIMIA"
type input "IMMO"
type input "0617813350"
type input "[STREET_ADDRESS][PERSON_NAME]"
type input "34830"
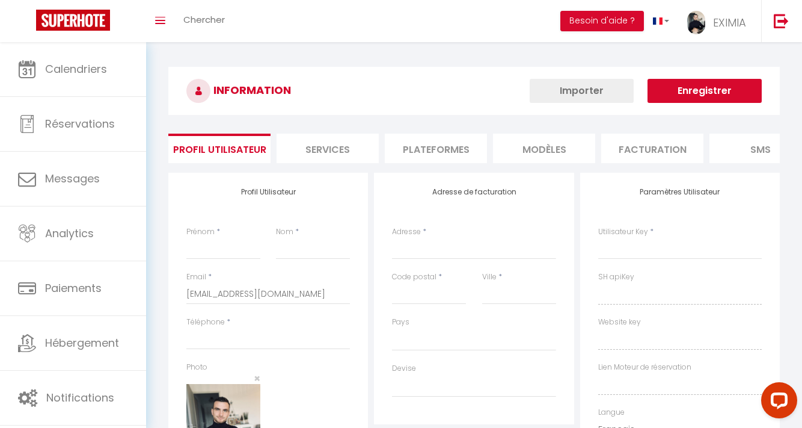
type input "jacou"
type input "Y2sXGC2o6UsFFrHQJZuxXc4pg"
type input "1gRSi9lRqCpSv6xmBp5zU0Owq"
type input "[URL][DOMAIN_NAME]"
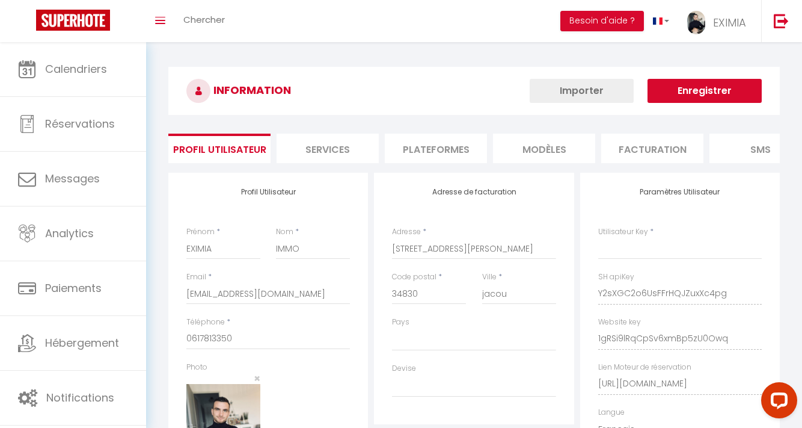
select select "28"
select select "fr"
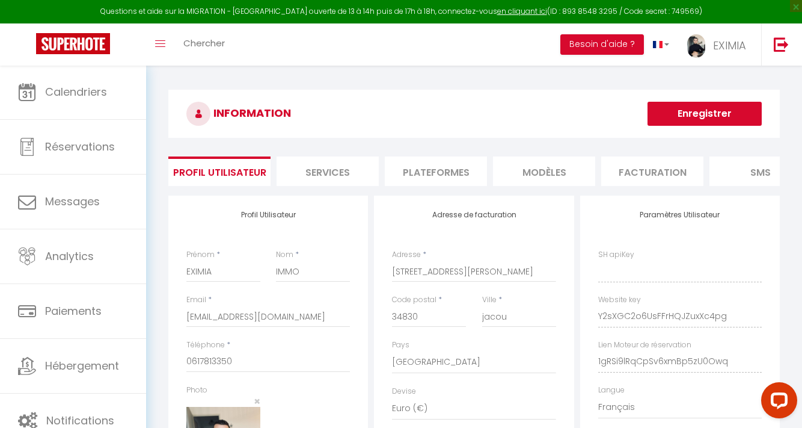
type input "Y2sXGC2o6UsFFrHQJZuxXc4pg"
type input "1gRSi9lRqCpSv6xmBp5zU0Owq"
type input "[URL][DOMAIN_NAME]"
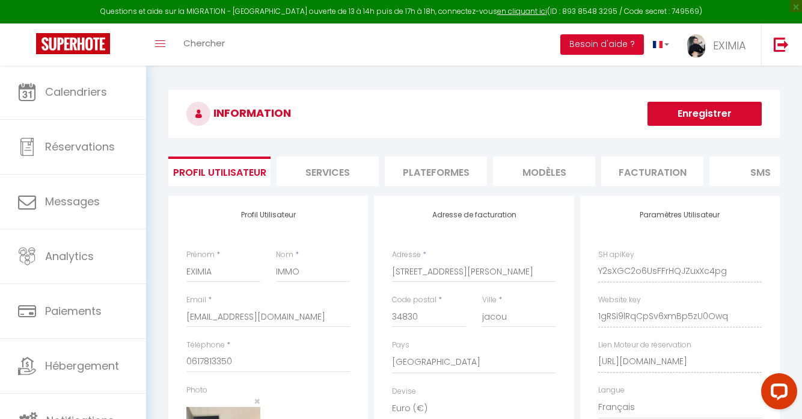
click at [429, 170] on li "Plateformes" at bounding box center [436, 170] width 102 height 29
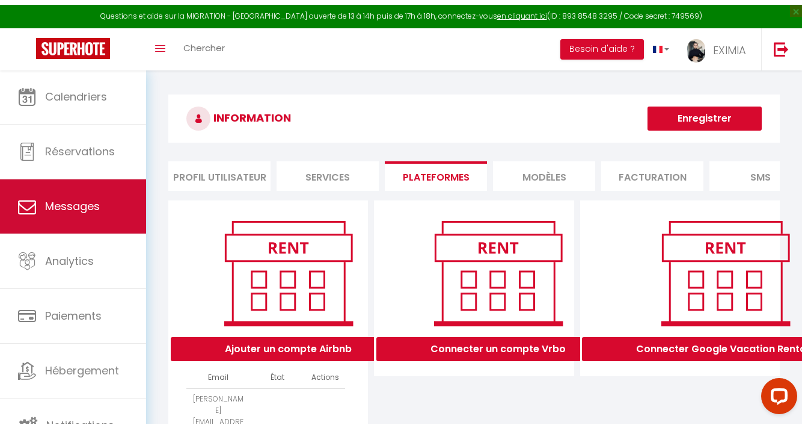
scroll to position [4, 0]
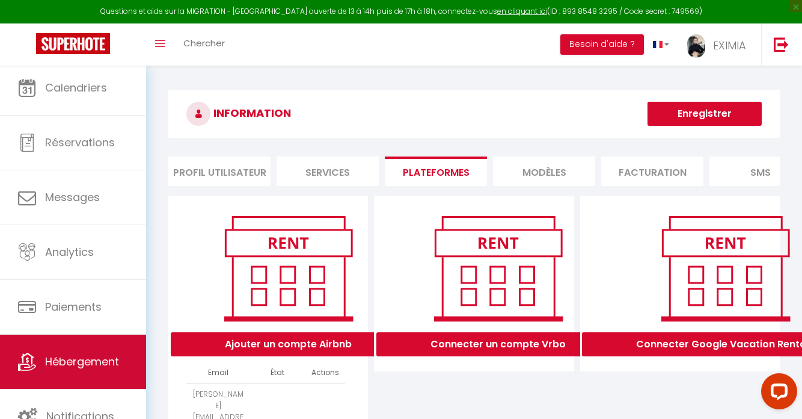
click at [101, 367] on span "Hébergement" at bounding box center [82, 361] width 74 height 15
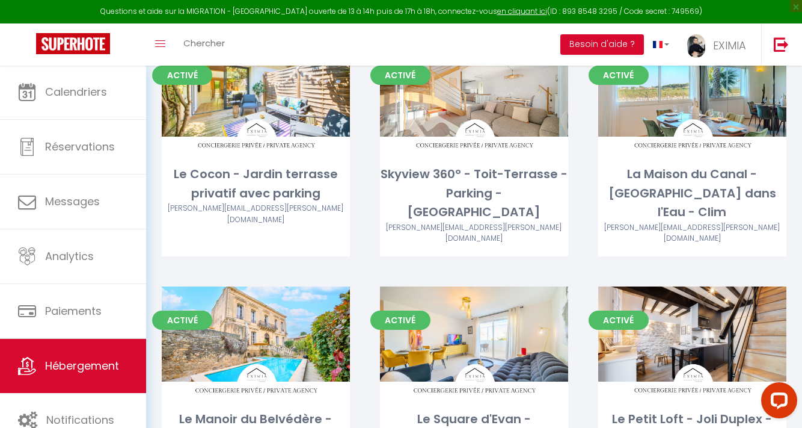
scroll to position [621, 0]
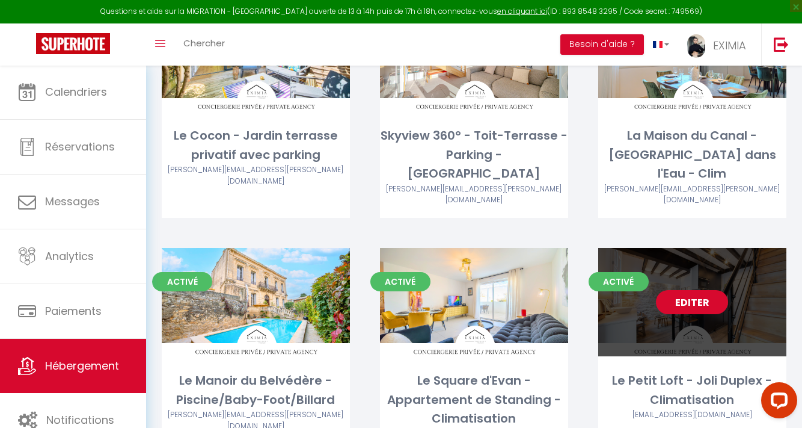
click at [696, 290] on link "Editer" at bounding box center [692, 302] width 72 height 24
select select "3"
select select "2"
select select "1"
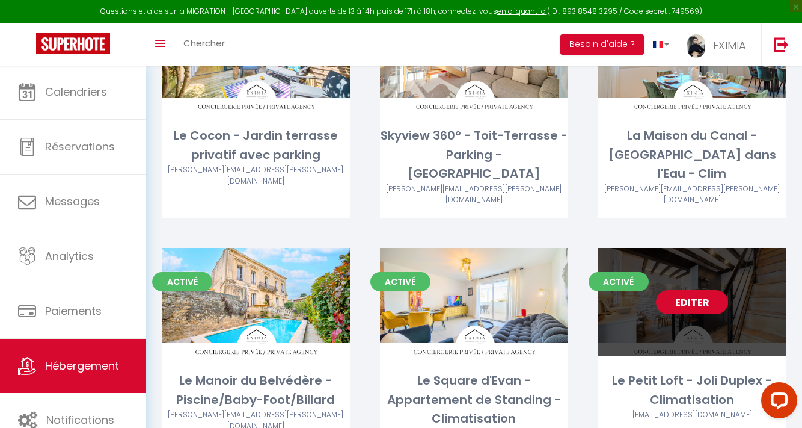
select select "1"
select select
select select "28"
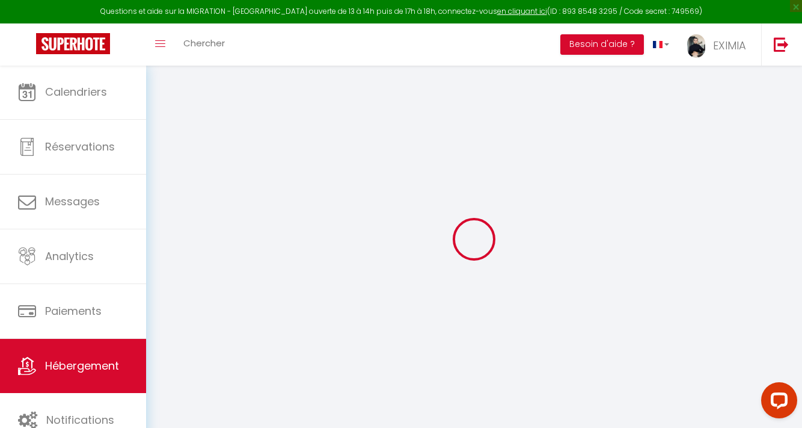
select select
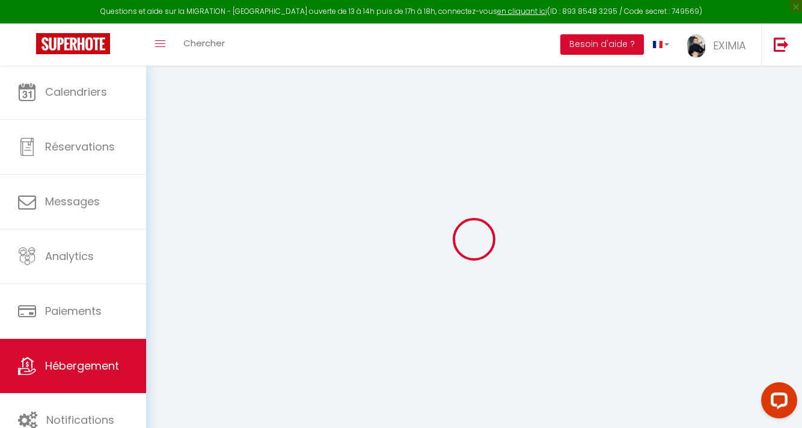
select select
checkbox input "false"
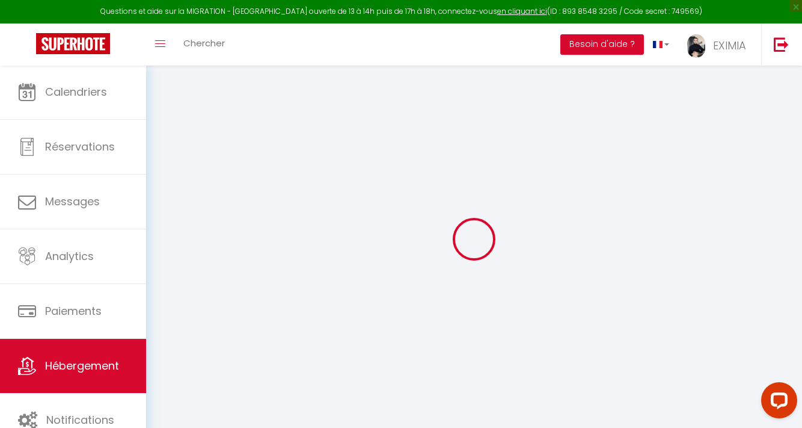
select select
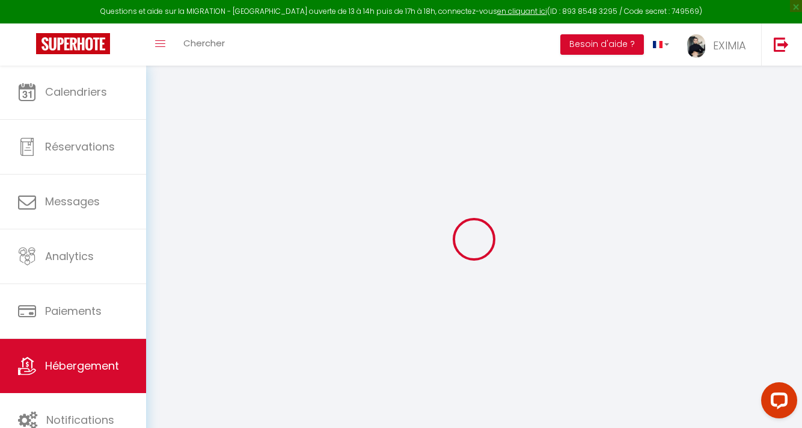
select select
checkbox input "false"
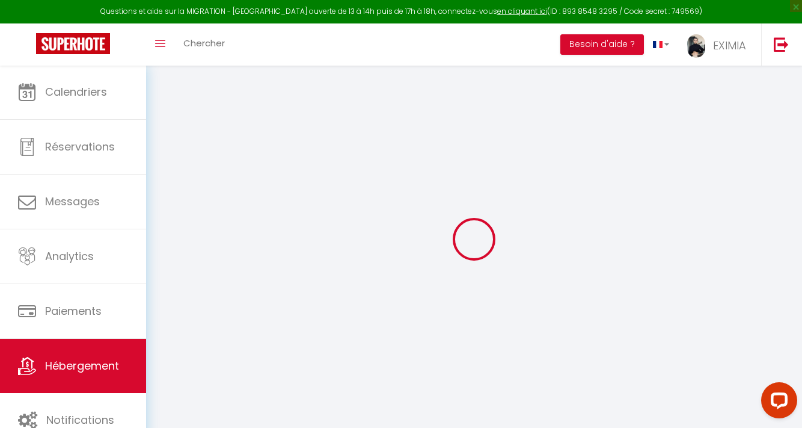
checkbox input "false"
select select
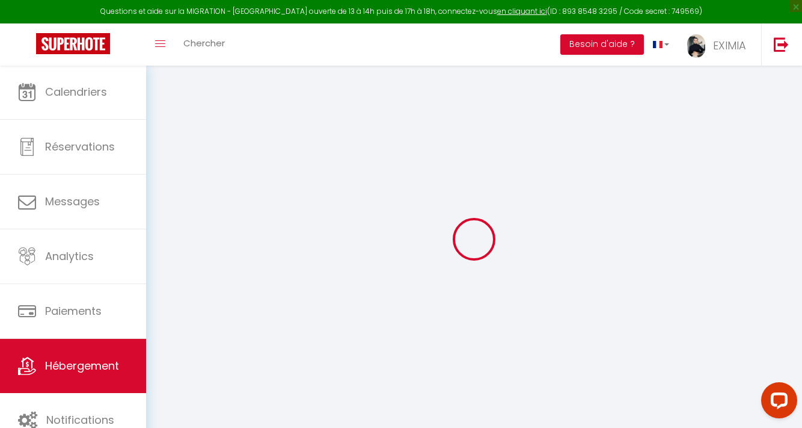
select select
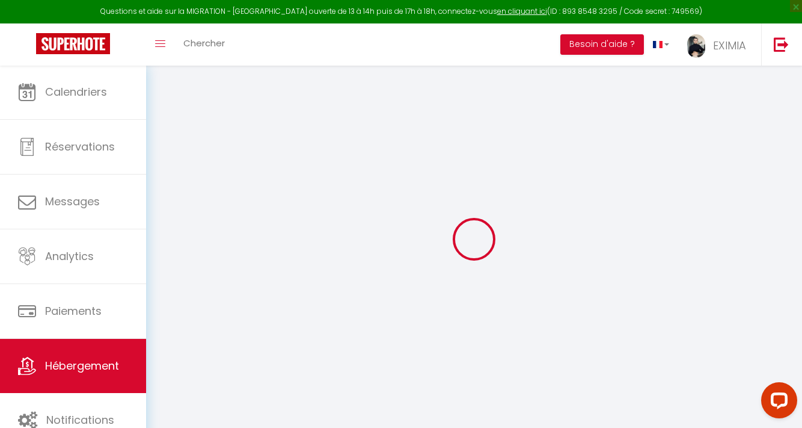
checkbox input "false"
select select
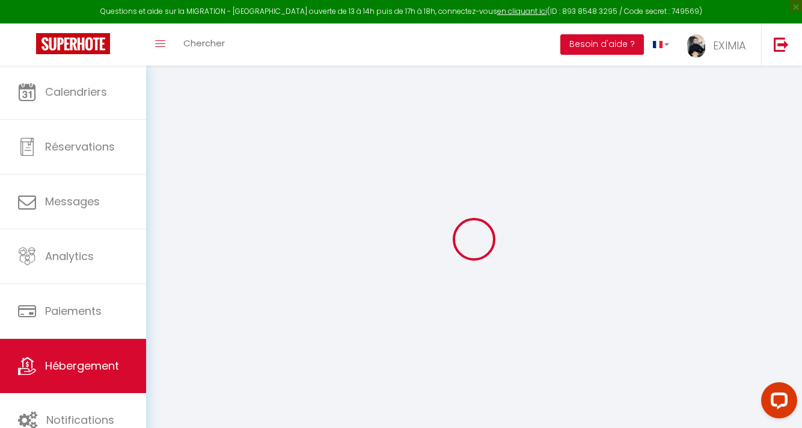
select select
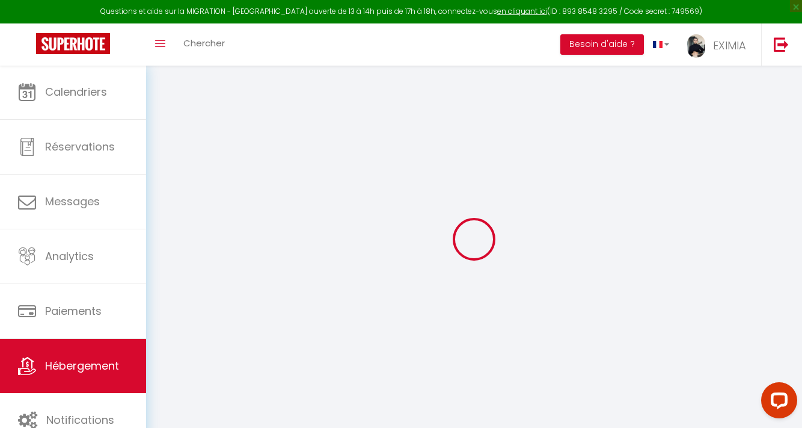
select select
checkbox input "false"
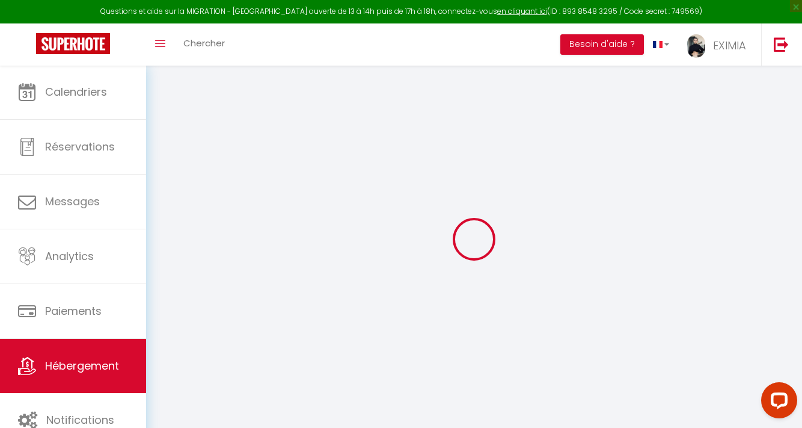
checkbox input "false"
select select
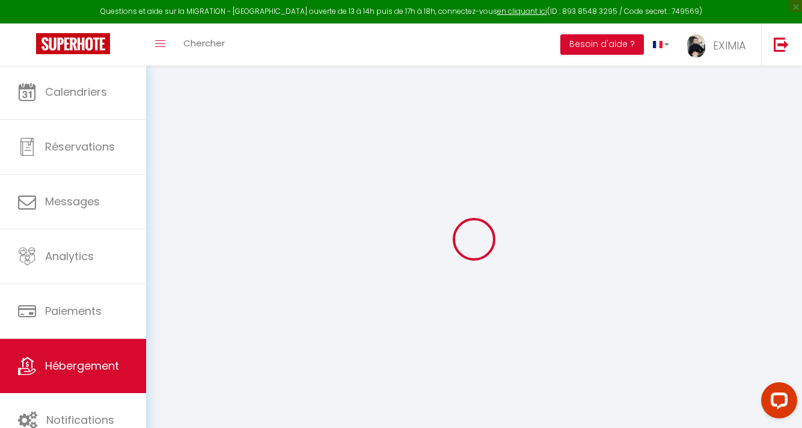
select select
checkbox input "false"
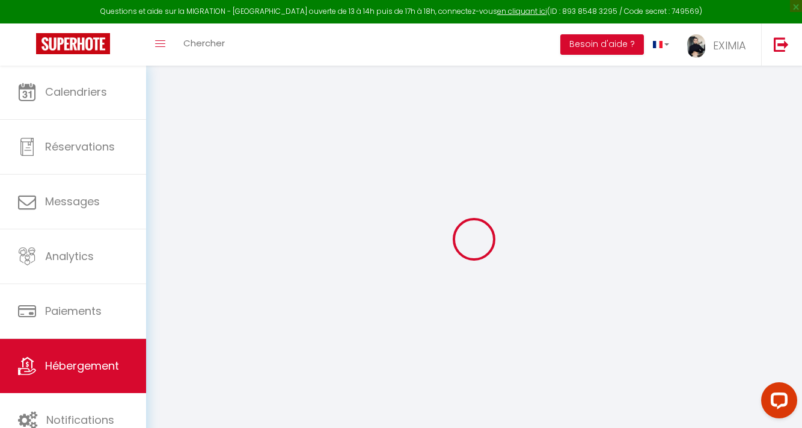
checkbox input "false"
select select
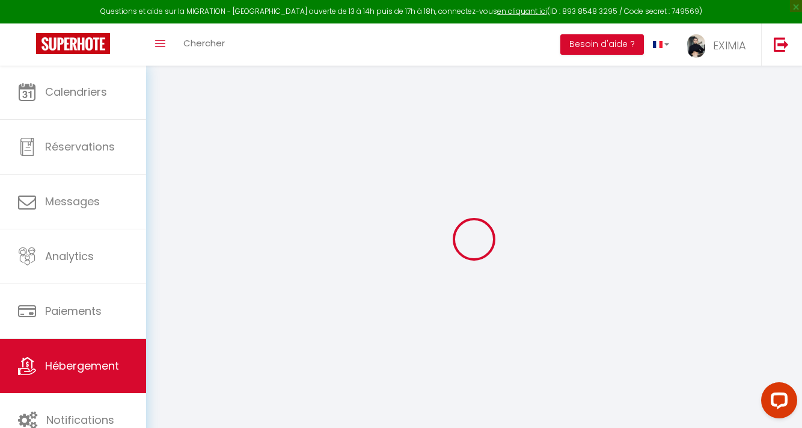
type input "Le Petit Loft - Joli Duplex - Climatisation"
type input "Yann"
type input "[PERSON_NAME]"
type input "24 RUE BOURRELY"
type input "34000"
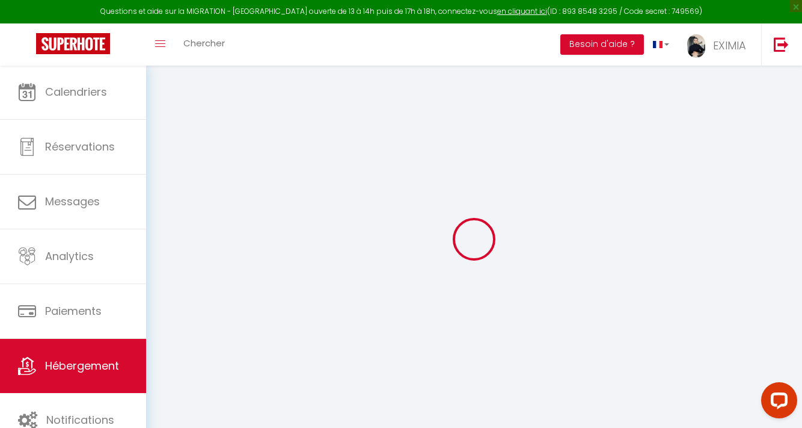
type input "Montpeller"
select select "2"
type input "50"
type input "60"
type input "10"
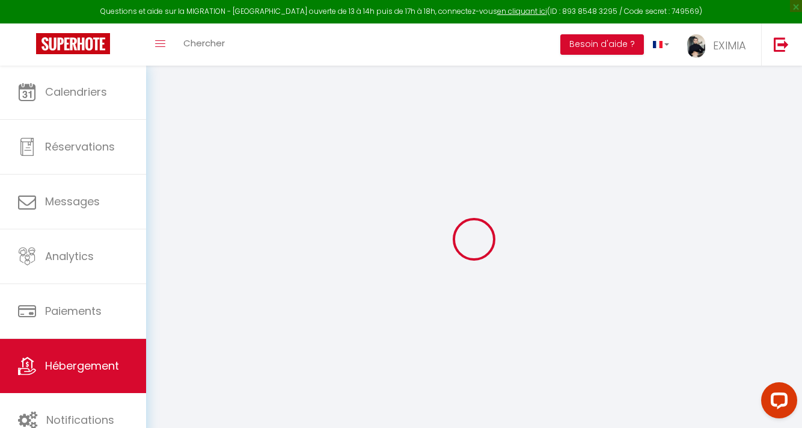
type input "200"
type input "500"
select select
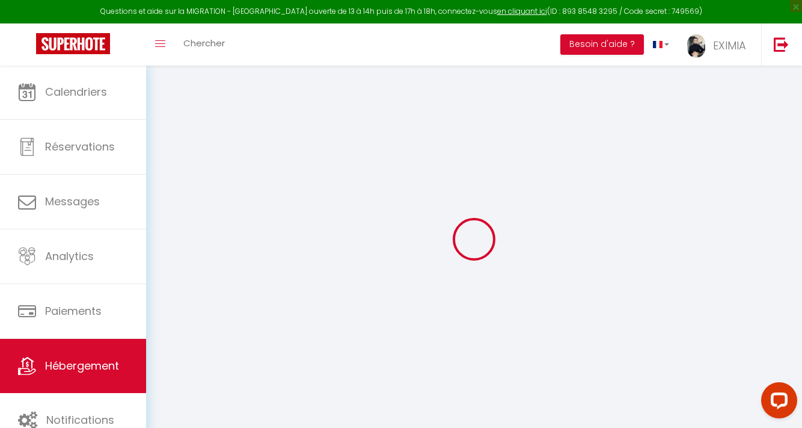
select select
type input "24 Rue Bourrely"
type input "34000"
type input "Montpellier"
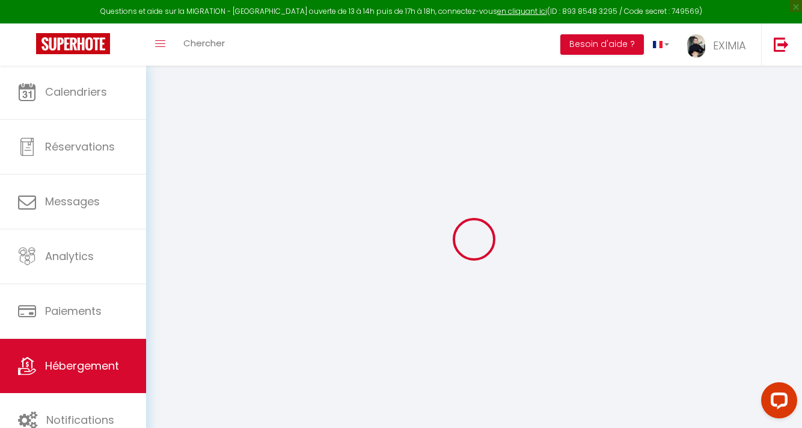
type input "[EMAIL_ADDRESS][DOMAIN_NAME]"
select select "11006"
checkbox input "false"
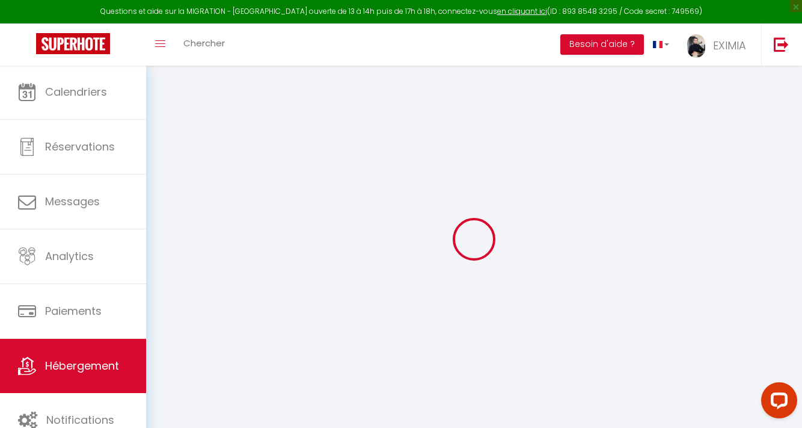
checkbox input "false"
radio input "true"
type input "0"
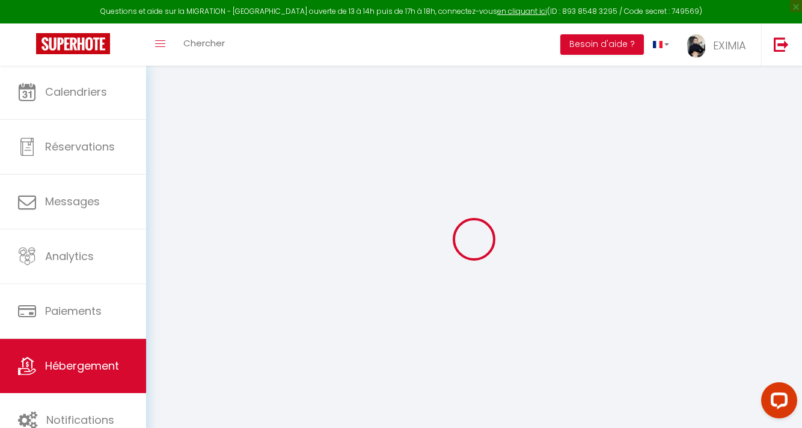
type input "0"
select select
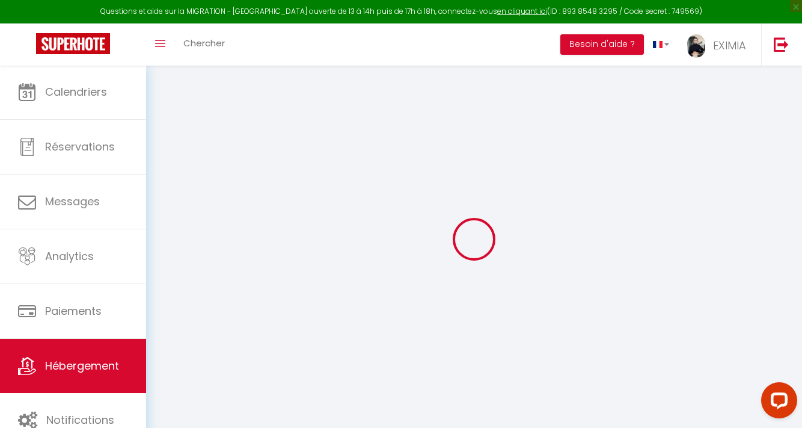
select select
checkbox input "false"
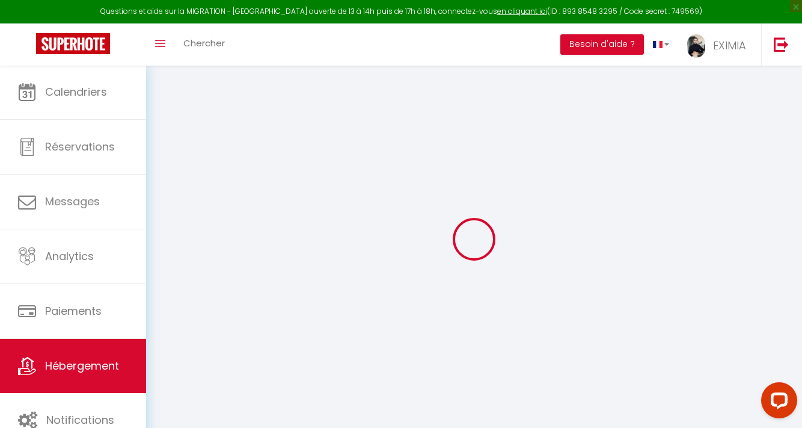
select select
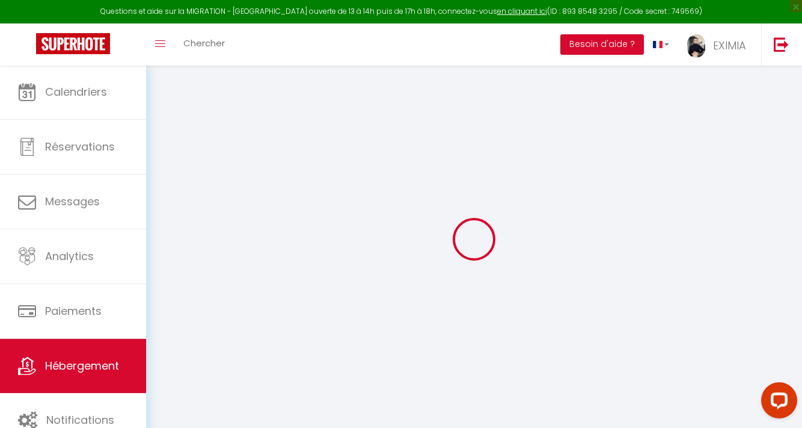
checkbox input "false"
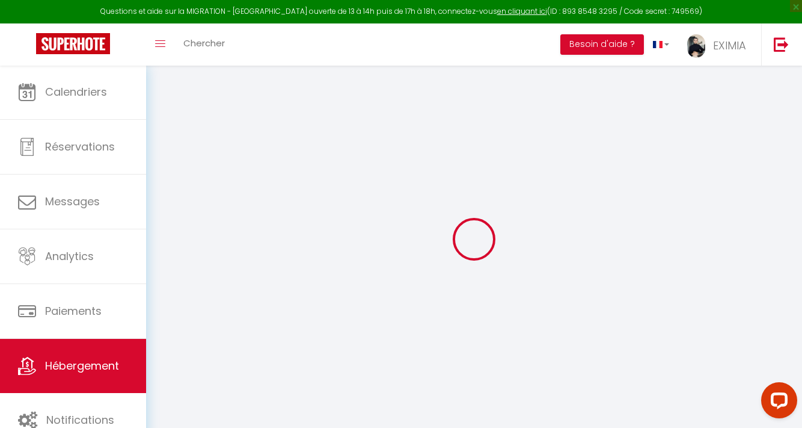
checkbox input "false"
select select
checkbox input "false"
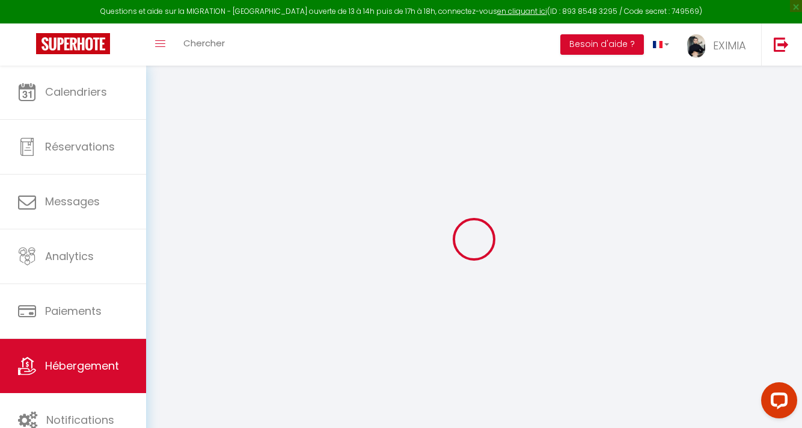
checkbox input "false"
select select
checkbox input "false"
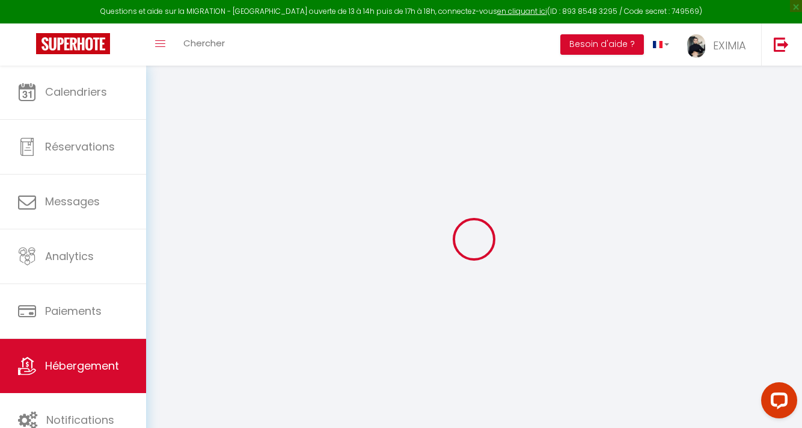
checkbox input "false"
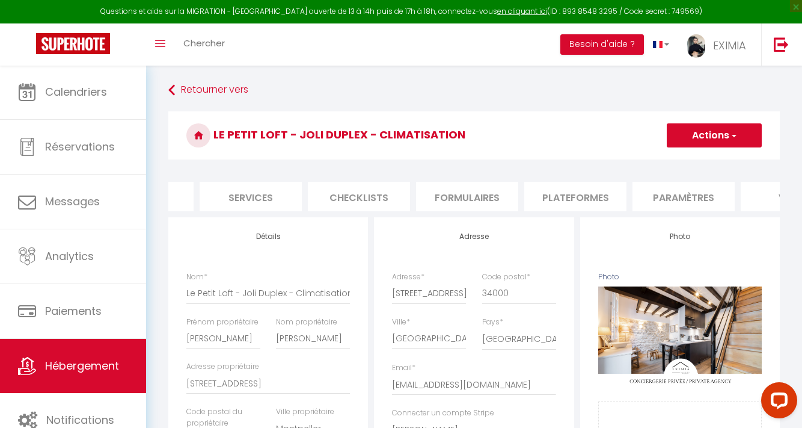
scroll to position [0, 313]
click at [564, 198] on li "Plateformes" at bounding box center [556, 196] width 102 height 29
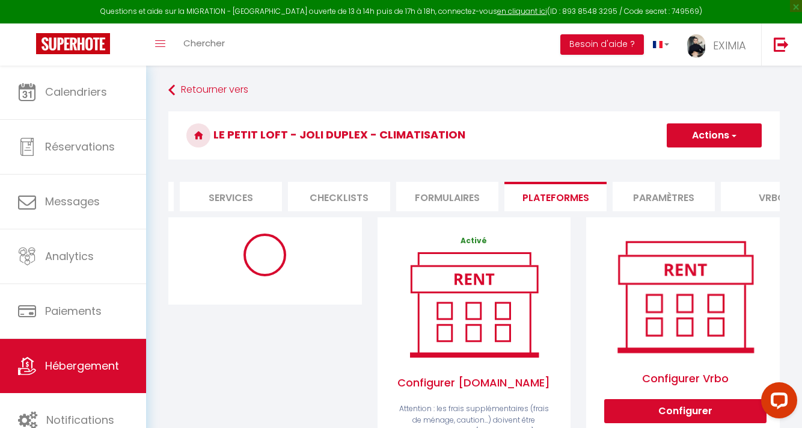
scroll to position [324, 0]
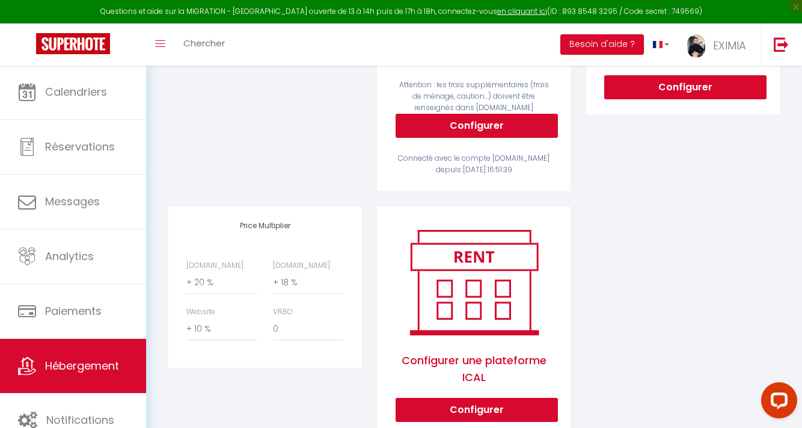
select select "10587-855553532053669545"
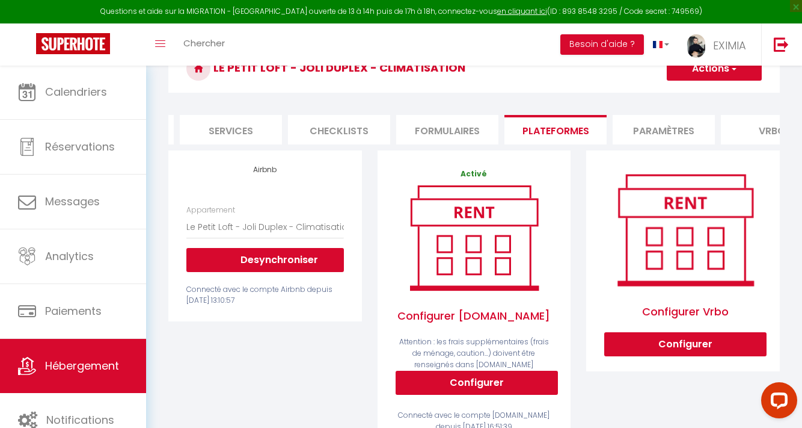
scroll to position [0, 0]
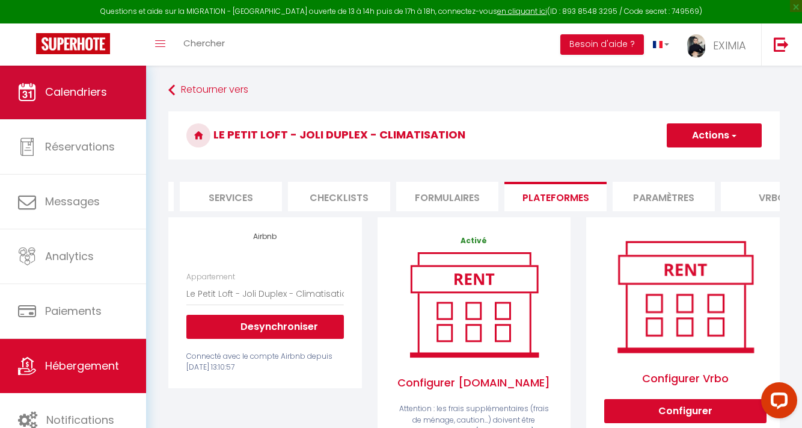
click at [125, 108] on link "Calendriers" at bounding box center [73, 92] width 146 height 54
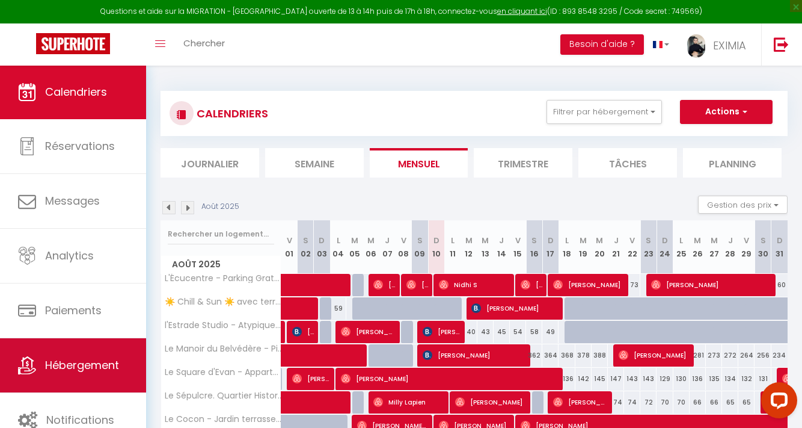
click at [97, 366] on span "Hébergement" at bounding box center [82, 364] width 74 height 15
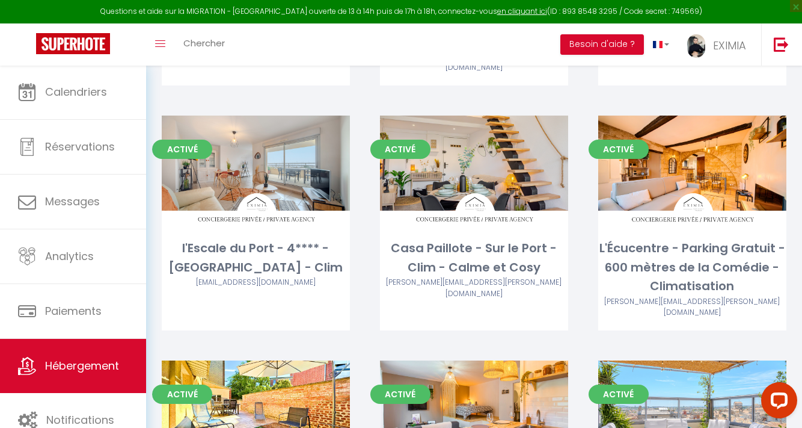
scroll to position [1001, 0]
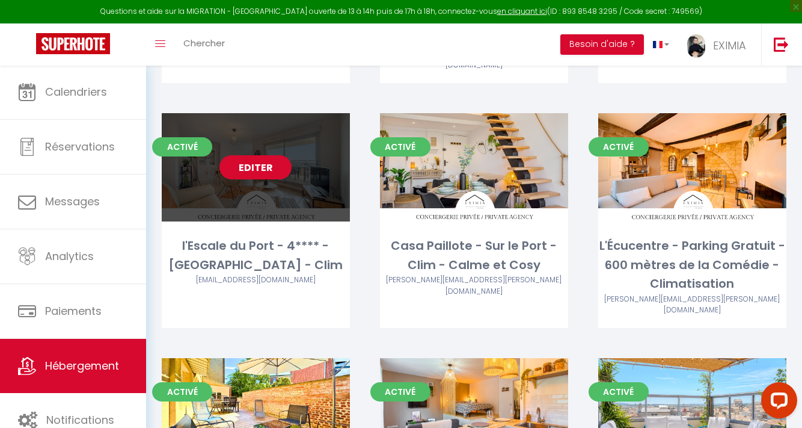
click at [268, 155] on link "Editer" at bounding box center [256, 167] width 72 height 24
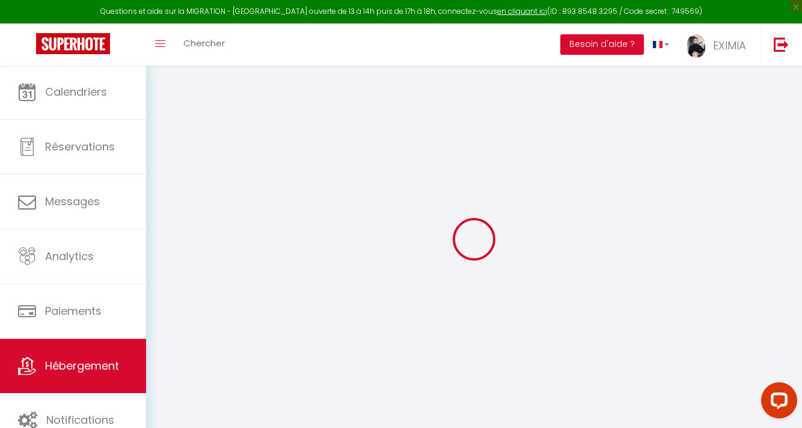
select select "16:00"
select select
select select "10:00"
select select "30"
select select "120"
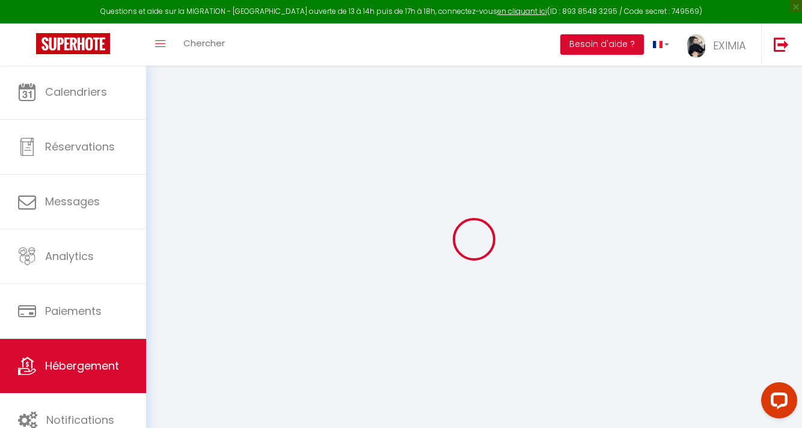
select select "34883"
select select
checkbox input "false"
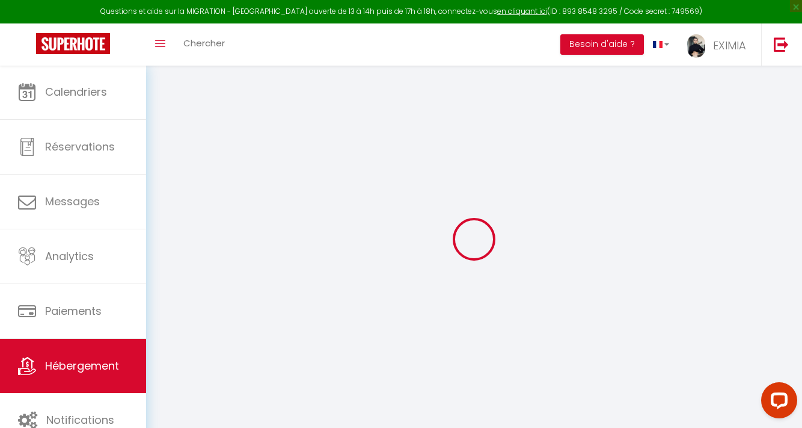
checkbox input "false"
select select
checkbox input "false"
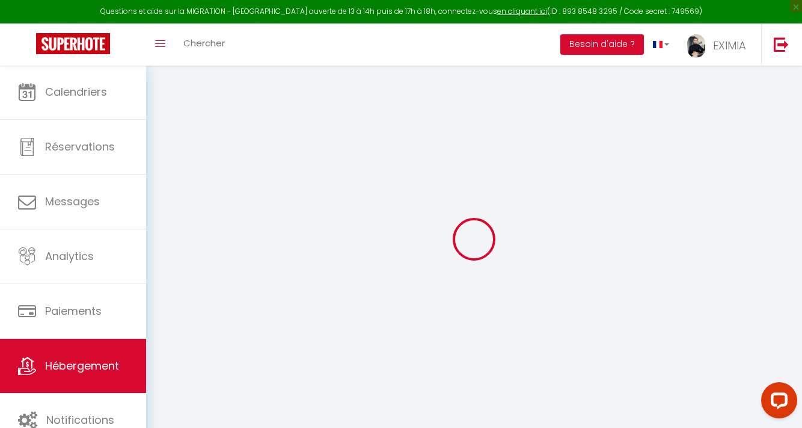
checkbox input "false"
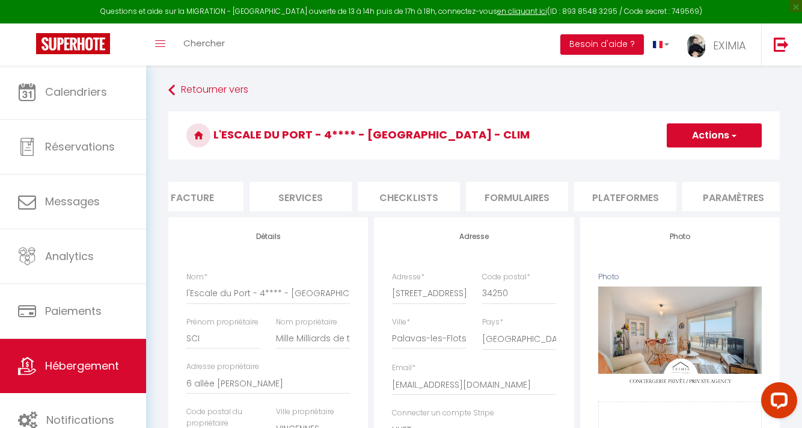
scroll to position [0, 245]
click at [660, 210] on li "Plateformes" at bounding box center [624, 196] width 102 height 29
select select
checkbox input "false"
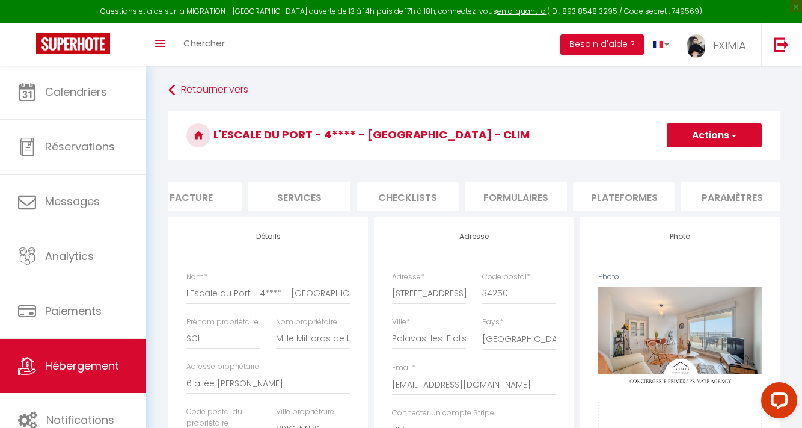
checkbox input "false"
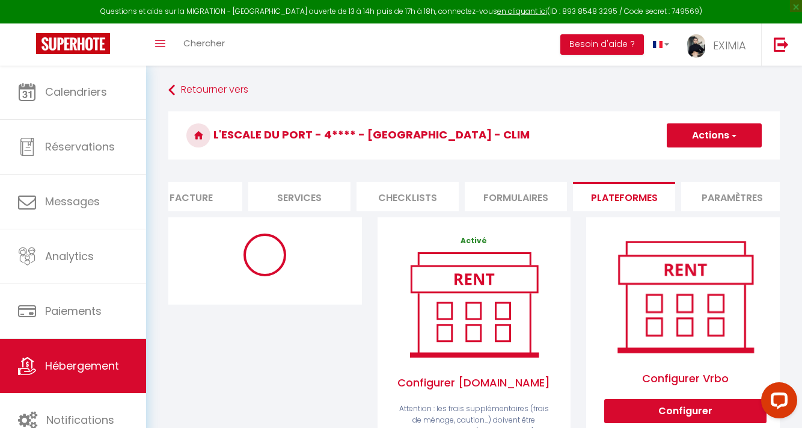
click at [603, 190] on li "Plateformes" at bounding box center [624, 196] width 102 height 29
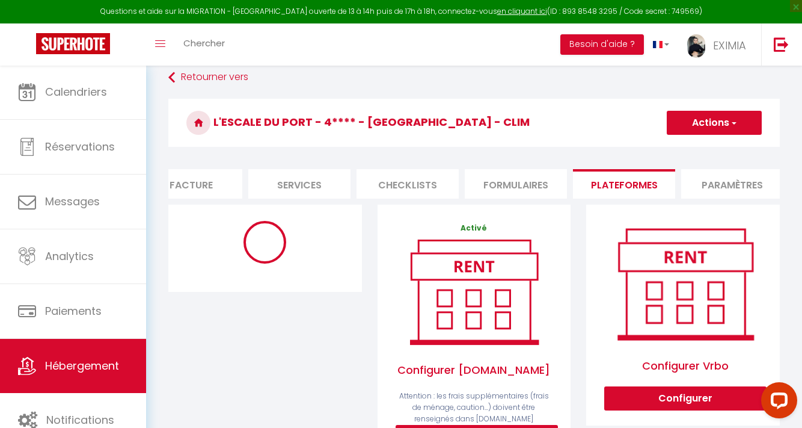
select select
checkbox input "false"
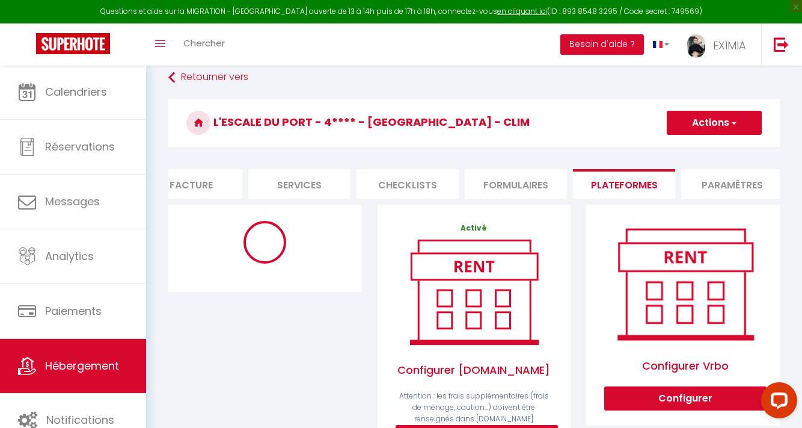
select select "10583-1266878536435774086"
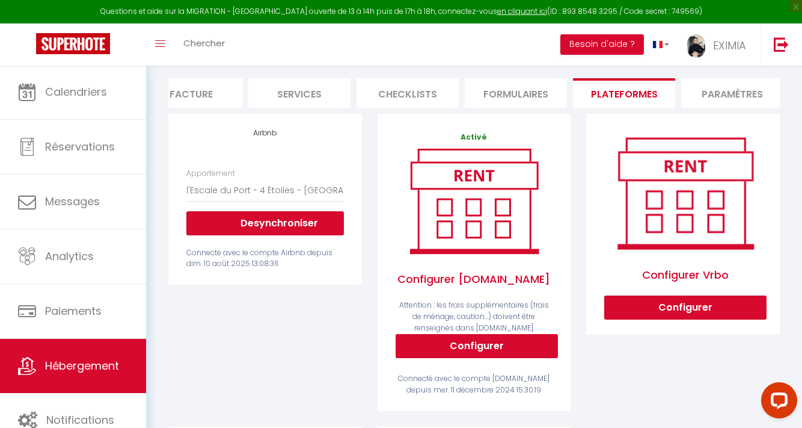
scroll to position [10, 0]
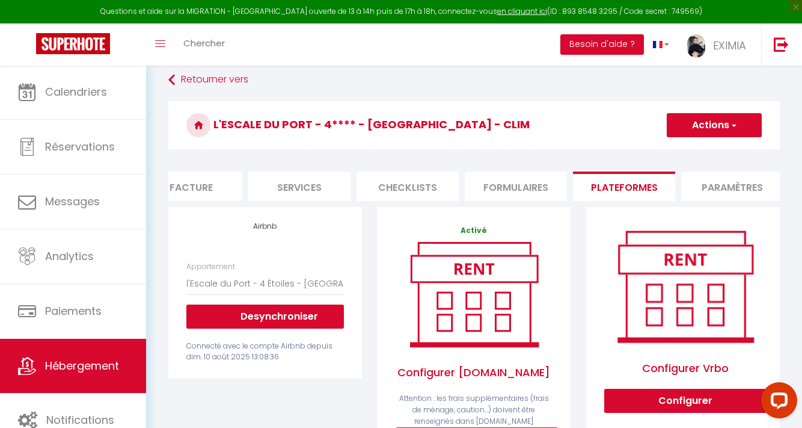
click at [509, 165] on form "l'Escale du Port - 4**** - Vue Mer - Parking - Clim Actions Enregistrer Info Co…" at bounding box center [474, 433] width 612 height 665
click at [509, 174] on li "Formulaires" at bounding box center [516, 185] width 102 height 29
select select
checkbox input "false"
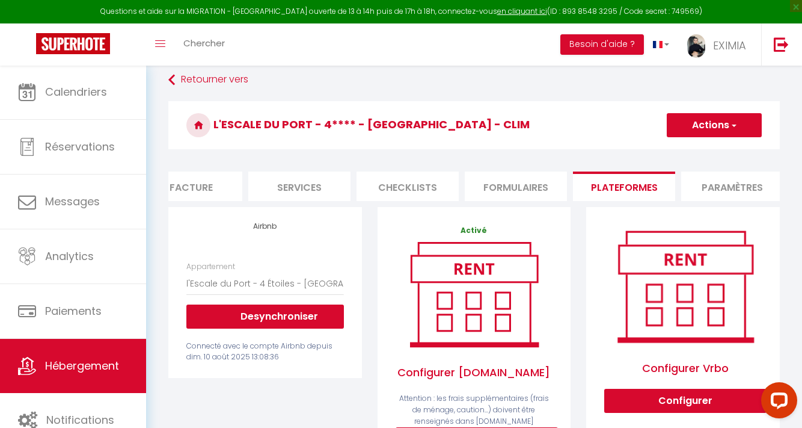
checkbox input "false"
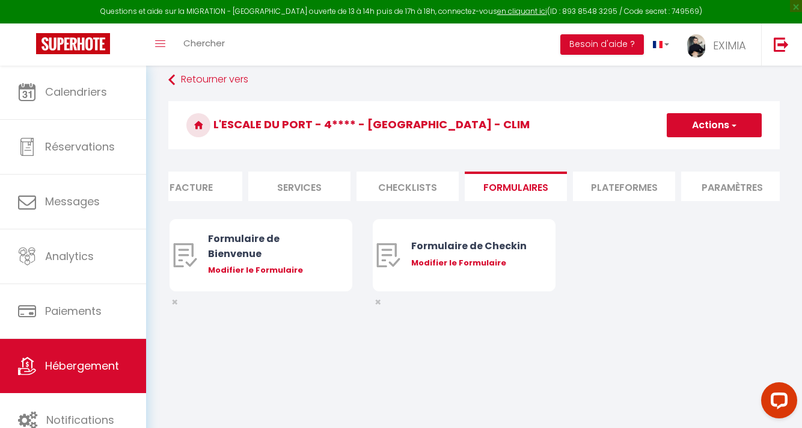
click at [620, 181] on li "Plateformes" at bounding box center [624, 185] width 102 height 29
select select
checkbox input "false"
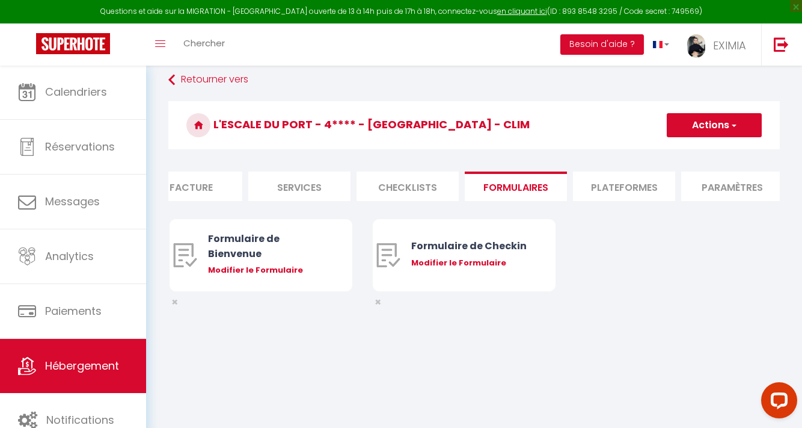
checkbox input "false"
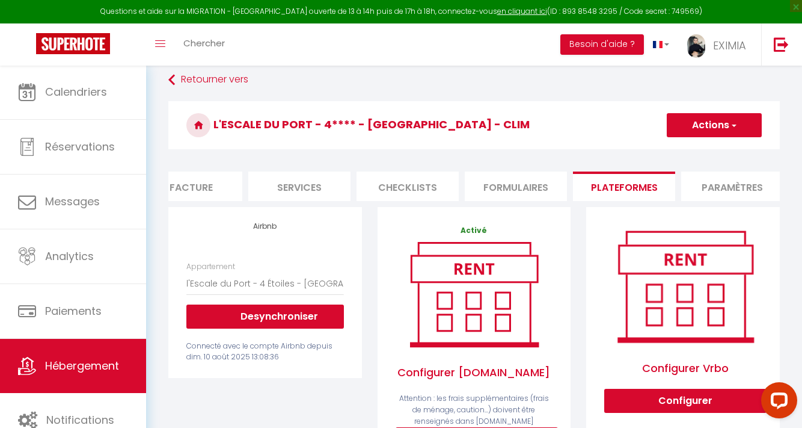
click at [237, 176] on li "Facture" at bounding box center [191, 185] width 102 height 29
select select
checkbox input "false"
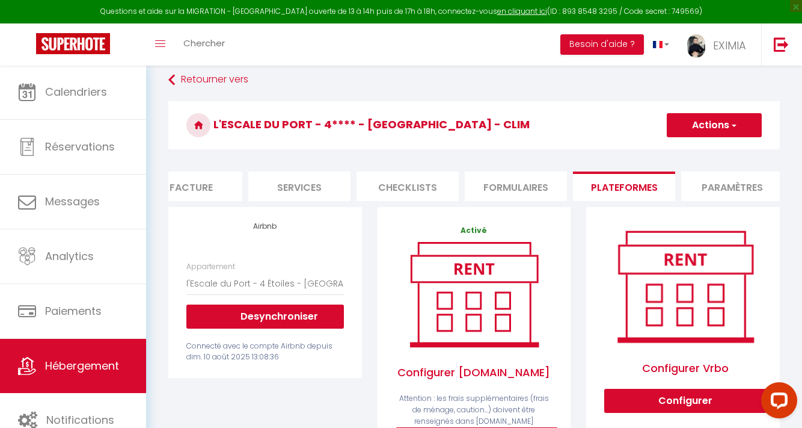
checkbox input "false"
select select
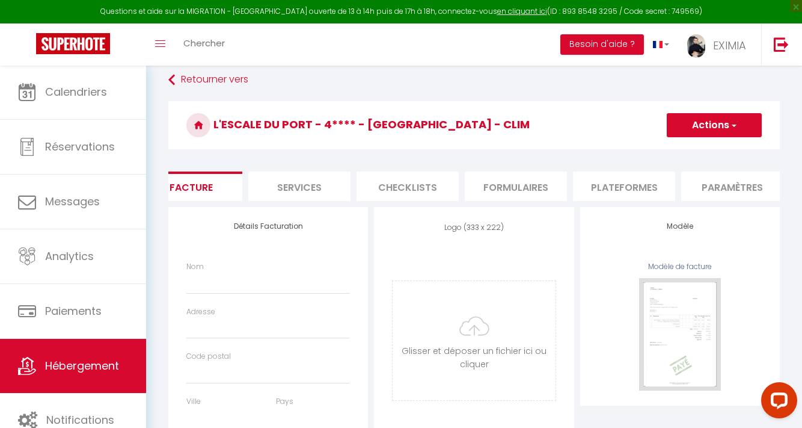
select select
checkbox input "false"
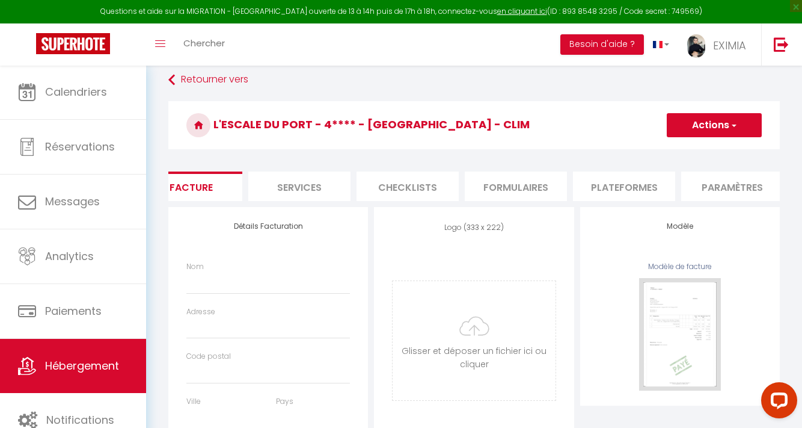
select select
checkbox input "false"
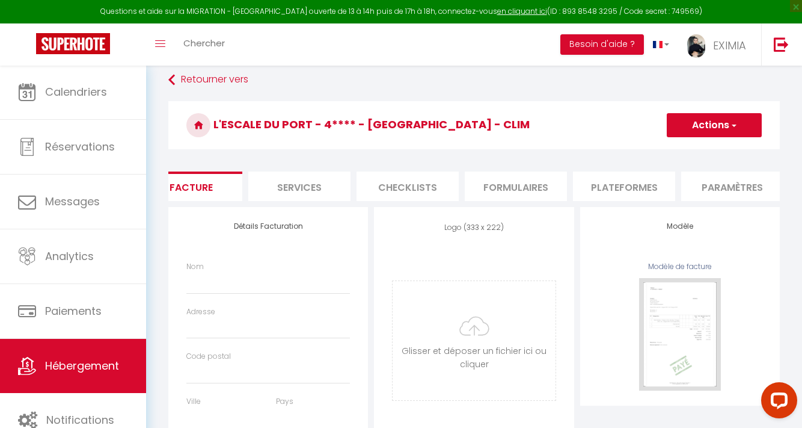
checkbox input "false"
select select
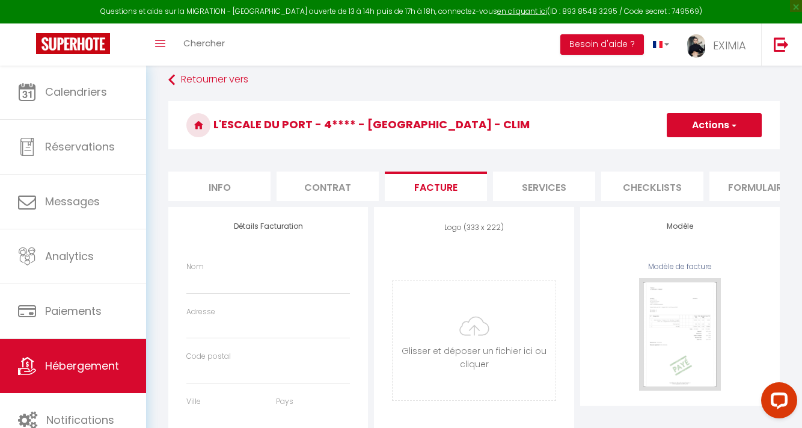
click at [241, 179] on li "Info" at bounding box center [219, 185] width 102 height 29
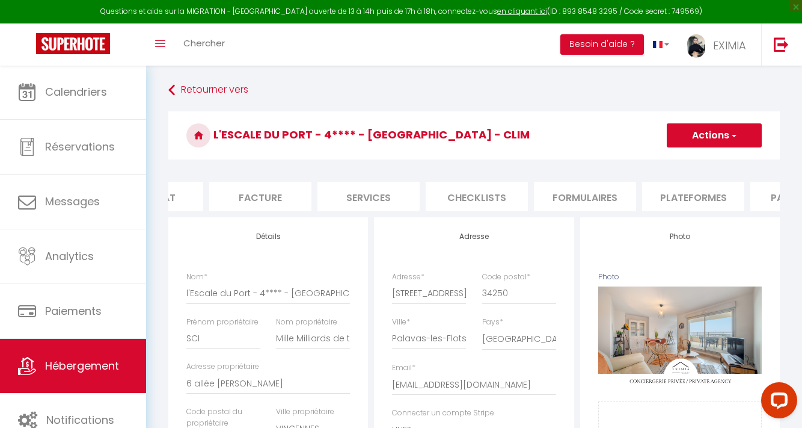
scroll to position [0, 225]
click at [556, 200] on li "Formulaires" at bounding box center [536, 196] width 102 height 29
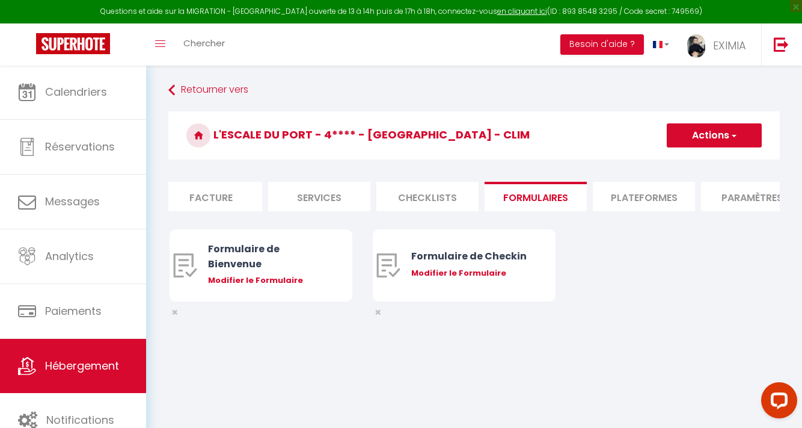
click at [630, 197] on li "Plateformes" at bounding box center [644, 196] width 102 height 29
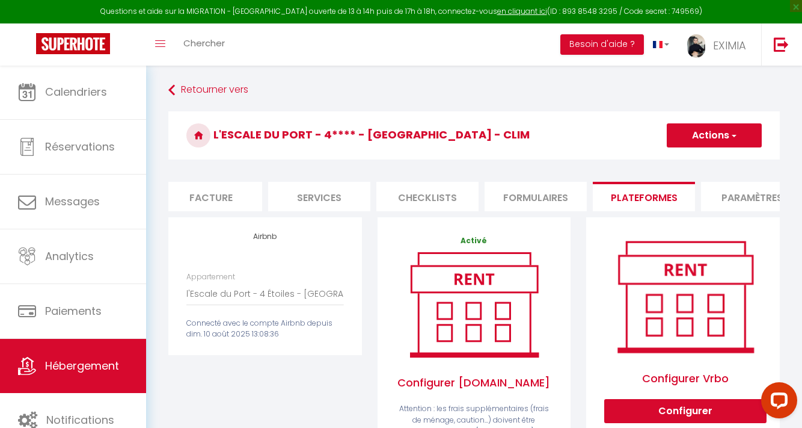
click at [751, 200] on li "Paramètres" at bounding box center [752, 196] width 102 height 29
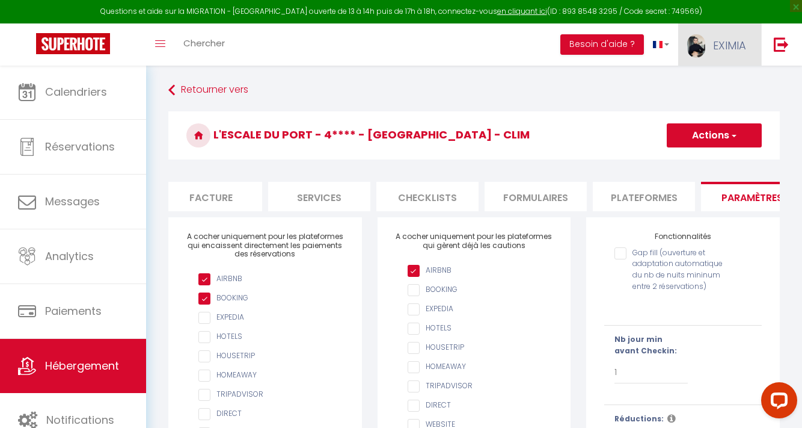
click at [749, 41] on link "EXIMIA" at bounding box center [720, 44] width 83 height 42
click at [724, 84] on link "Paramètres" at bounding box center [713, 83] width 89 height 20
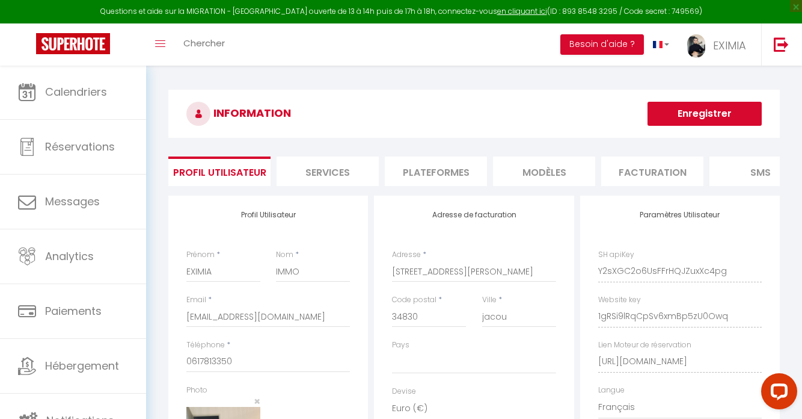
click at [437, 174] on li "Plateformes" at bounding box center [436, 170] width 102 height 29
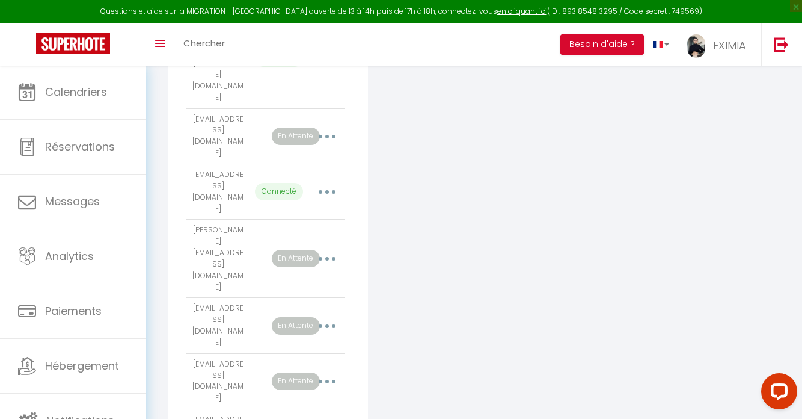
scroll to position [413, 0]
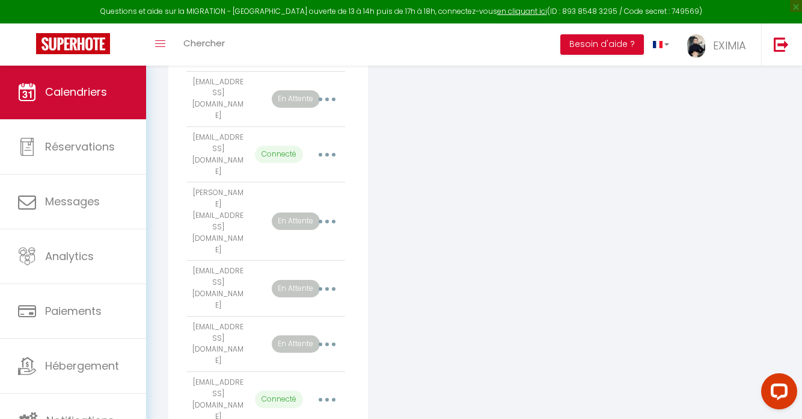
click at [55, 105] on link "Calendriers" at bounding box center [73, 92] width 146 height 54
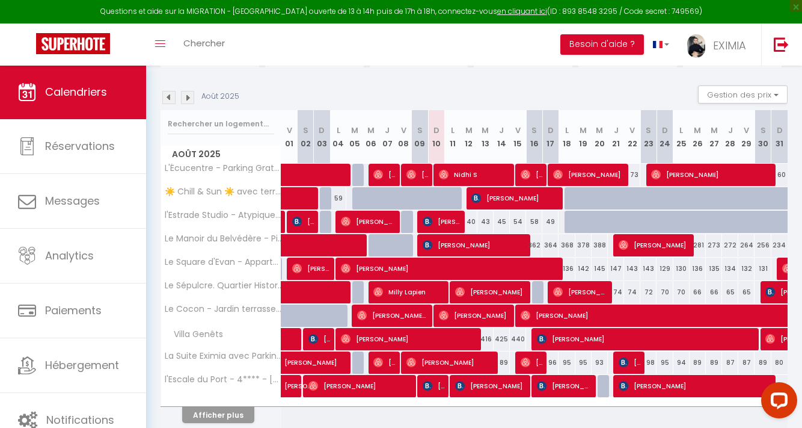
scroll to position [159, 0]
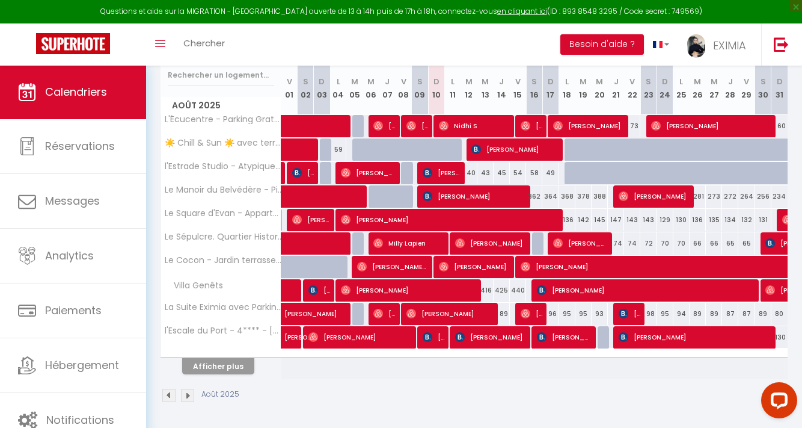
click at [207, 369] on button "Afficher plus" at bounding box center [218, 366] width 72 height 16
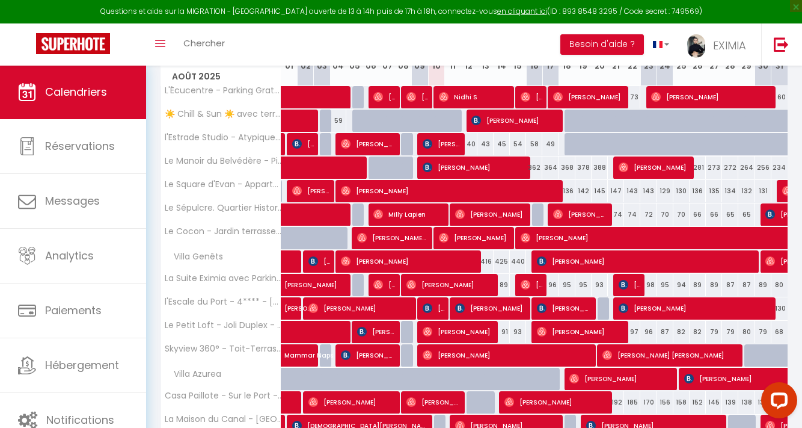
scroll to position [185, 0]
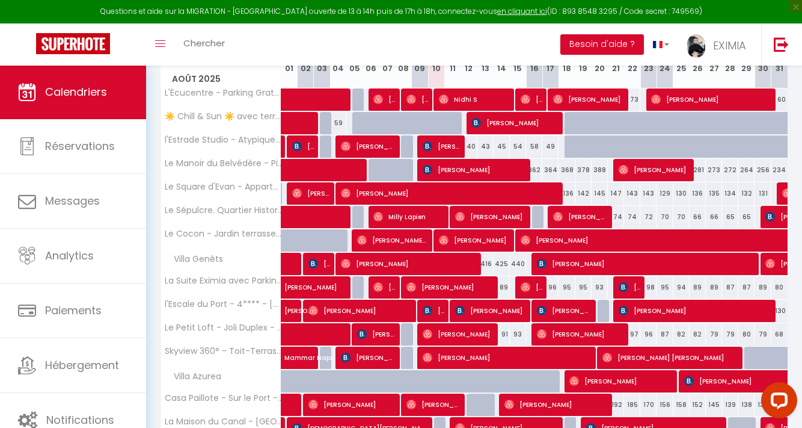
click at [313, 332] on span at bounding box center [347, 334] width 111 height 23
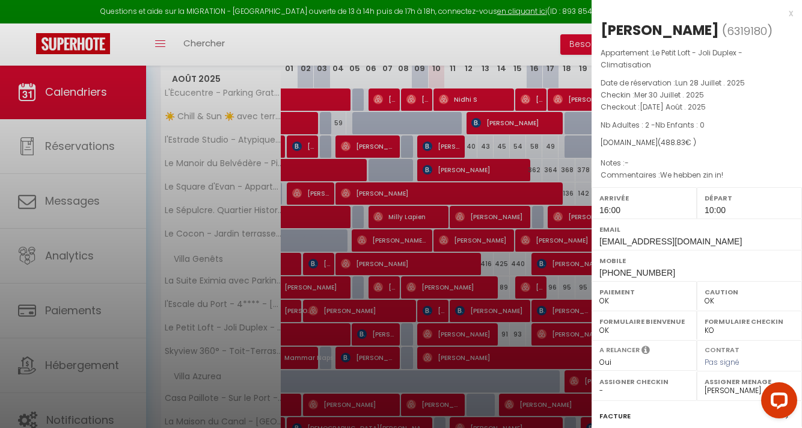
click at [375, 320] on div at bounding box center [401, 214] width 802 height 428
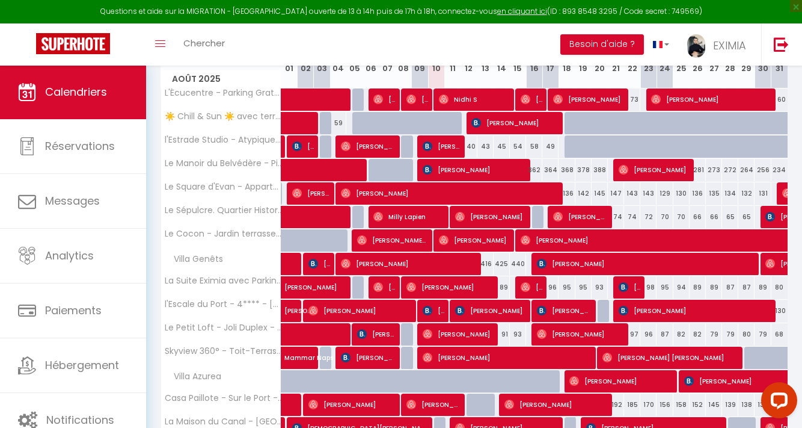
scroll to position [173, 0]
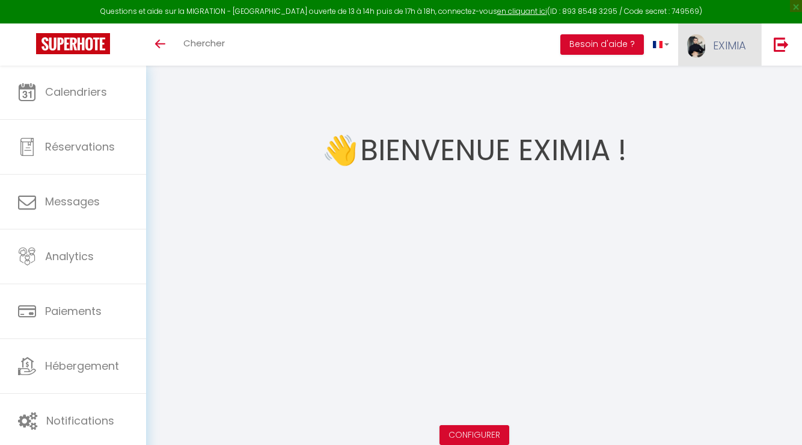
click at [741, 39] on span "EXIMIA" at bounding box center [729, 45] width 33 height 15
click at [723, 90] on link "Paramètres" at bounding box center [713, 83] width 89 height 20
select select "28"
select select "fr"
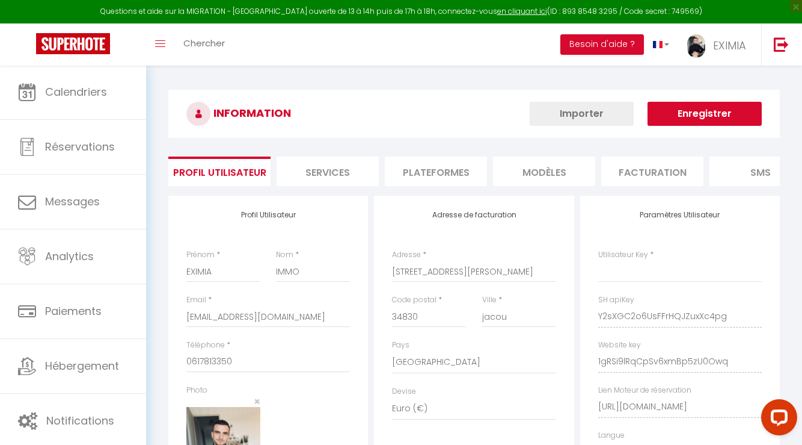
type input "Y2sXGC2o6UsFFrHQJZuxXc4pg"
type input "1gRSi9lRqCpSv6xmBp5zU0Owq"
type input "[URL][DOMAIN_NAME]"
select select "fr"
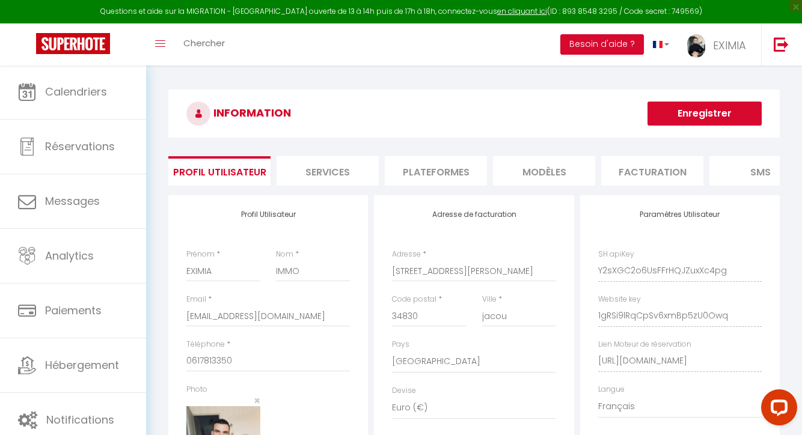
click at [537, 160] on li "MODÈLES" at bounding box center [544, 170] width 102 height 29
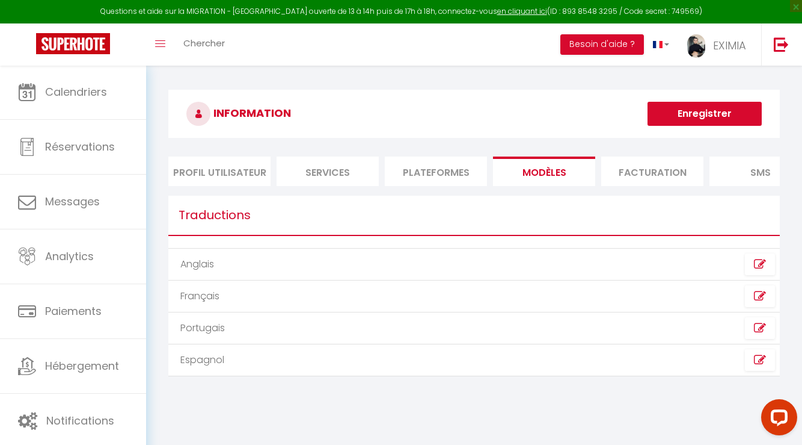
click at [662, 174] on li "Facturation" at bounding box center [653, 170] width 102 height 29
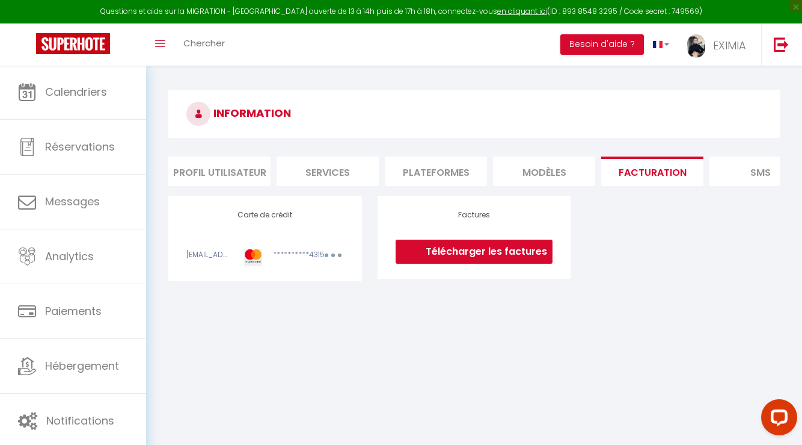
click at [439, 167] on li "Plateformes" at bounding box center [436, 170] width 102 height 29
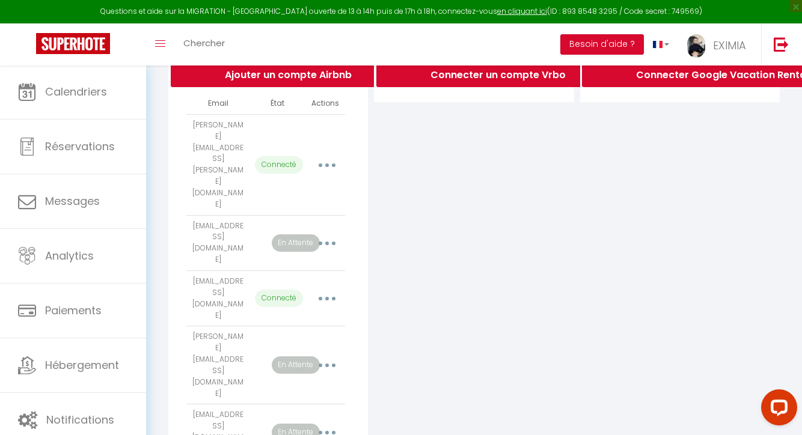
scroll to position [158, 0]
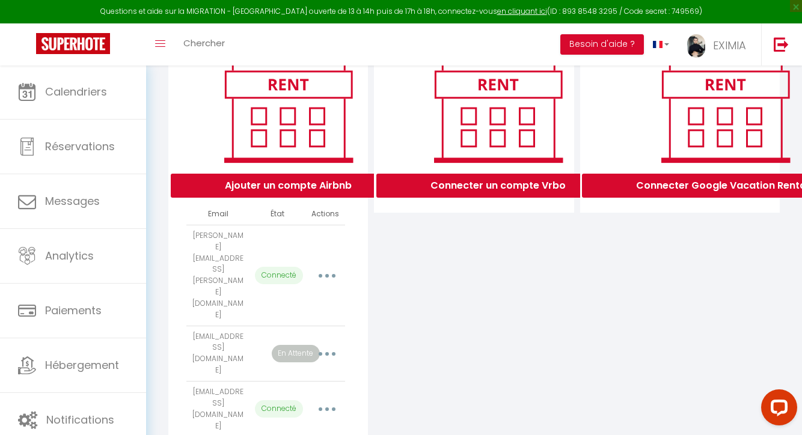
click at [298, 277] on html "Questions et aide sur la MIGRATION - [GEOGRAPHIC_DATA] ouverte de 13 à 14h puis…" at bounding box center [401, 59] width 802 height 435
